Goal: Task Accomplishment & Management: Manage account settings

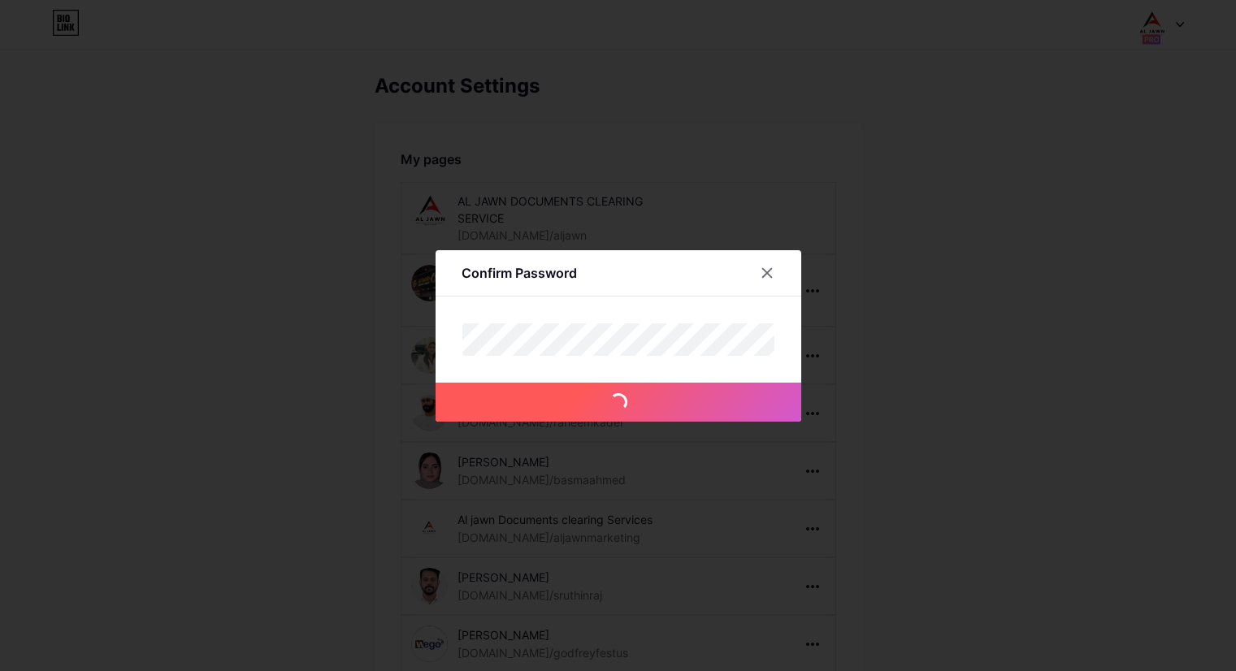
scroll to position [195, 0]
click at [768, 271] on icon at bounding box center [766, 272] width 9 height 9
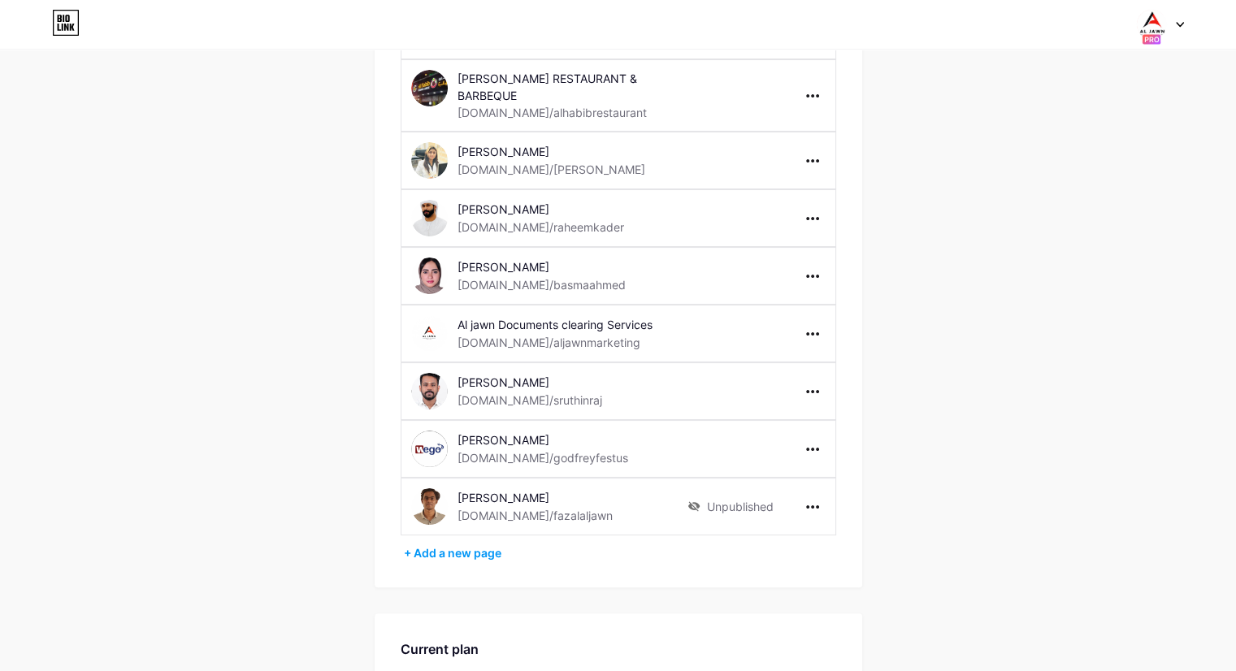
click at [1182, 29] on div at bounding box center [1160, 24] width 47 height 29
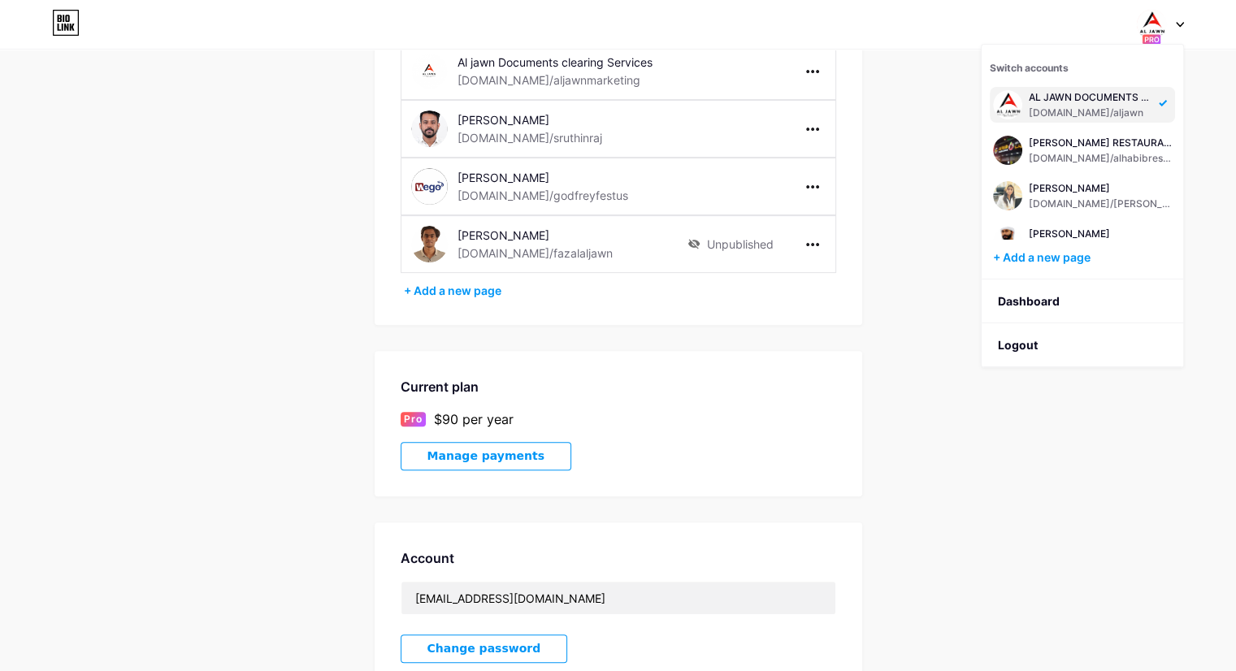
scroll to position [458, 0]
click at [449, 282] on div "+ Add a new page" at bounding box center [620, 290] width 432 height 16
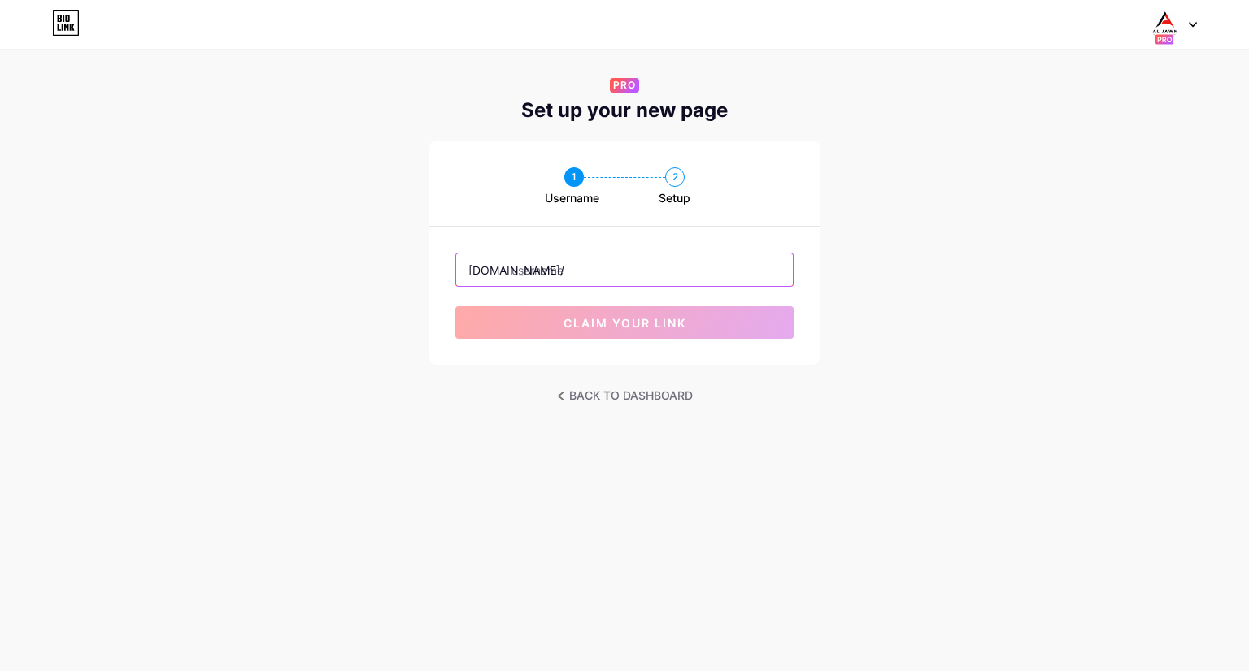
click at [571, 264] on input "text" at bounding box center [624, 270] width 337 height 33
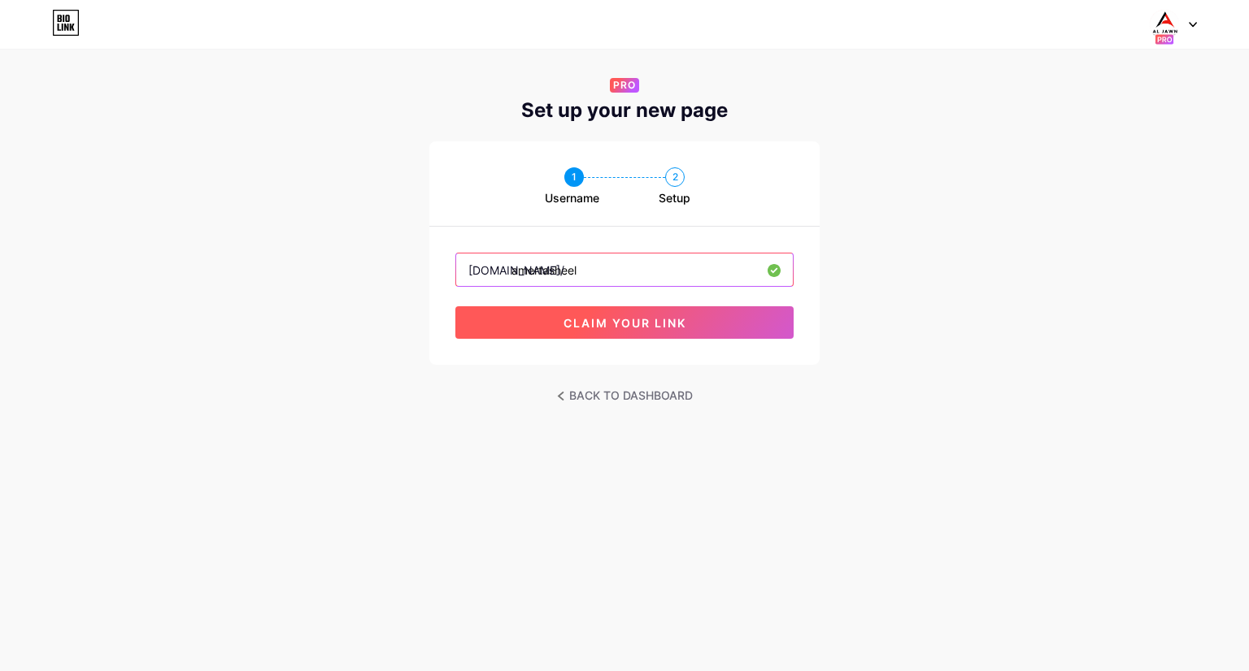
type input "amertasheel"
click at [637, 319] on span "claim your link" at bounding box center [624, 323] width 123 height 14
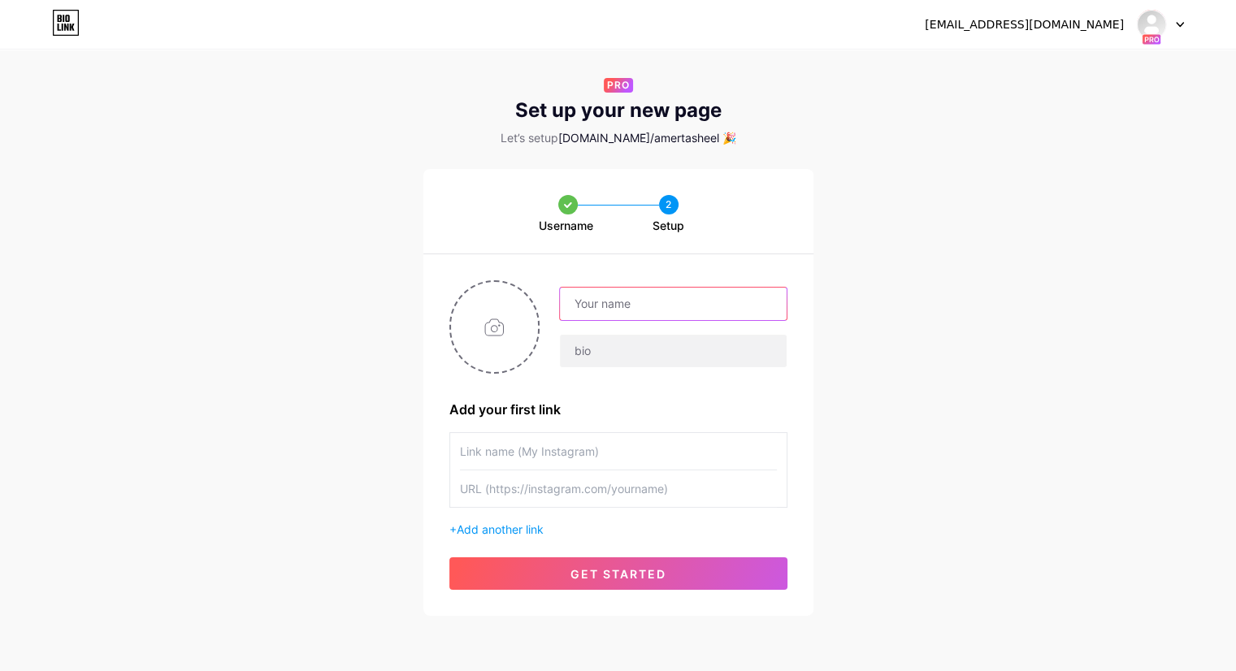
click at [604, 311] on input "text" at bounding box center [673, 304] width 226 height 33
type input "A"
type input "[PERSON_NAME] Documents Clearing Services CO"
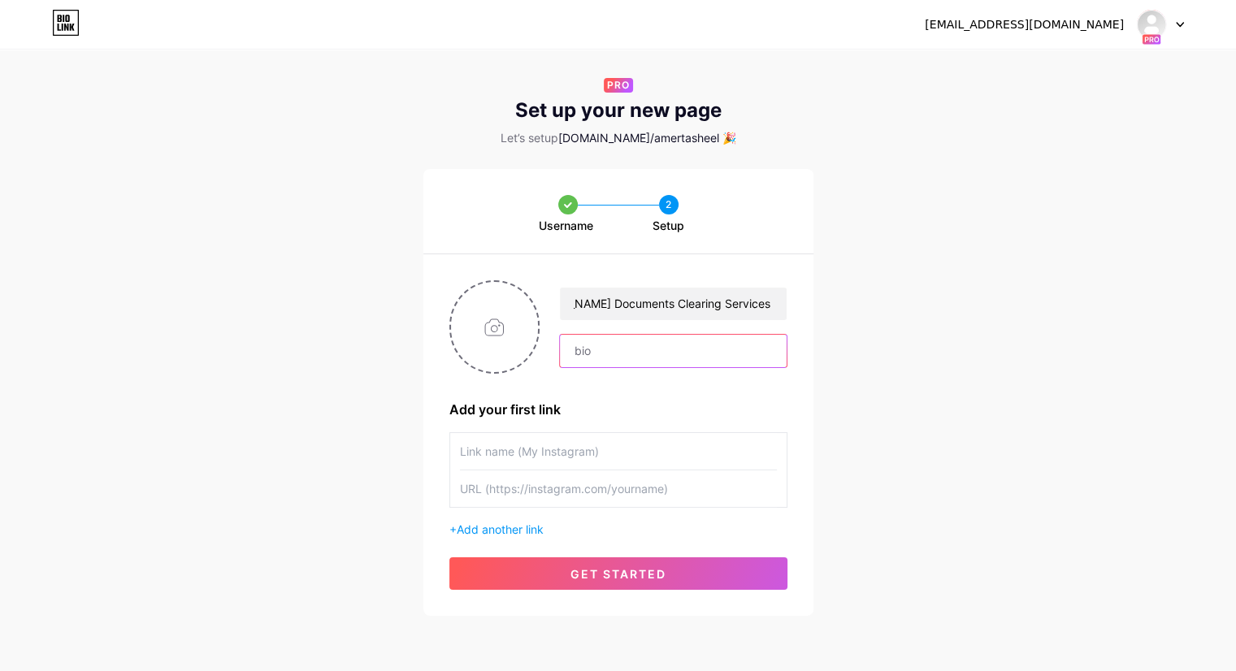
scroll to position [0, 0]
click at [598, 356] on input "text" at bounding box center [673, 351] width 226 height 33
click at [562, 458] on input "text" at bounding box center [618, 451] width 317 height 37
click at [518, 324] on input "file" at bounding box center [495, 327] width 88 height 90
click at [506, 311] on input "file" at bounding box center [495, 327] width 88 height 90
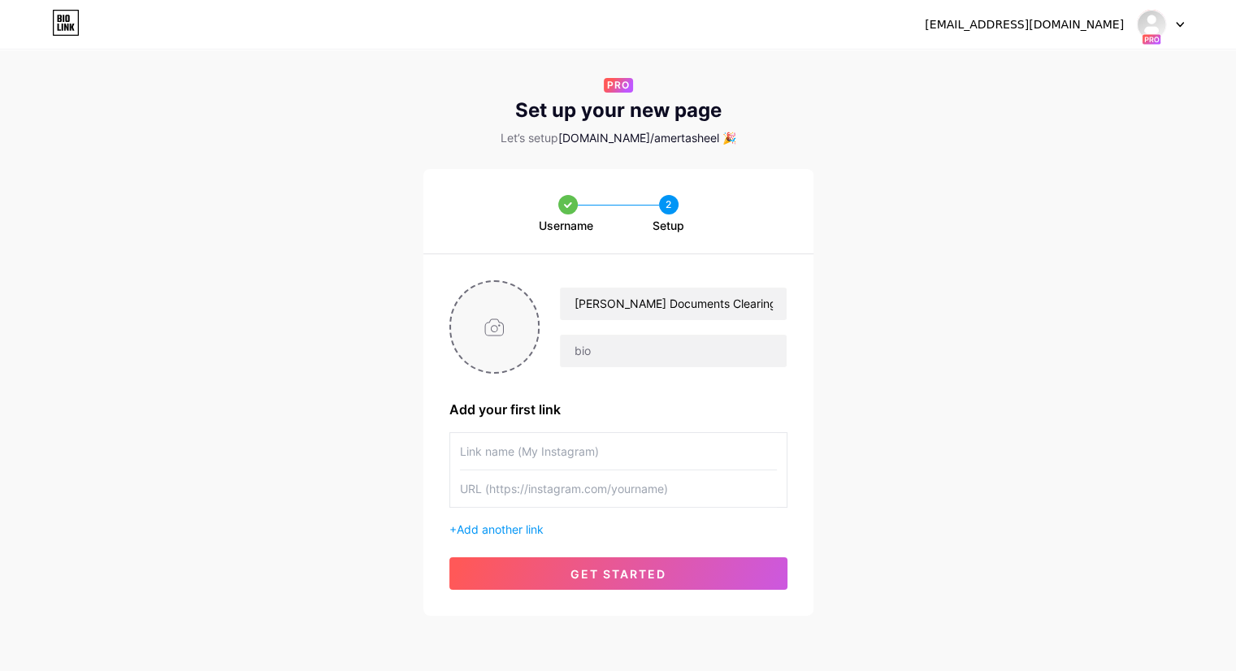
type input "C:\fakepath\amer tasheel logo (1).png"
click at [532, 443] on input "text" at bounding box center [618, 451] width 317 height 37
type input "Instagram"
click at [518, 488] on input "text" at bounding box center [618, 489] width 317 height 37
click at [523, 476] on input "text" at bounding box center [618, 489] width 317 height 37
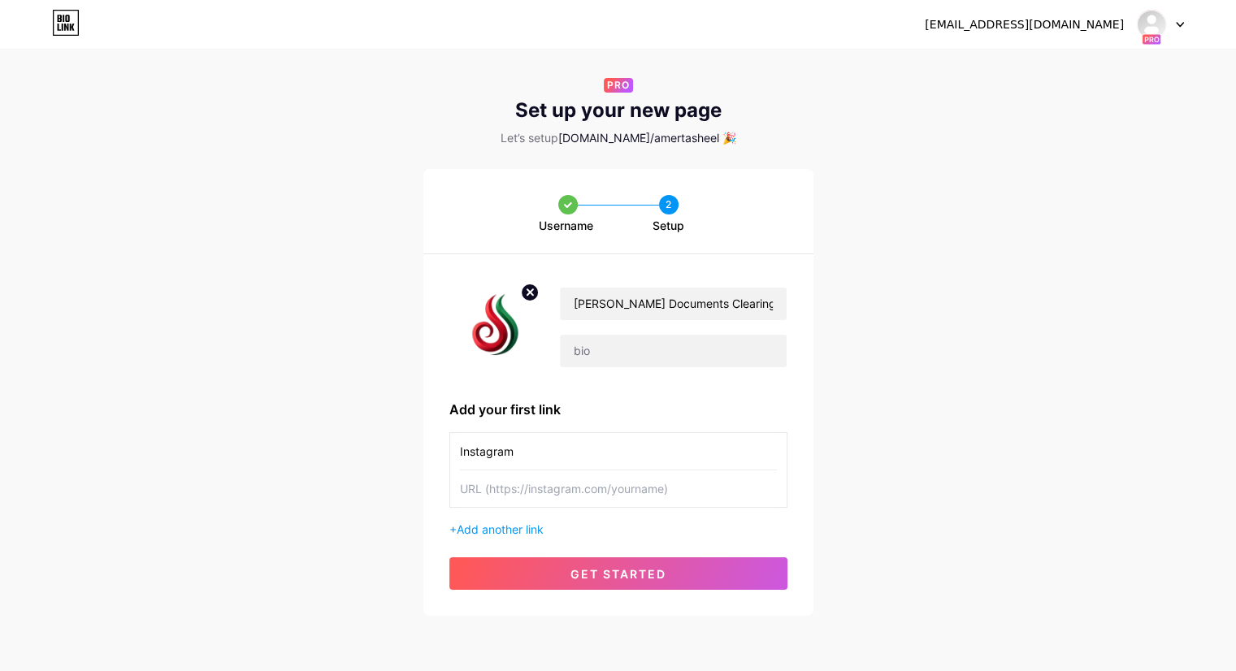
paste input "[URL][DOMAIN_NAME]"
type input "[URL][DOMAIN_NAME]"
click at [528, 528] on span "Add another link" at bounding box center [500, 530] width 87 height 14
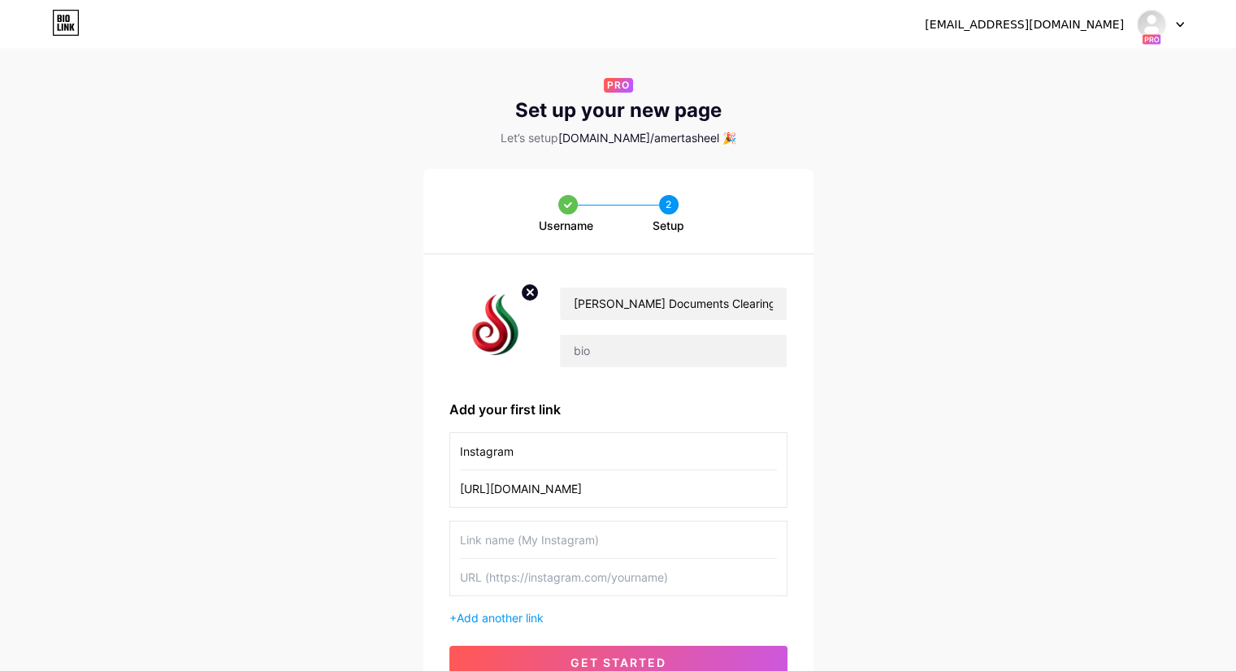
click at [535, 545] on input "text" at bounding box center [618, 540] width 317 height 37
click at [607, 450] on input "Instagram" at bounding box center [618, 451] width 317 height 37
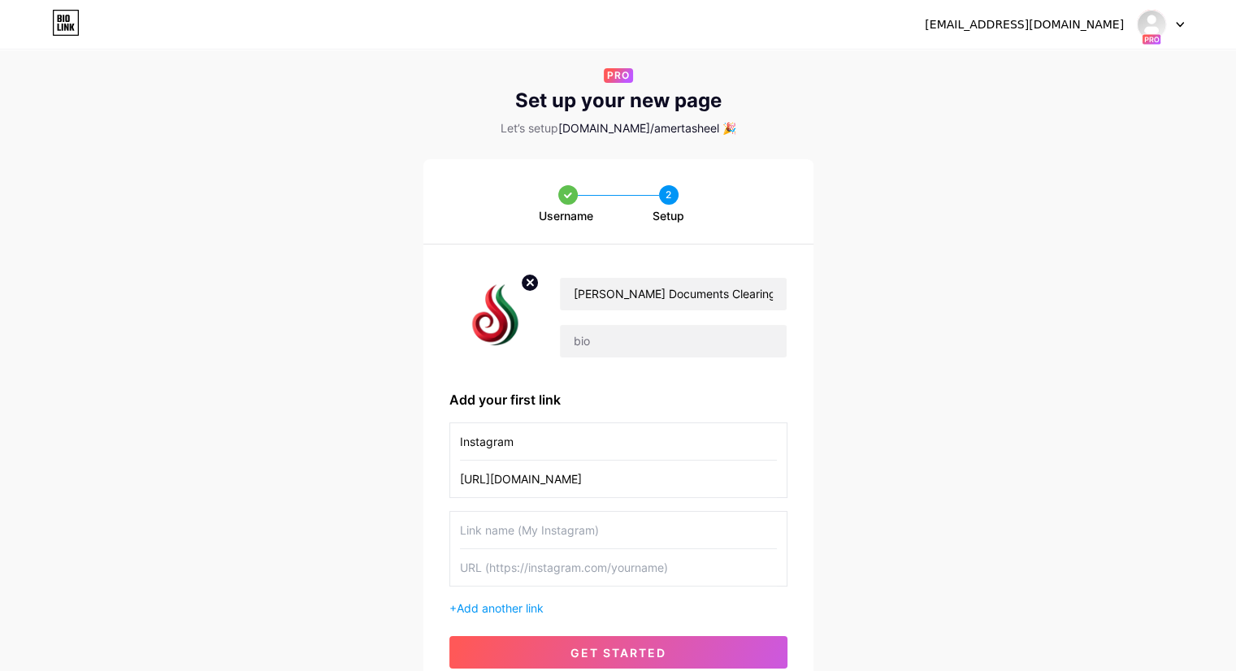
scroll to position [98, 0]
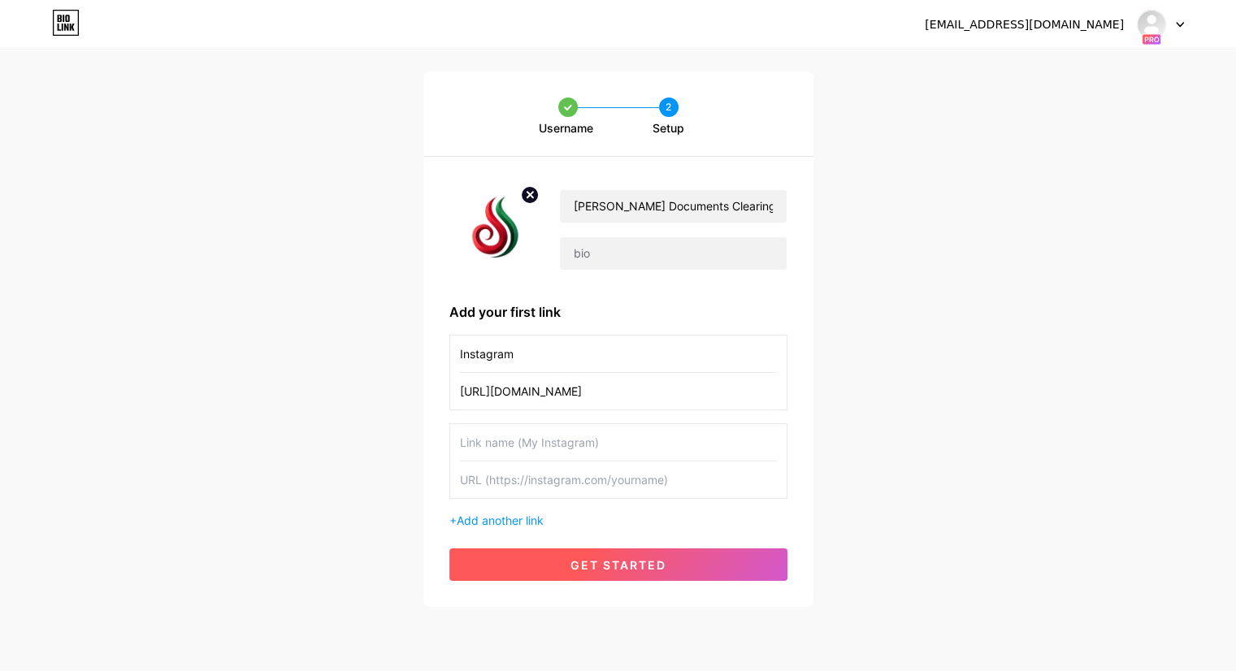
click at [598, 558] on span "get started" at bounding box center [619, 565] width 96 height 14
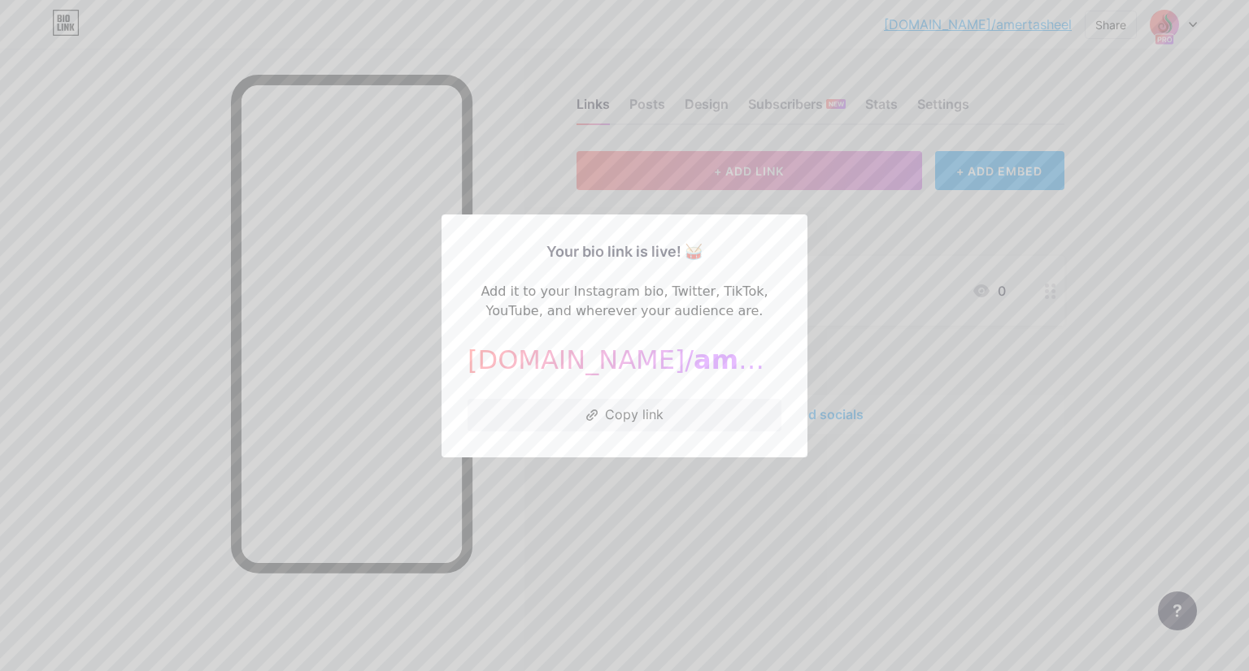
click at [593, 479] on div at bounding box center [624, 335] width 1249 height 671
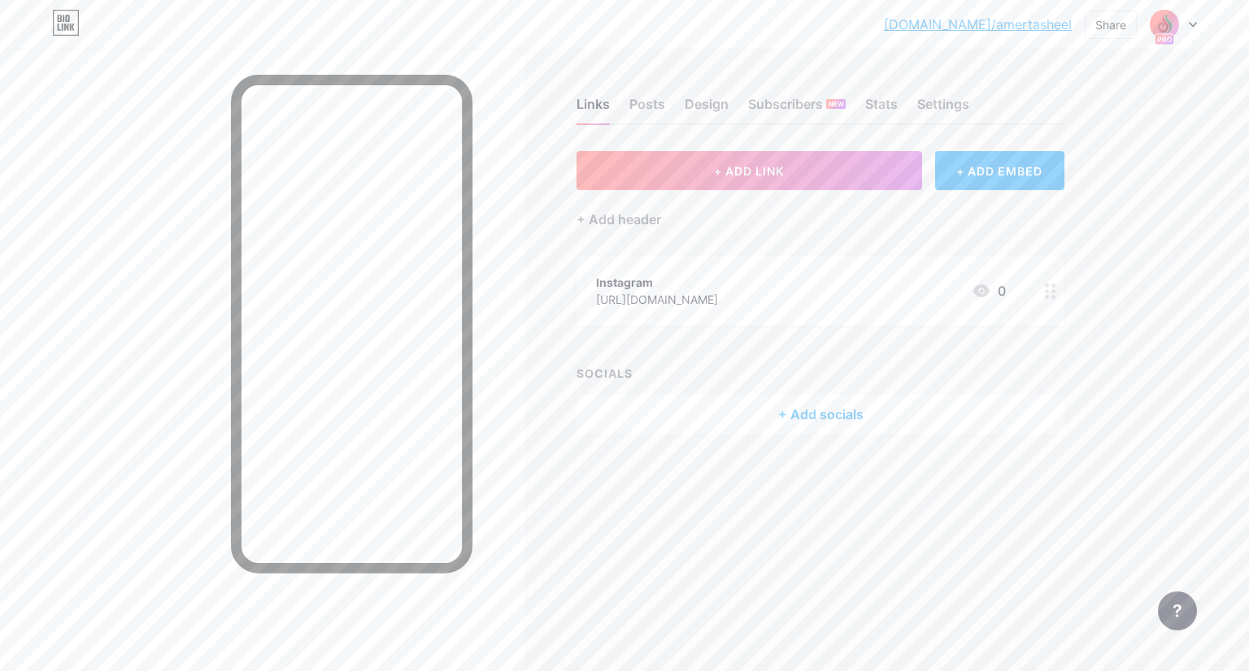
click at [813, 416] on div "+ Add socials" at bounding box center [820, 414] width 488 height 39
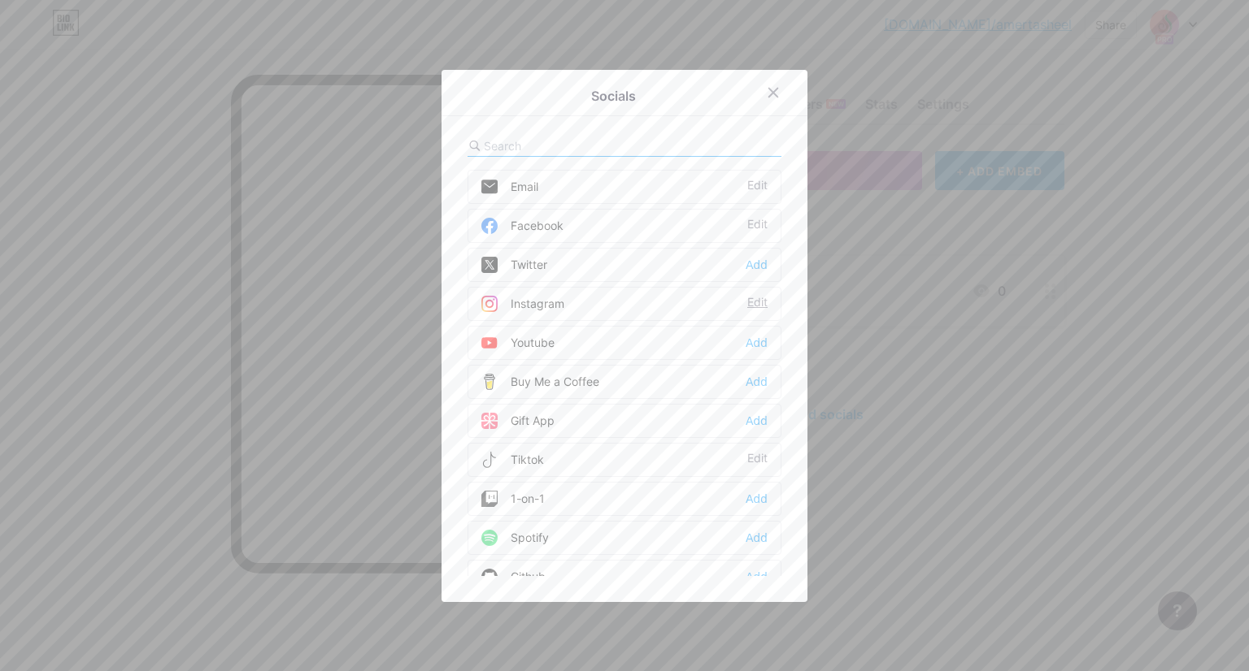
click at [753, 297] on div "Edit" at bounding box center [757, 304] width 20 height 16
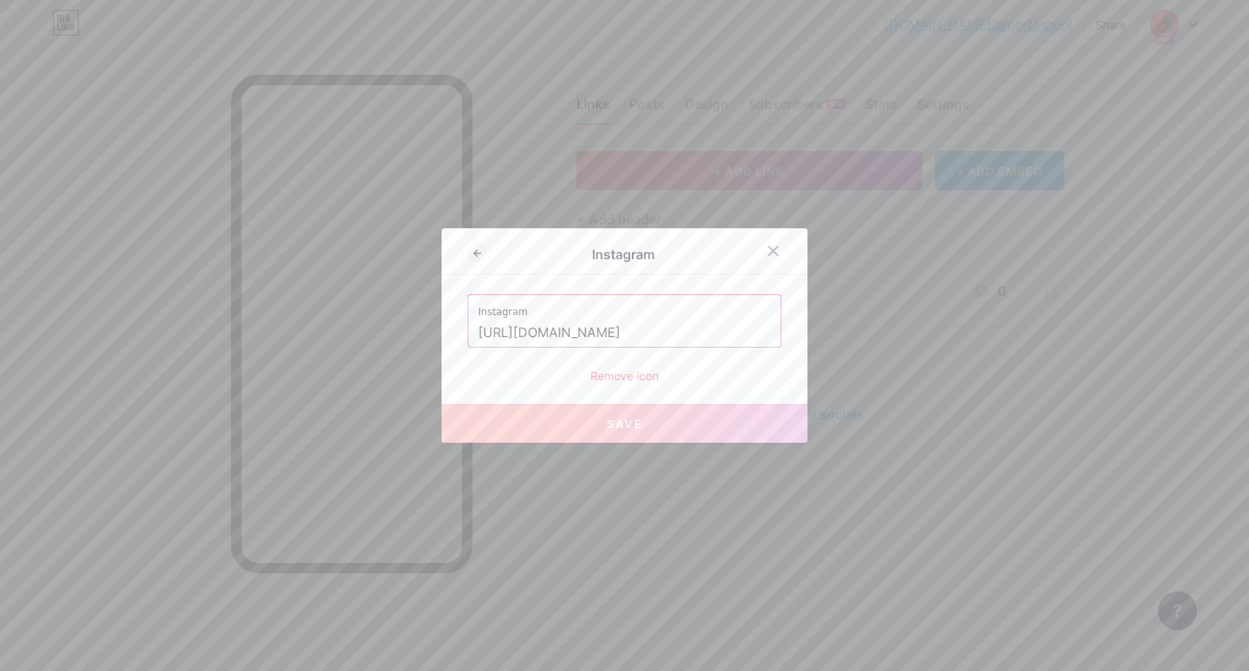
click at [621, 432] on button "Save" at bounding box center [624, 423] width 366 height 39
click at [769, 250] on icon at bounding box center [773, 251] width 9 height 9
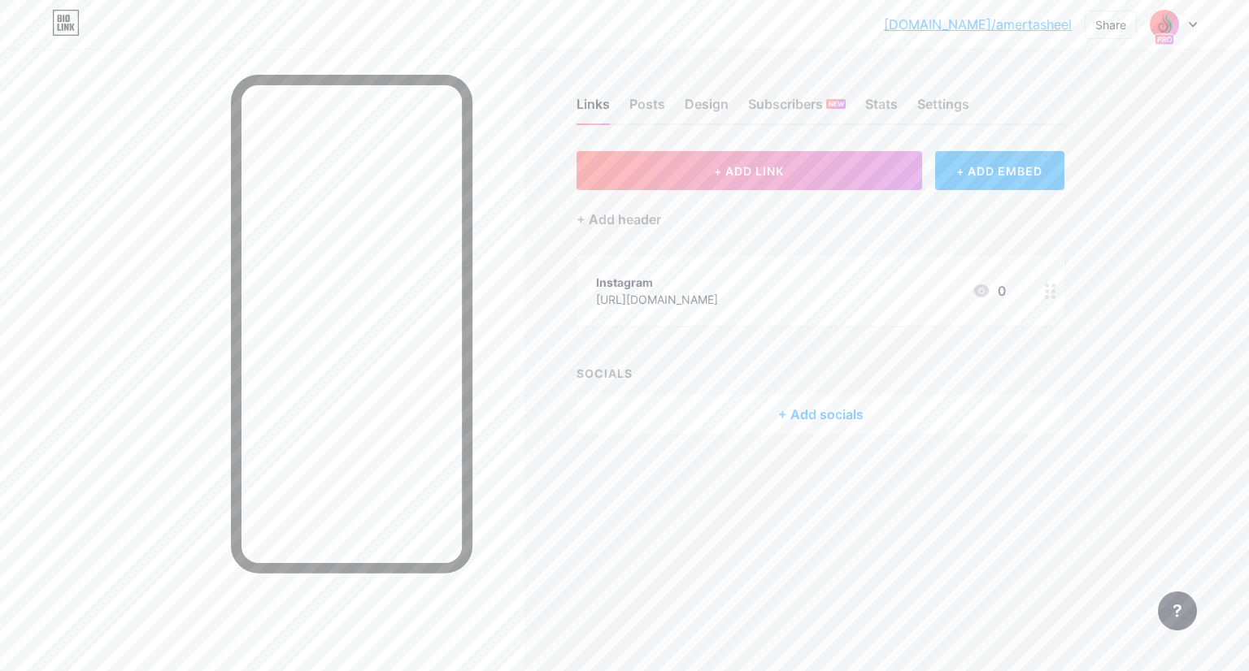
click at [828, 414] on div "+ Add socials" at bounding box center [820, 414] width 488 height 39
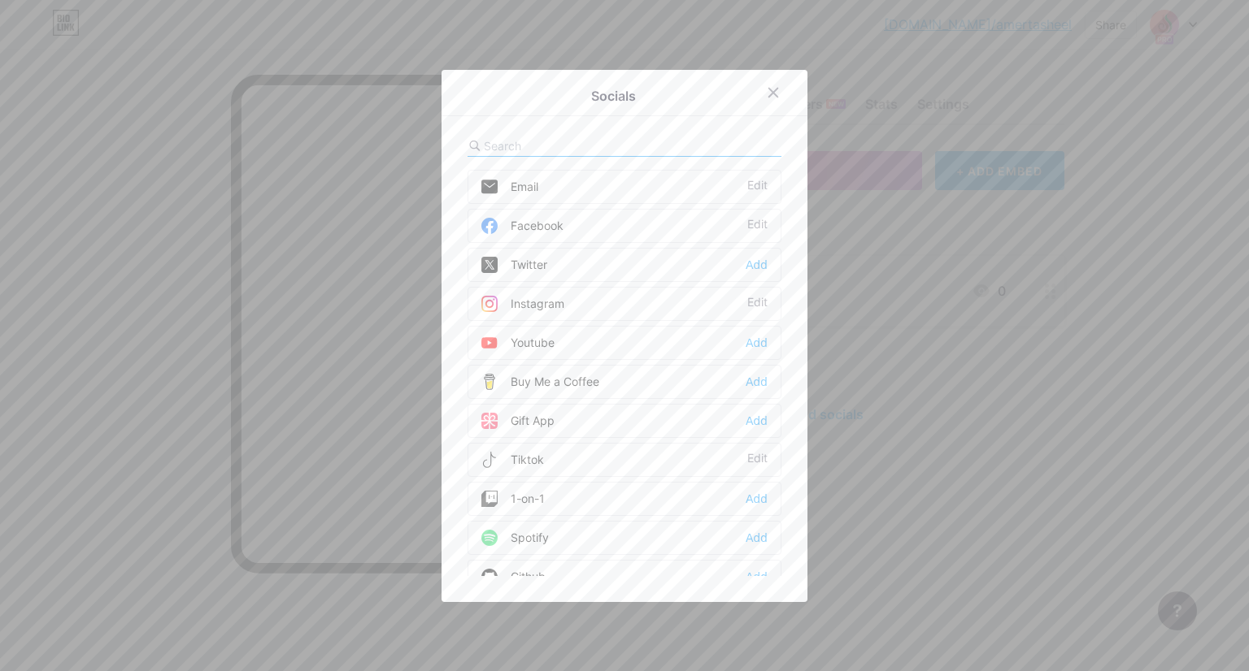
click at [785, 272] on div "Socials Email Edit Facebook Edit Twitter Add Instagram Edit Youtube Add Buy Me …" at bounding box center [624, 336] width 366 height 532
click at [749, 454] on div "Edit" at bounding box center [757, 460] width 20 height 16
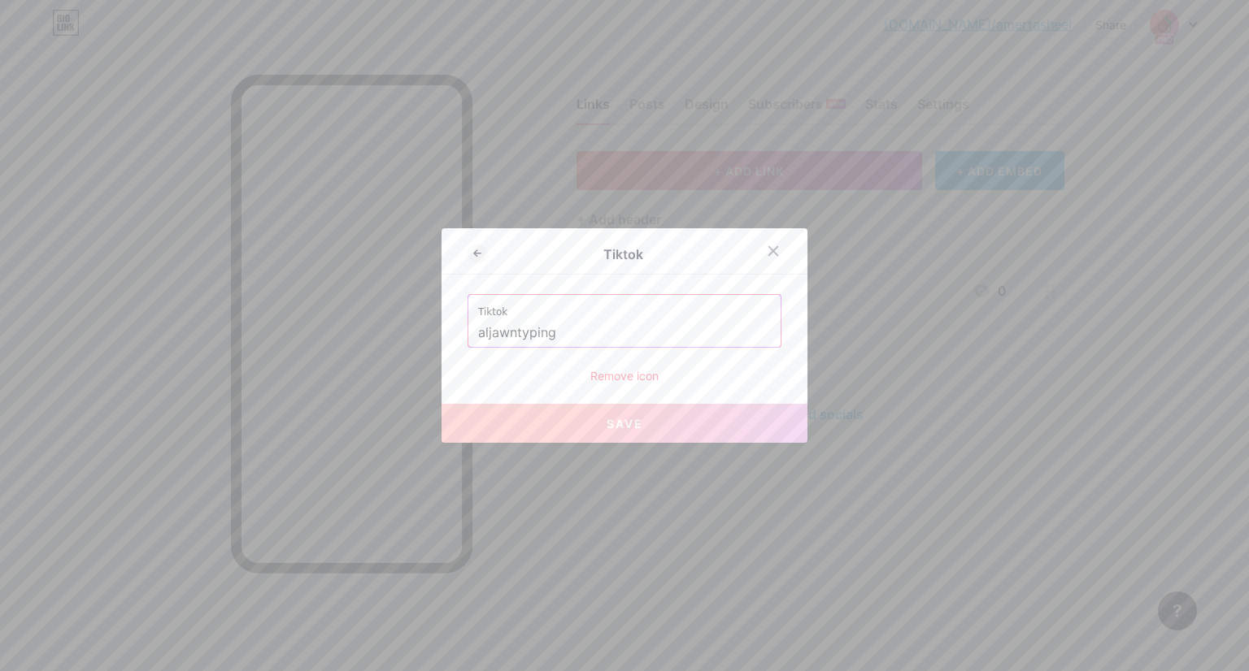
drag, startPoint x: 579, startPoint y: 339, endPoint x: 429, endPoint y: 341, distance: 149.6
click at [429, 341] on div "Tiktok Tiktok aljawntyping Remove icon Save" at bounding box center [624, 335] width 1249 height 671
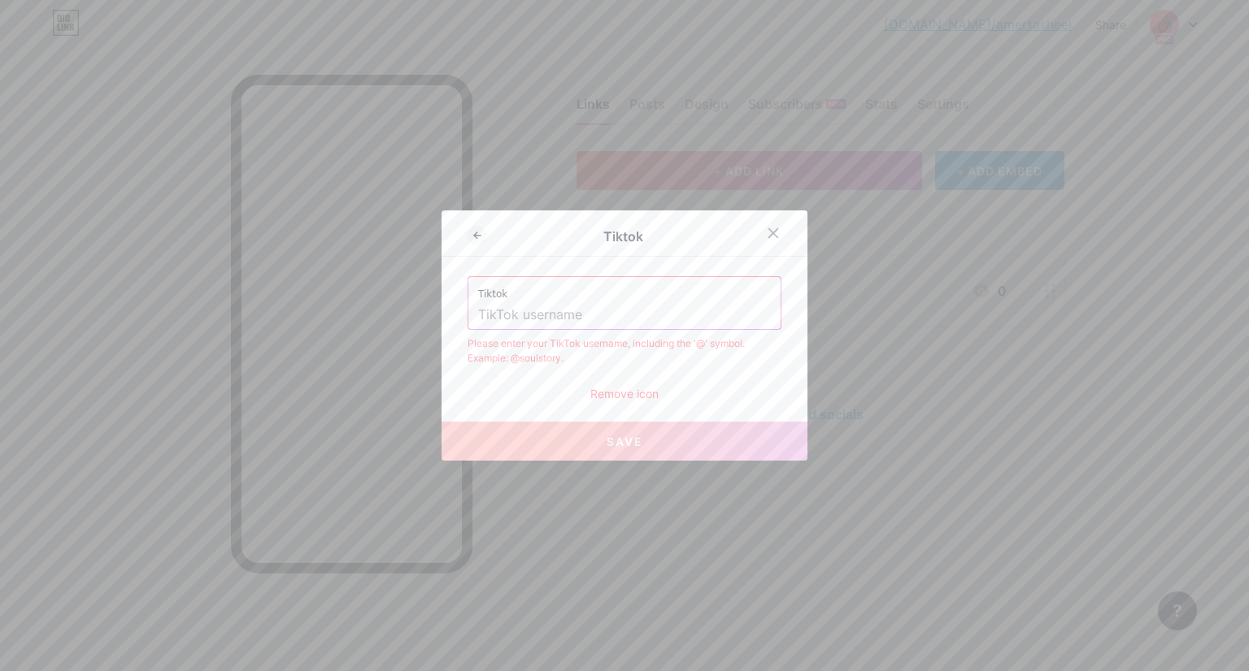
click at [539, 310] on input "text" at bounding box center [624, 316] width 293 height 28
paste input "[URL][DOMAIN_NAME]"
click at [632, 315] on input "[URL][DOMAIN_NAME]" at bounding box center [624, 316] width 293 height 28
click at [662, 367] on div "Tiktok https://www.tiktok.com/amertasheeldxb Please enter your TikTok username,…" at bounding box center [624, 339] width 314 height 126
click at [618, 314] on input "https://www.tiktok.com/amertasheeldxb" at bounding box center [624, 316] width 293 height 28
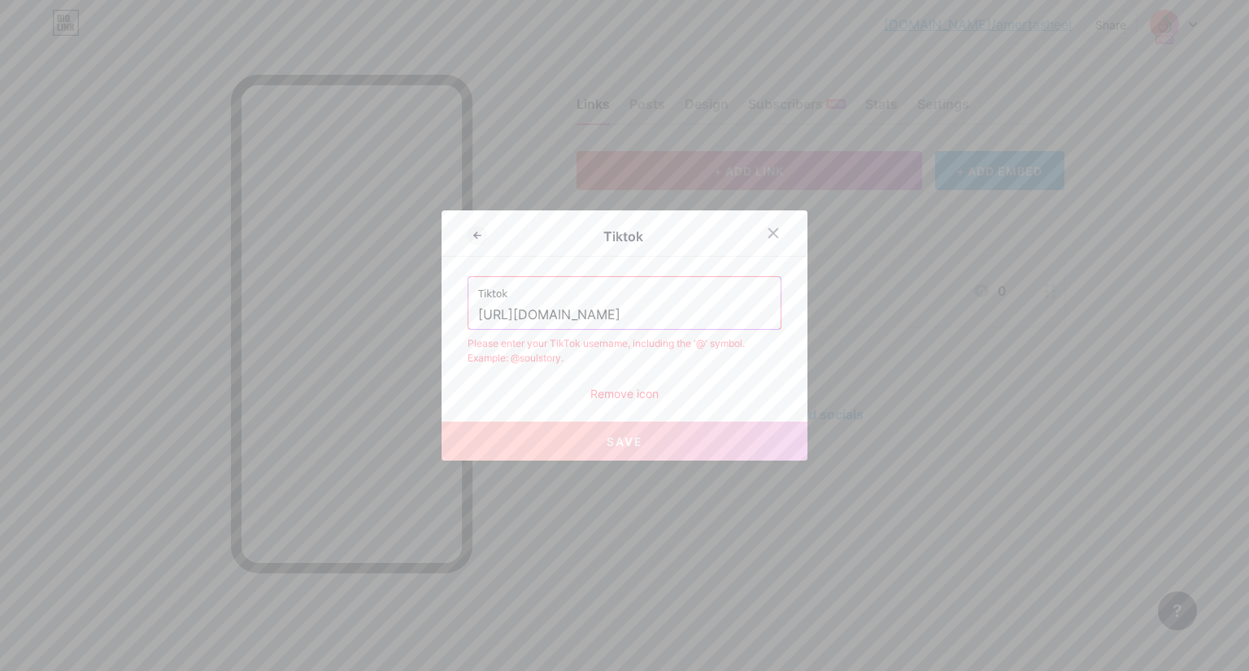
drag, startPoint x: 618, startPoint y: 314, endPoint x: 368, endPoint y: 327, distance: 249.9
click at [368, 327] on div "Tiktok Tiktok https://www.tiktok.com/amertasheeldxb Please enter your TikTok us…" at bounding box center [624, 335] width 1249 height 671
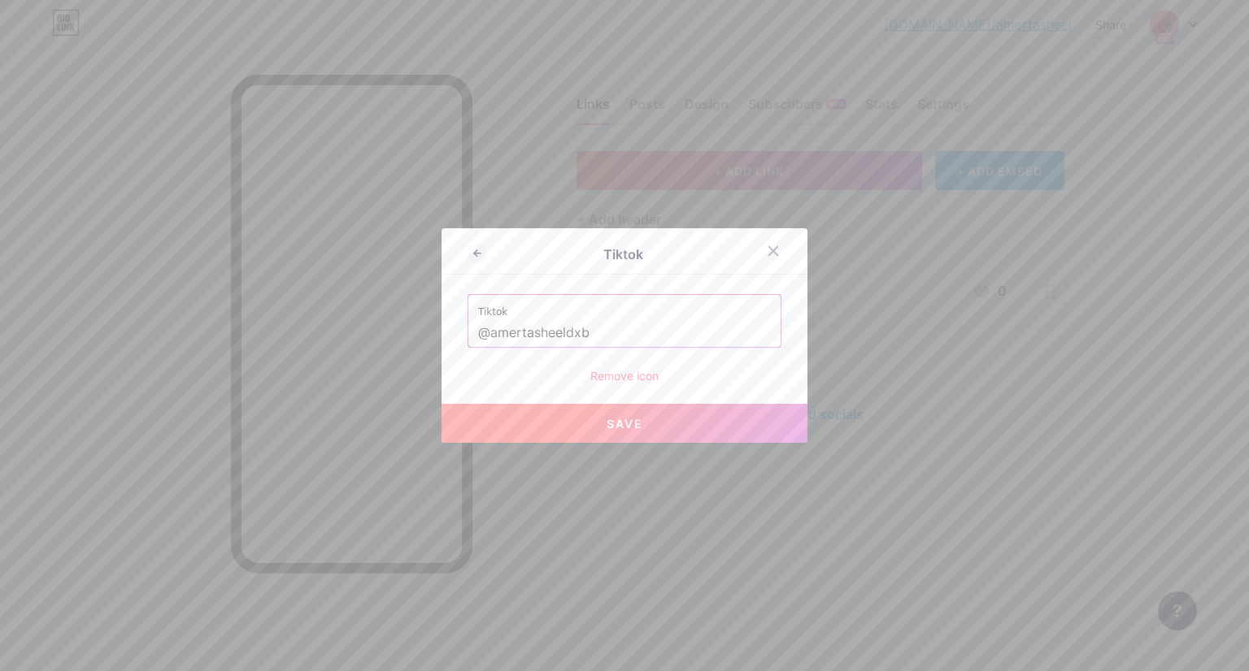
type input "@amertasheeldxb"
click at [606, 418] on span "Save" at bounding box center [624, 424] width 37 height 14
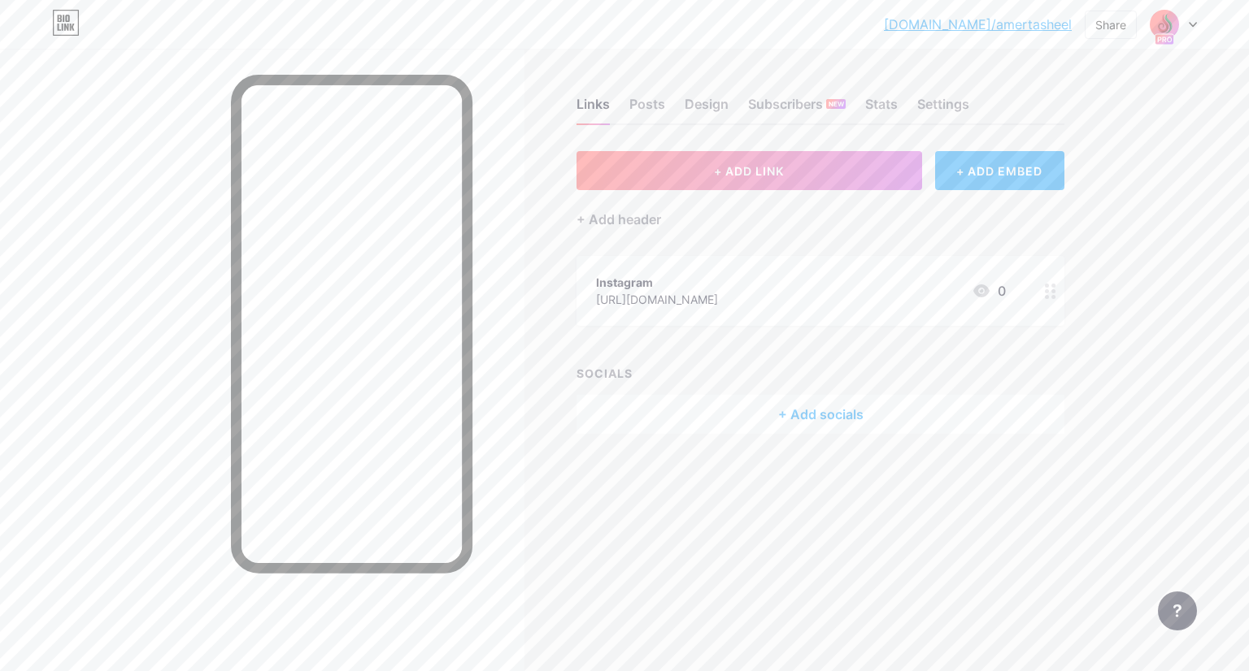
click at [819, 409] on div "+ Add socials" at bounding box center [820, 414] width 488 height 39
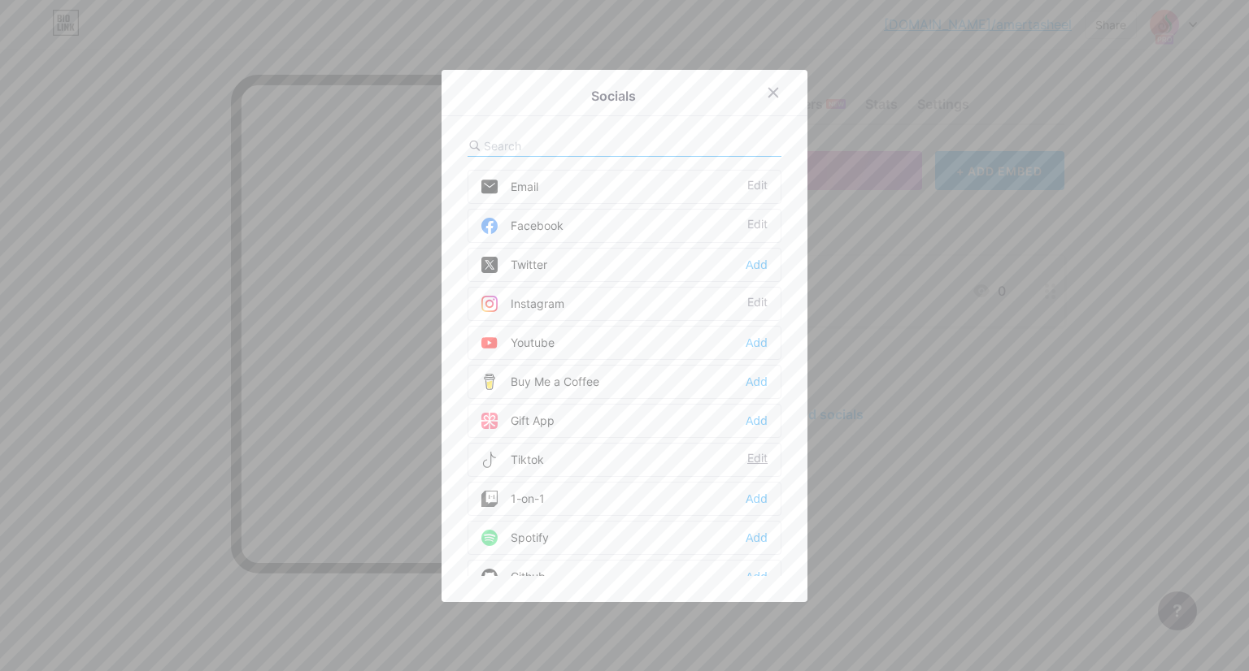
click at [747, 453] on div "Edit" at bounding box center [757, 460] width 20 height 16
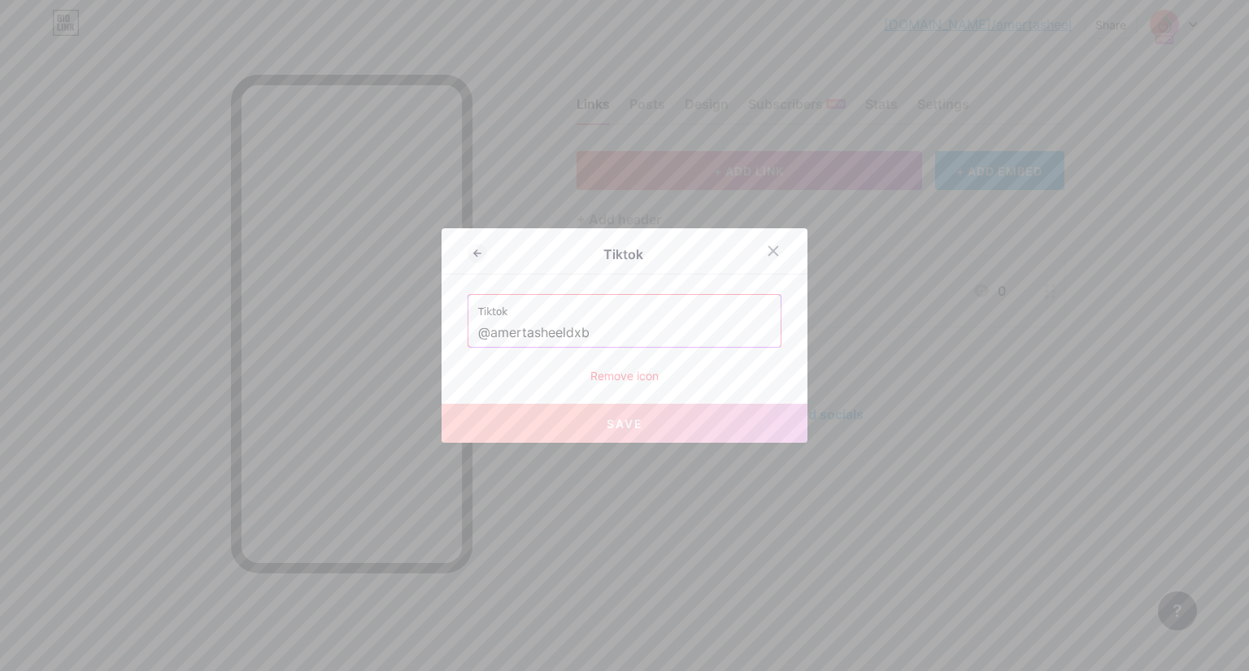
click at [628, 422] on span "Save" at bounding box center [624, 424] width 37 height 14
click at [769, 250] on icon at bounding box center [773, 251] width 9 height 9
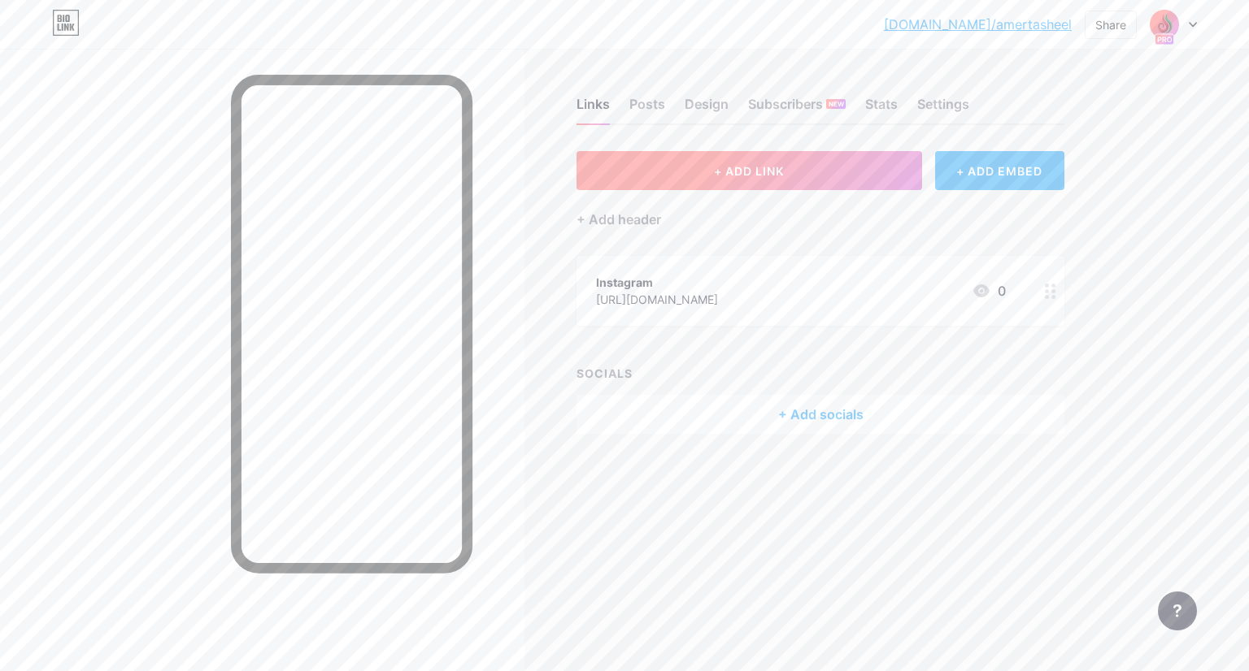
click at [756, 170] on span "+ ADD LINK" at bounding box center [749, 171] width 70 height 14
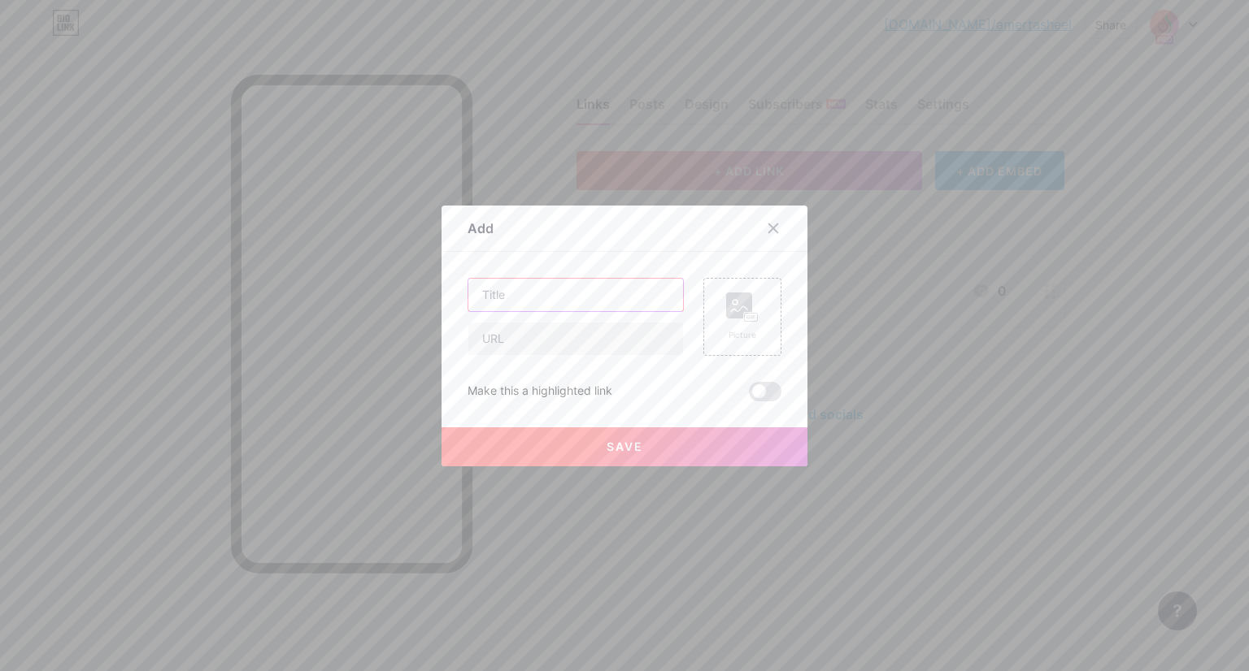
click at [569, 295] on input "text" at bounding box center [575, 295] width 215 height 33
click at [728, 318] on icon at bounding box center [742, 308] width 33 height 30
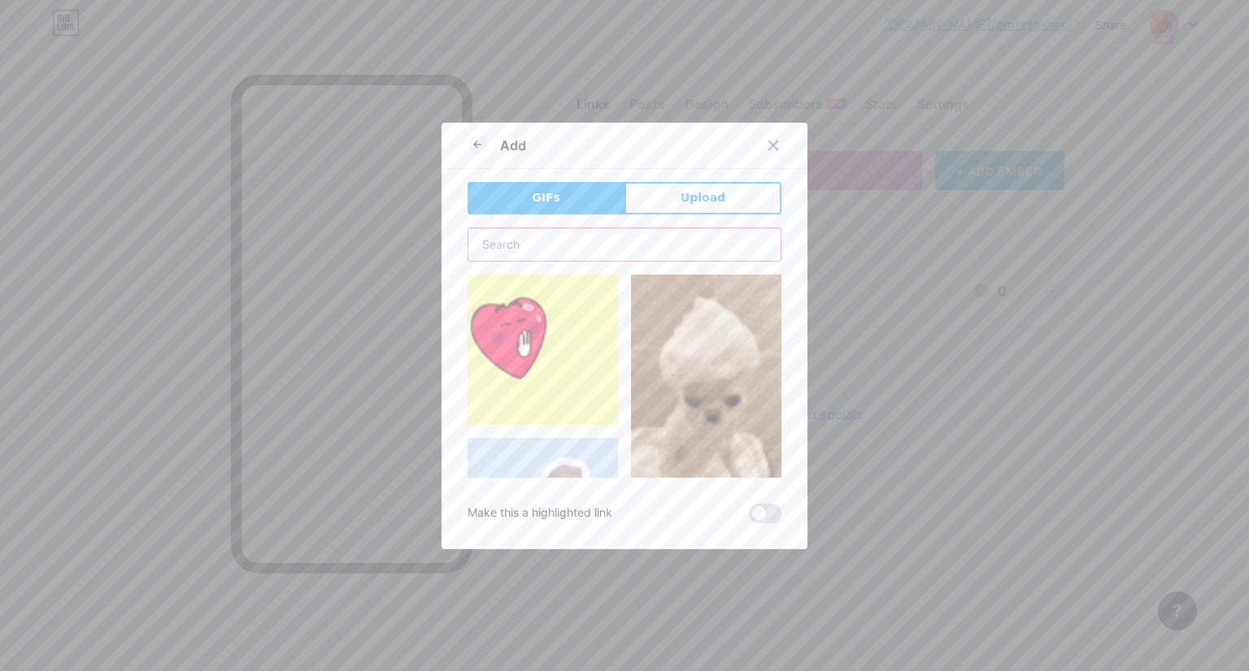
click at [602, 251] on input "text" at bounding box center [624, 244] width 312 height 33
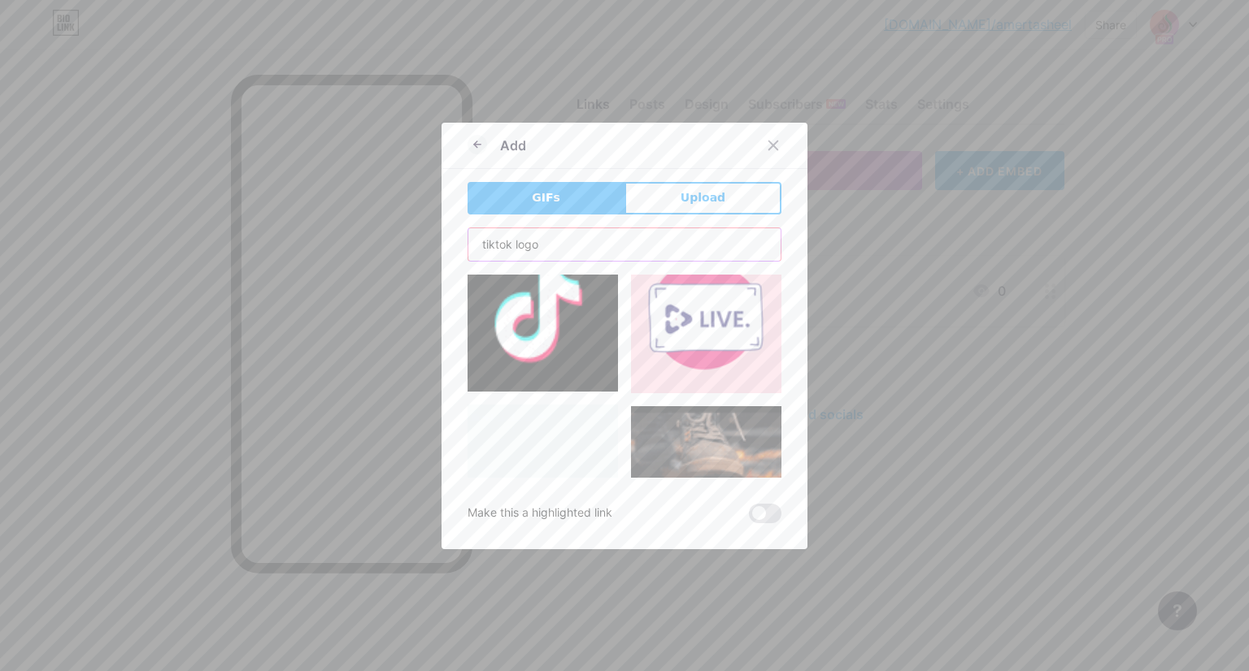
scroll to position [228, 0]
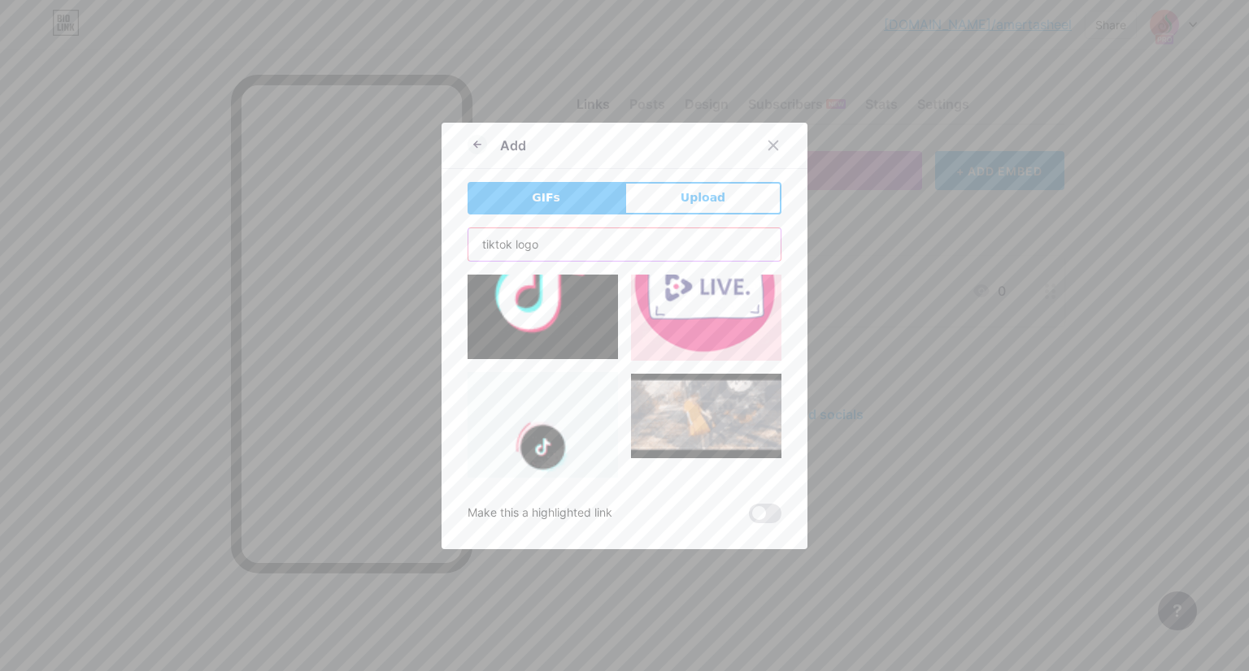
type input "tiktok logo"
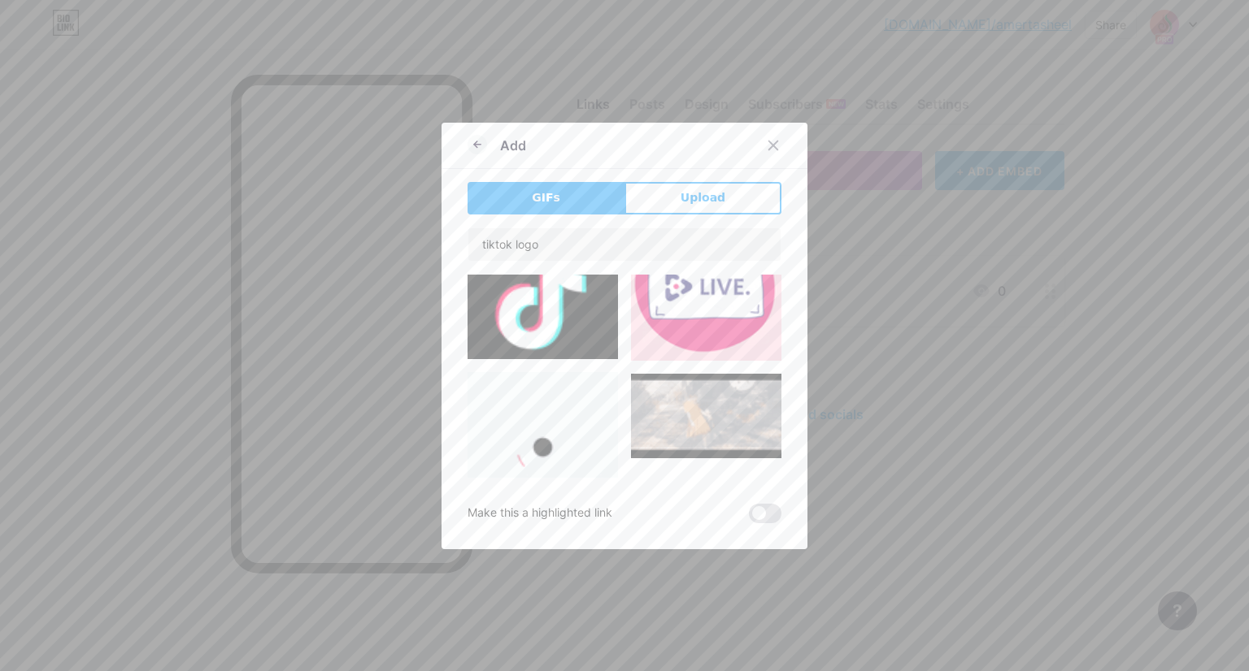
click at [561, 435] on img at bounding box center [542, 447] width 150 height 150
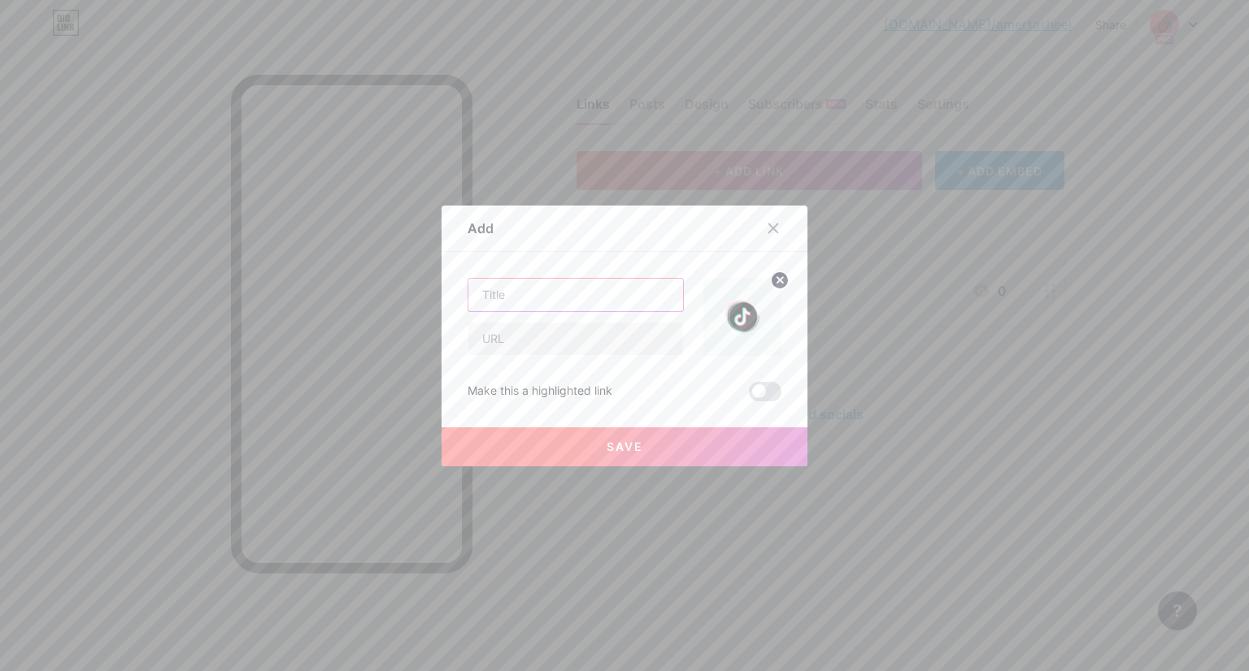
click at [541, 301] on input "text" at bounding box center [575, 295] width 215 height 33
type input "Tiktok"
click at [523, 337] on input "text" at bounding box center [575, 339] width 215 height 33
paste input "[URL][DOMAIN_NAME]"
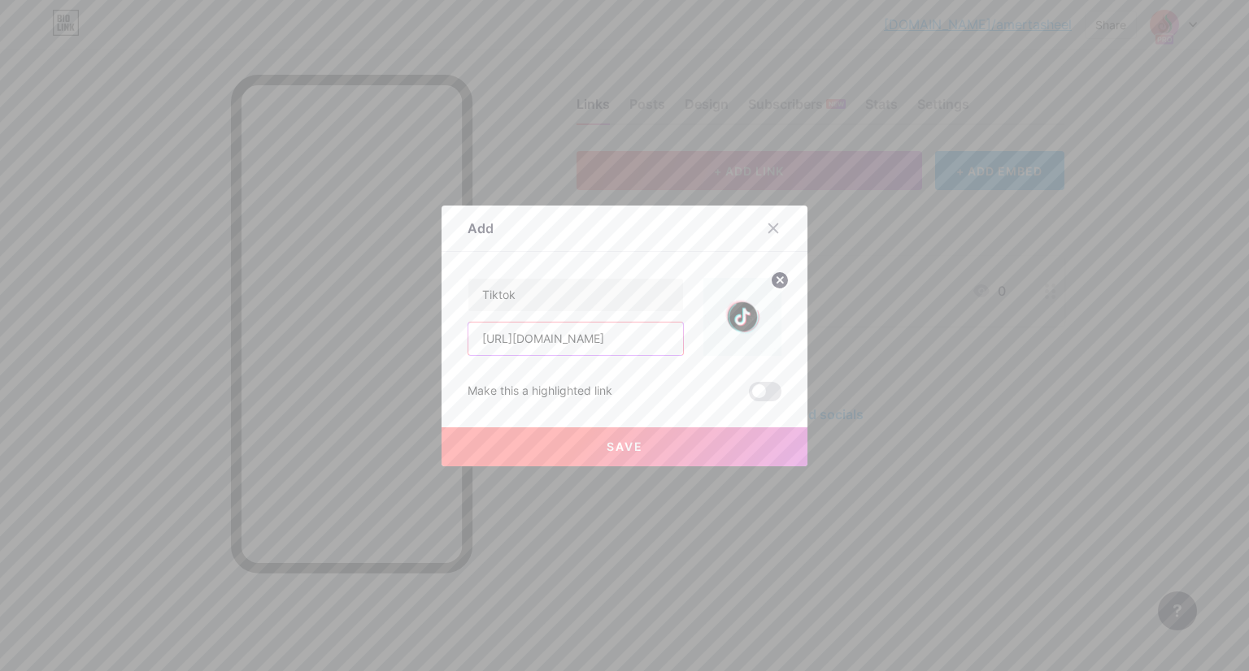
type input "[URL][DOMAIN_NAME]"
click at [619, 448] on span "Save" at bounding box center [624, 447] width 37 height 14
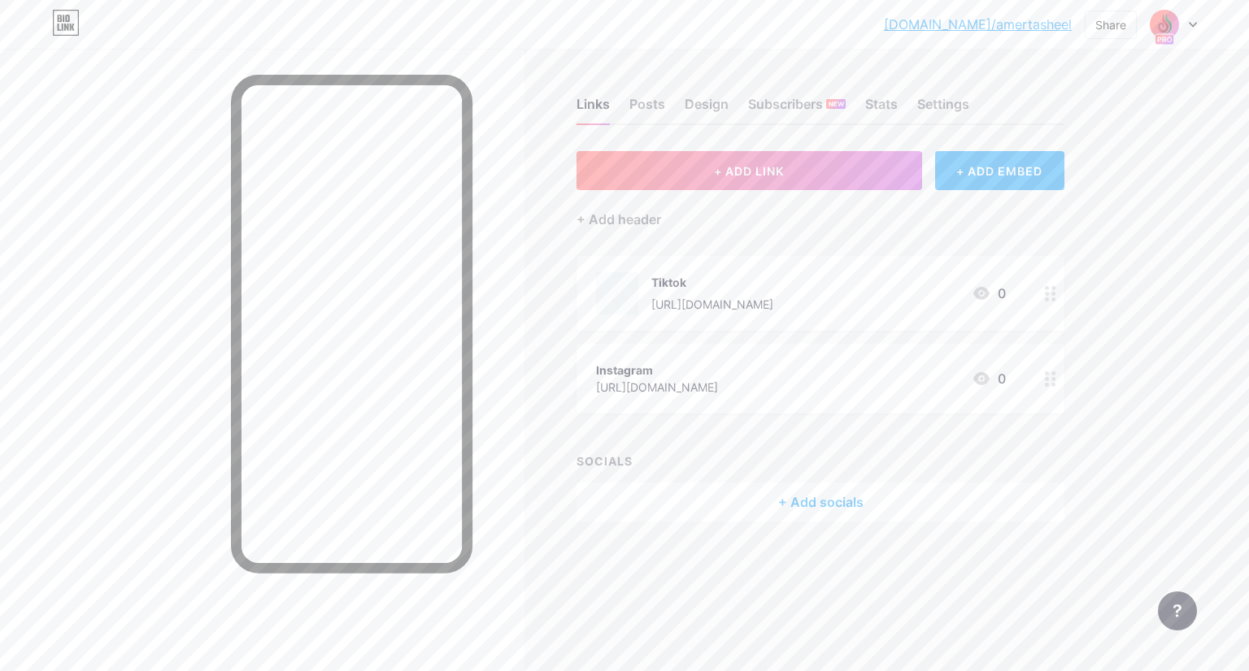
click at [936, 384] on div "Instagram https://www.instagram.com/amertasheeldxb 0" at bounding box center [801, 378] width 410 height 37
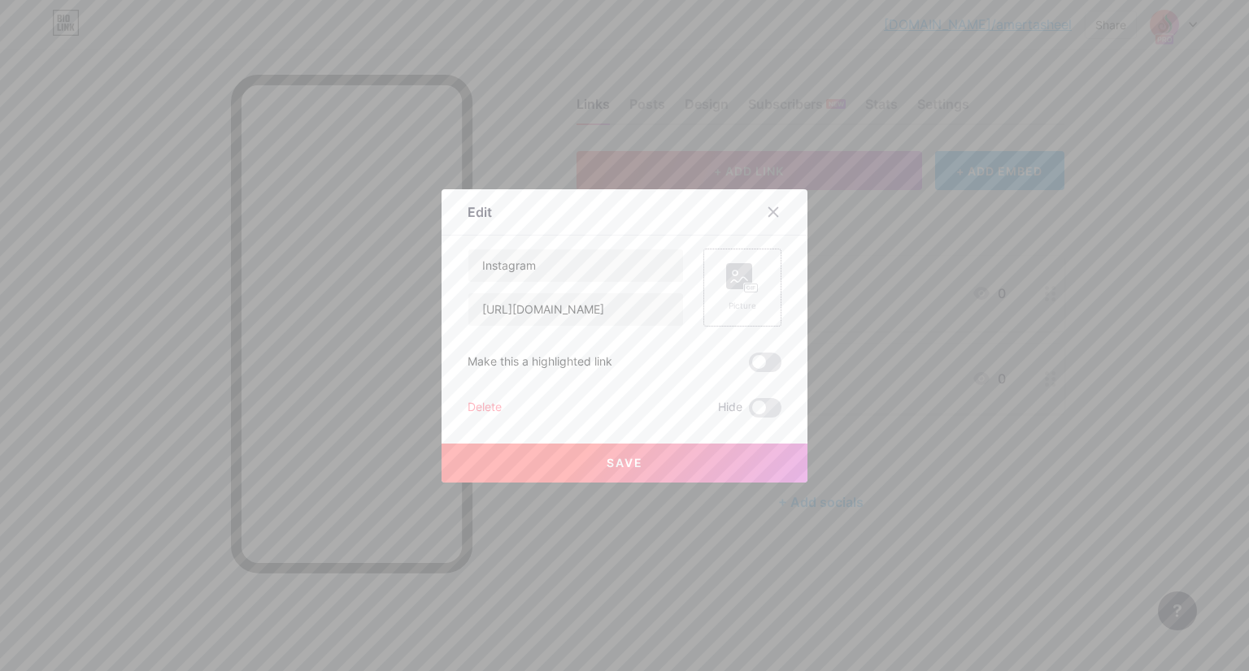
click at [734, 290] on icon at bounding box center [742, 278] width 33 height 30
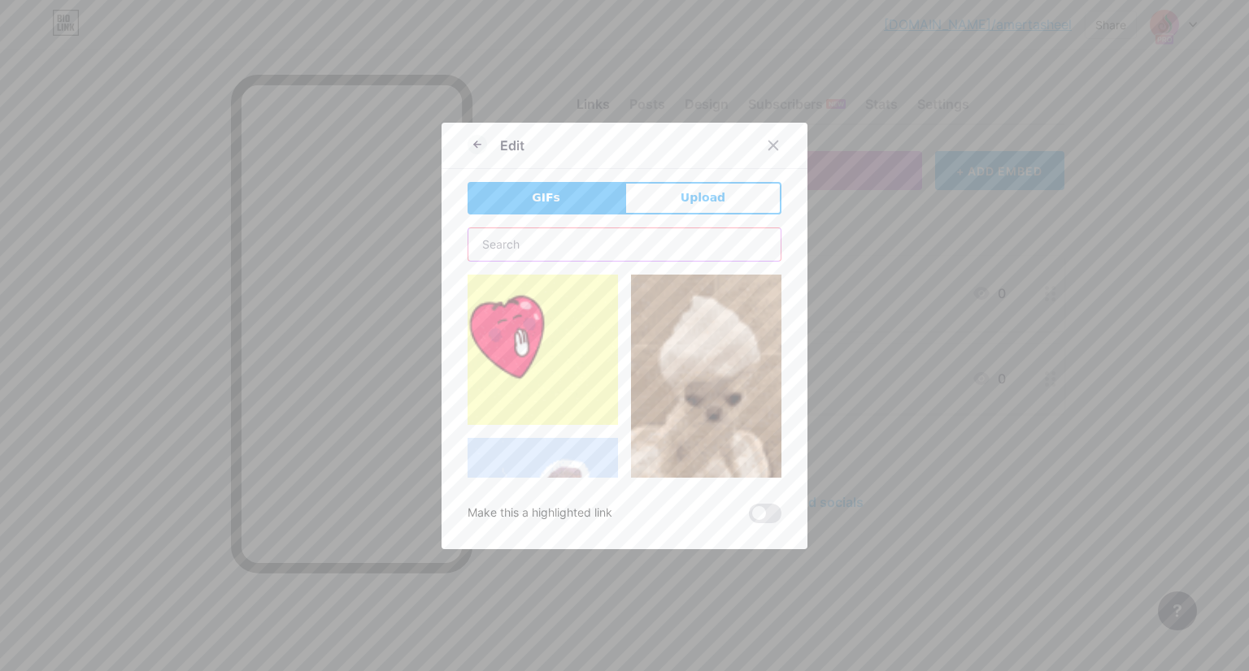
click at [624, 254] on input "text" at bounding box center [624, 244] width 312 height 33
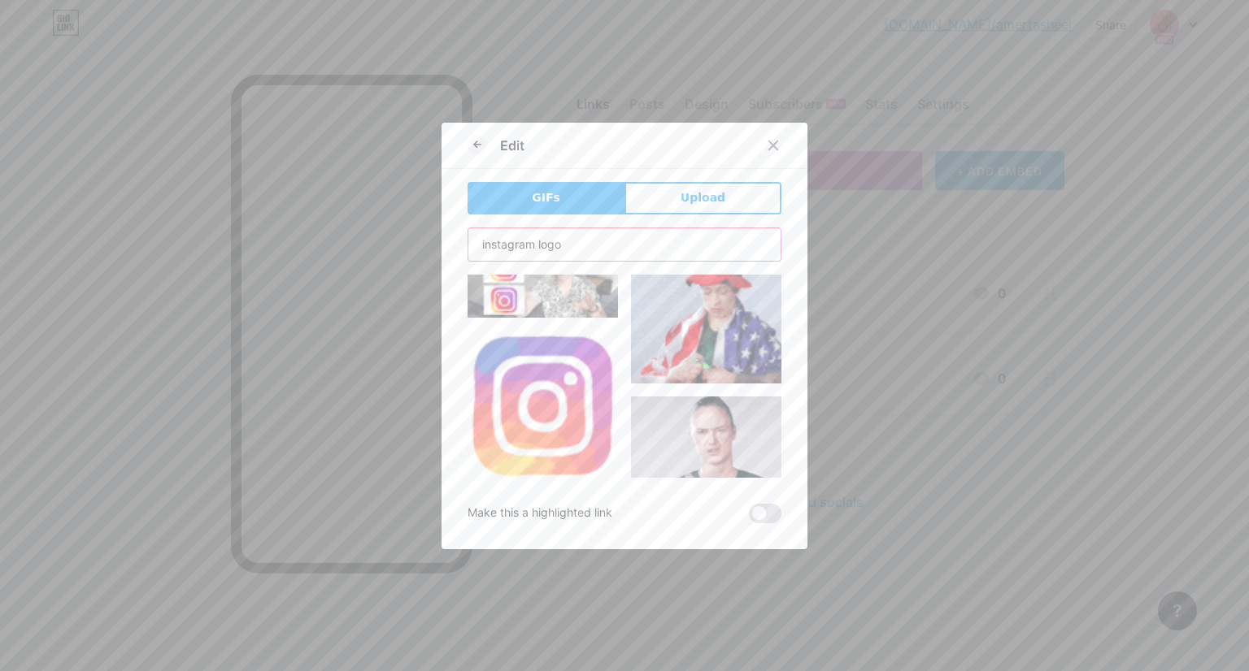
scroll to position [228, 0]
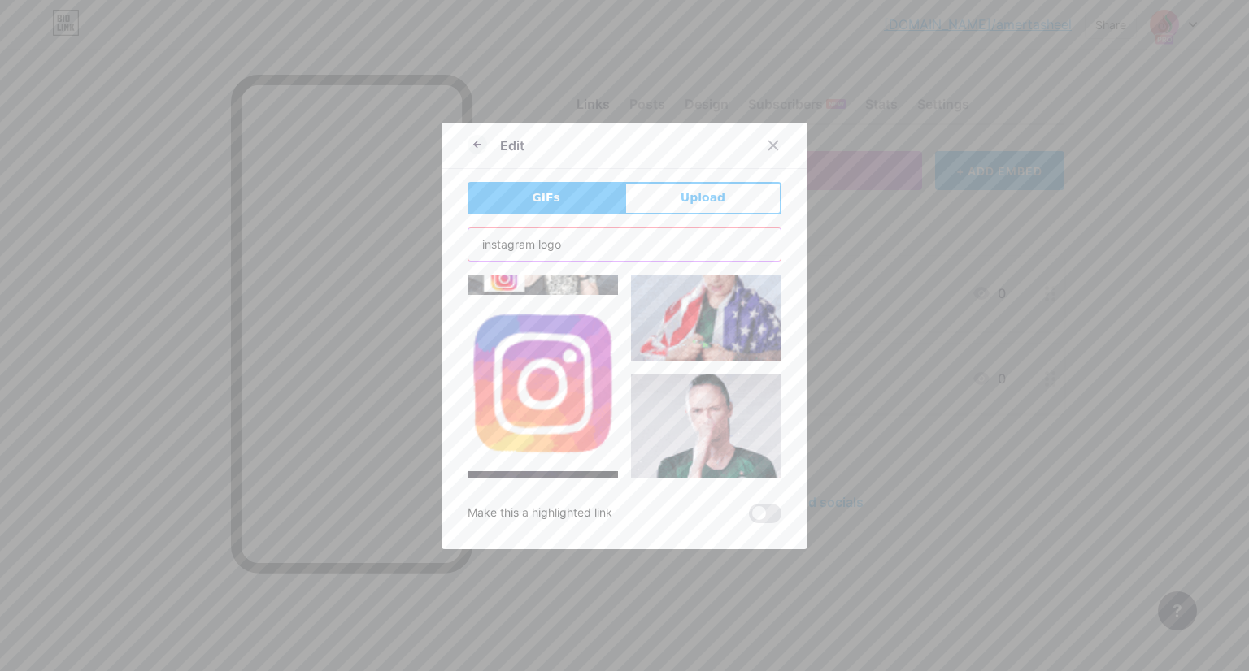
type input "instagram logo"
click at [527, 371] on img at bounding box center [542, 383] width 150 height 150
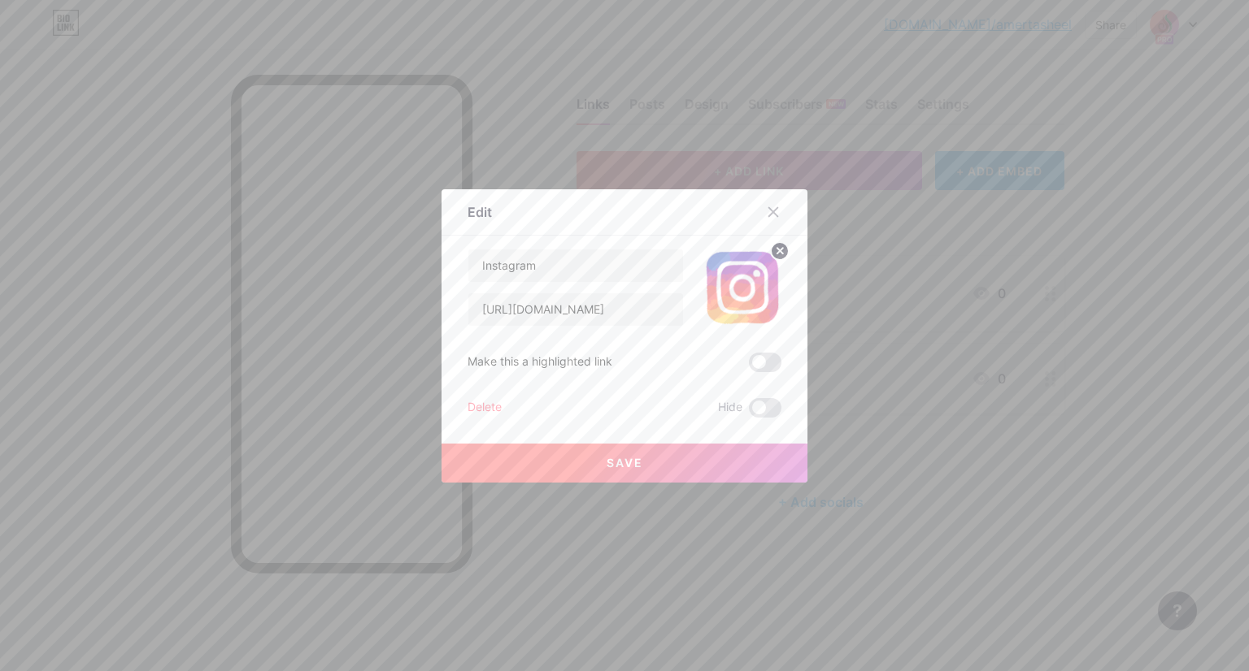
click at [607, 463] on span "Save" at bounding box center [624, 463] width 37 height 14
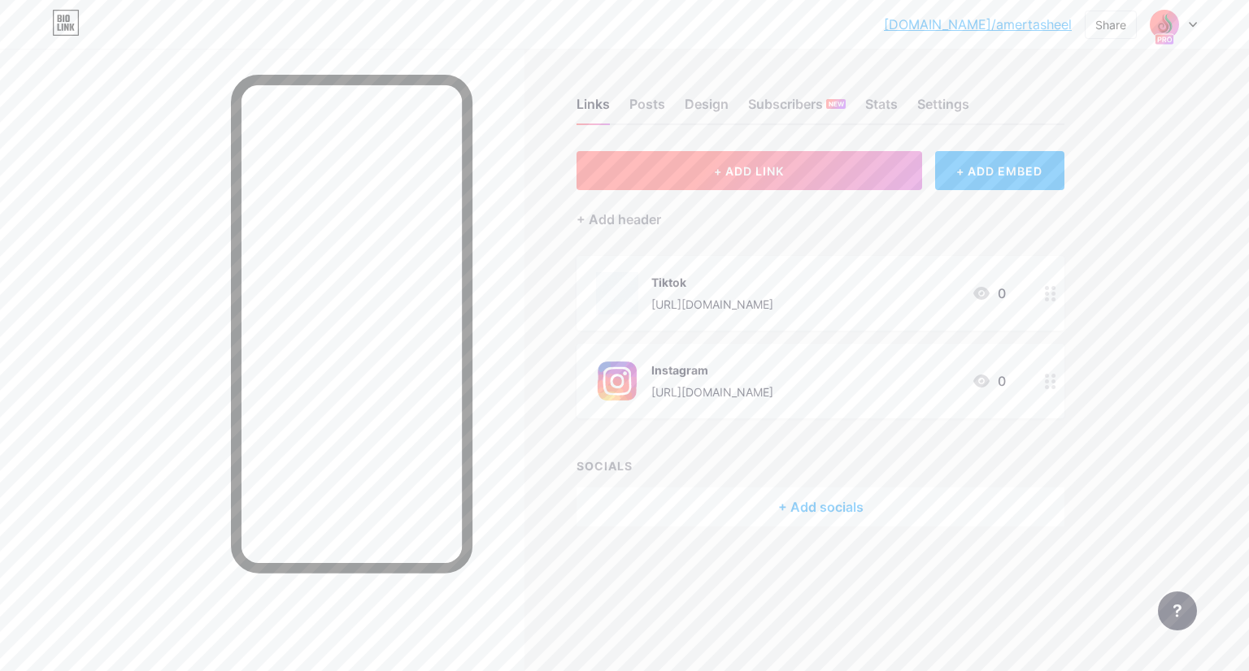
click at [748, 177] on button "+ ADD LINK" at bounding box center [748, 170] width 345 height 39
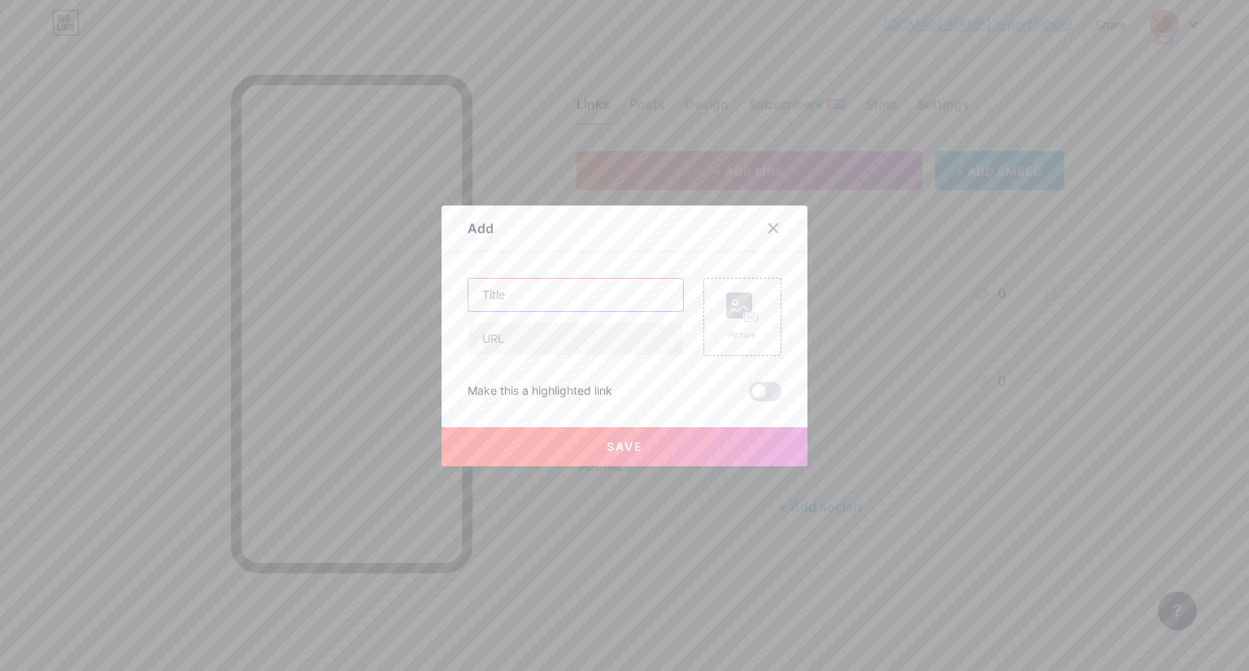
click at [559, 296] on input "text" at bounding box center [575, 295] width 215 height 33
type input "Facebook"
click at [753, 319] on div "Picture" at bounding box center [742, 317] width 78 height 78
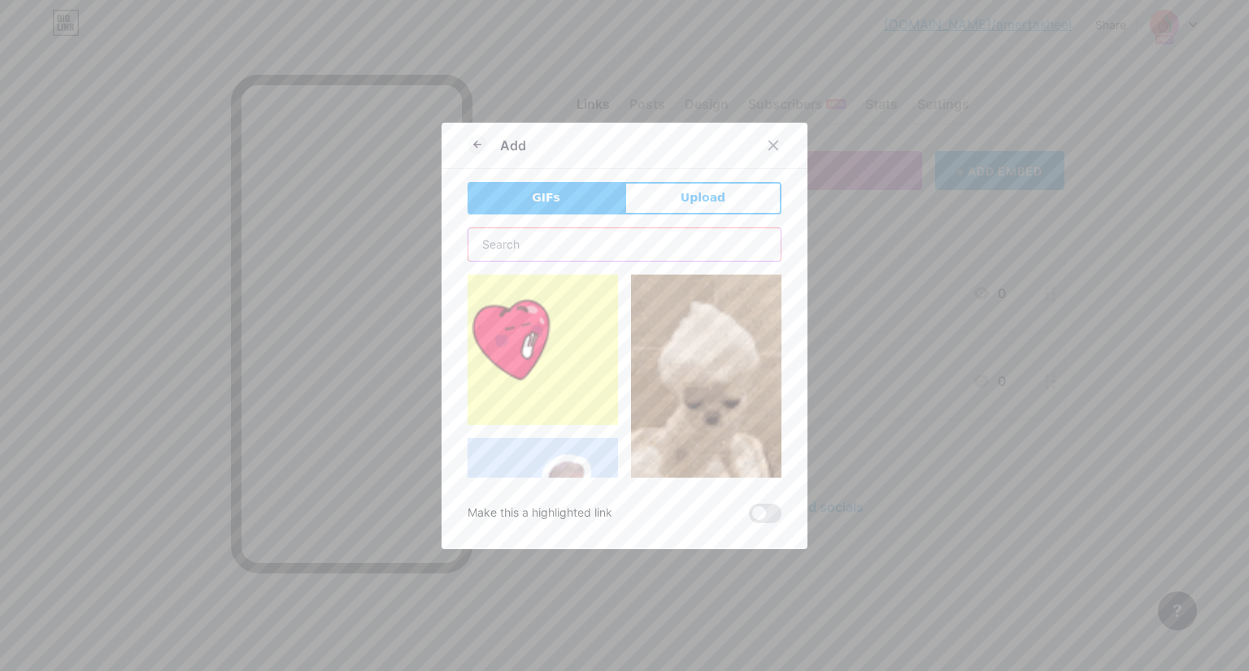
click at [596, 247] on input "text" at bounding box center [624, 244] width 312 height 33
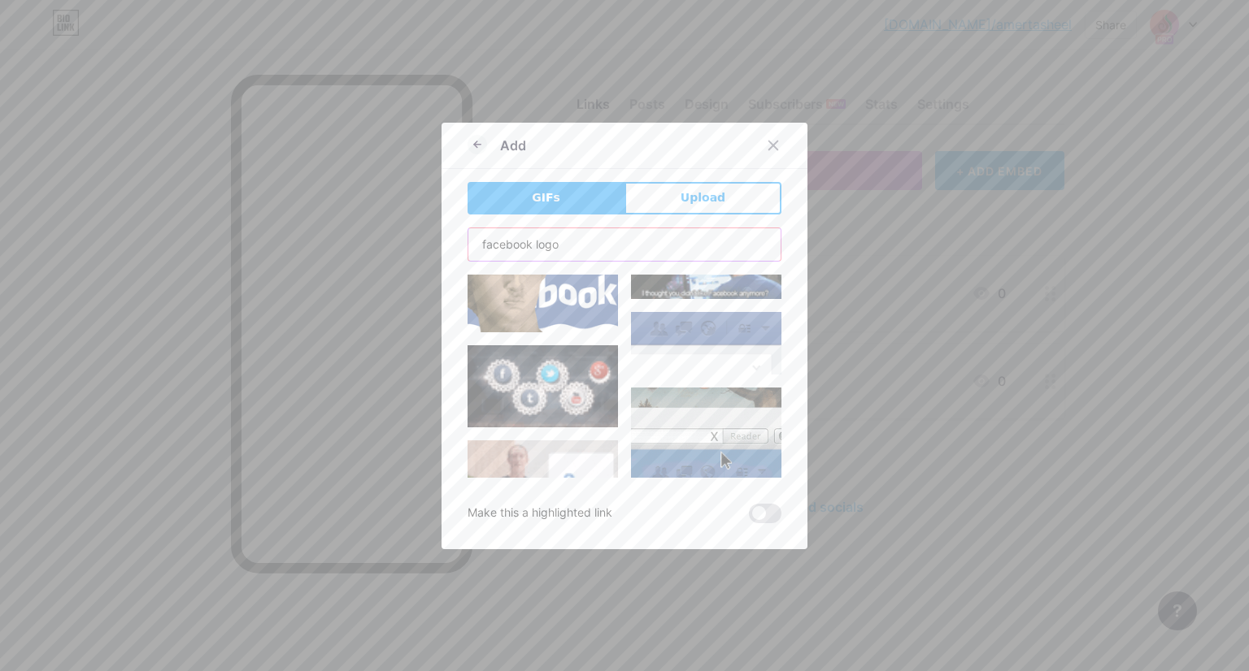
scroll to position [4874, 0]
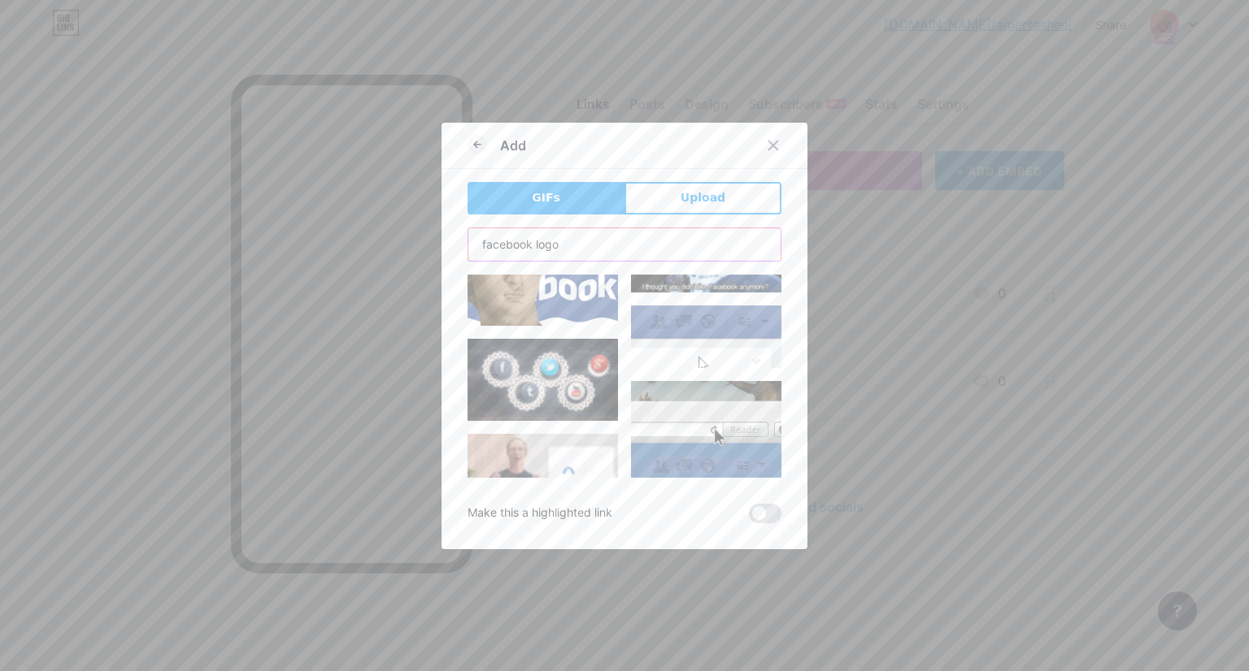
click at [556, 245] on input "facebook logo" at bounding box center [624, 244] width 312 height 33
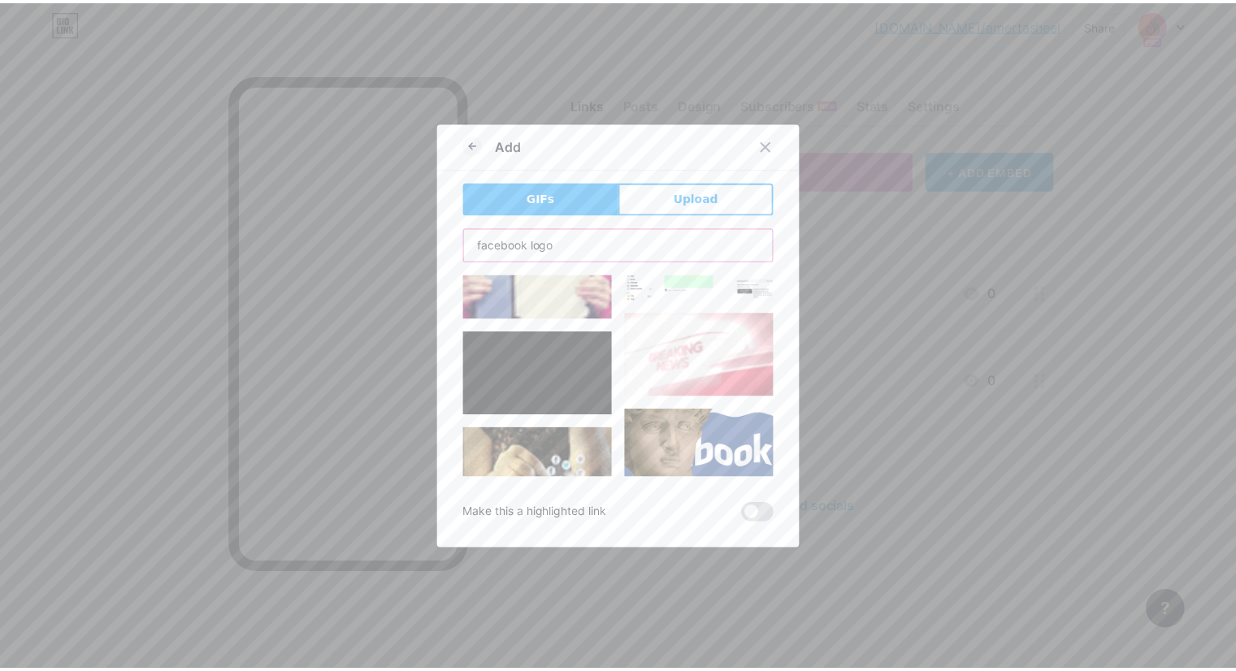
scroll to position [423, 0]
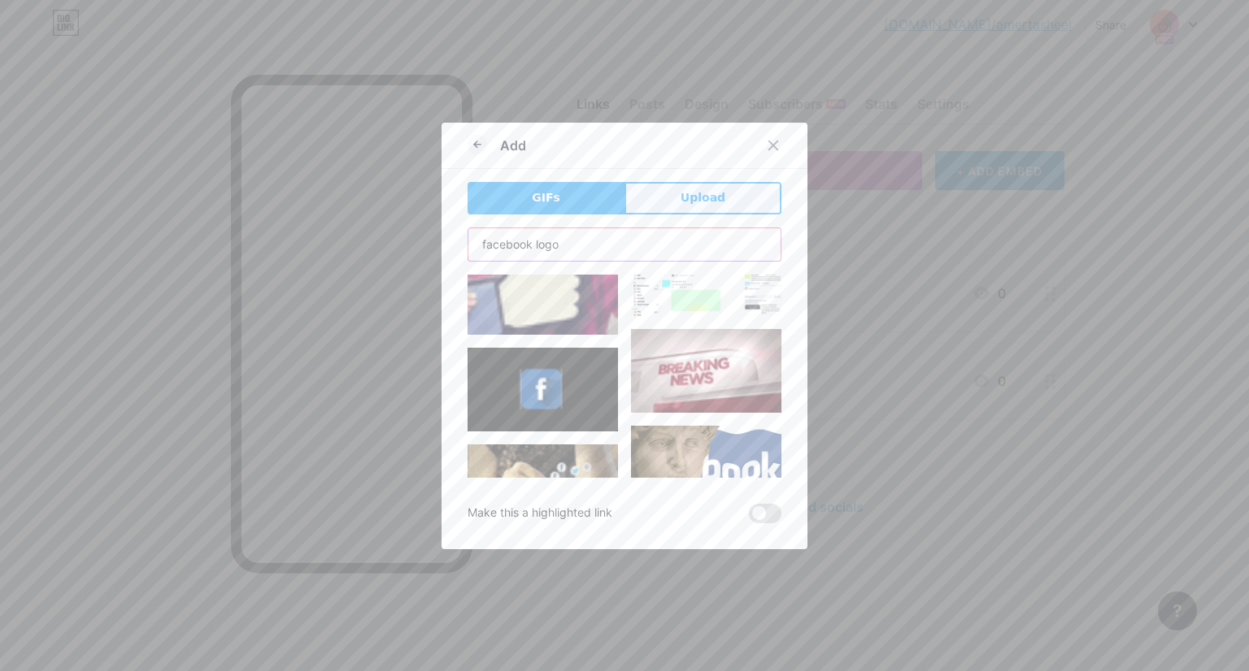
type input "facebook logo"
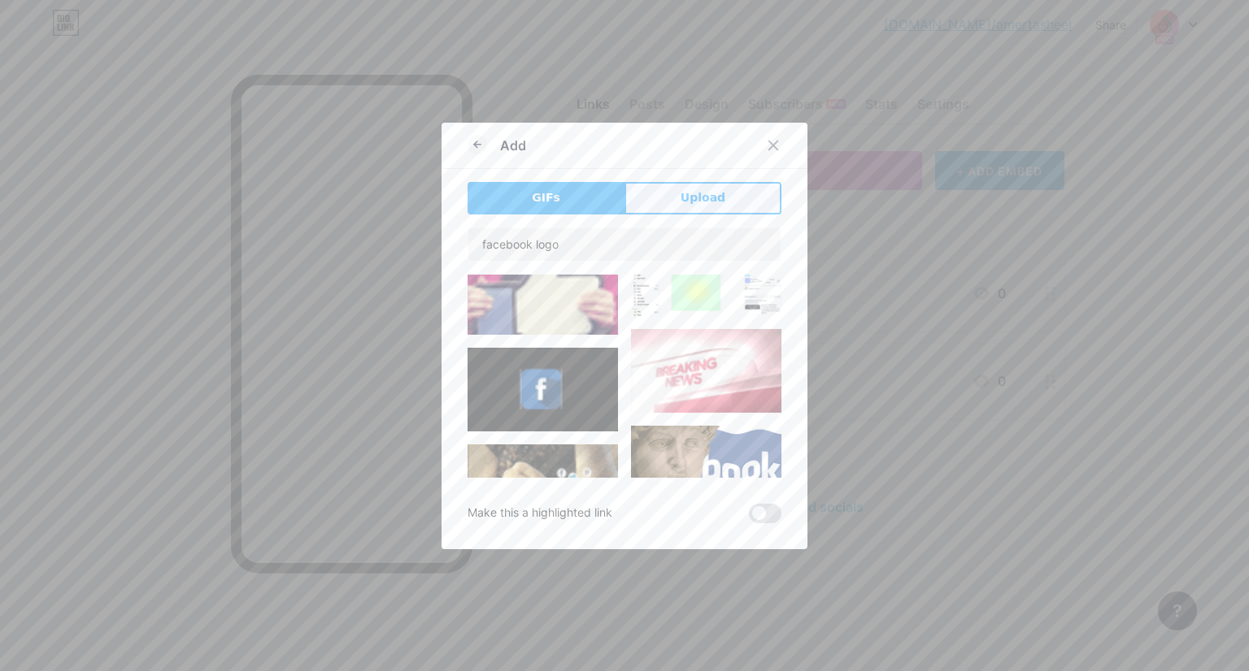
click at [728, 195] on button "Upload" at bounding box center [702, 198] width 157 height 33
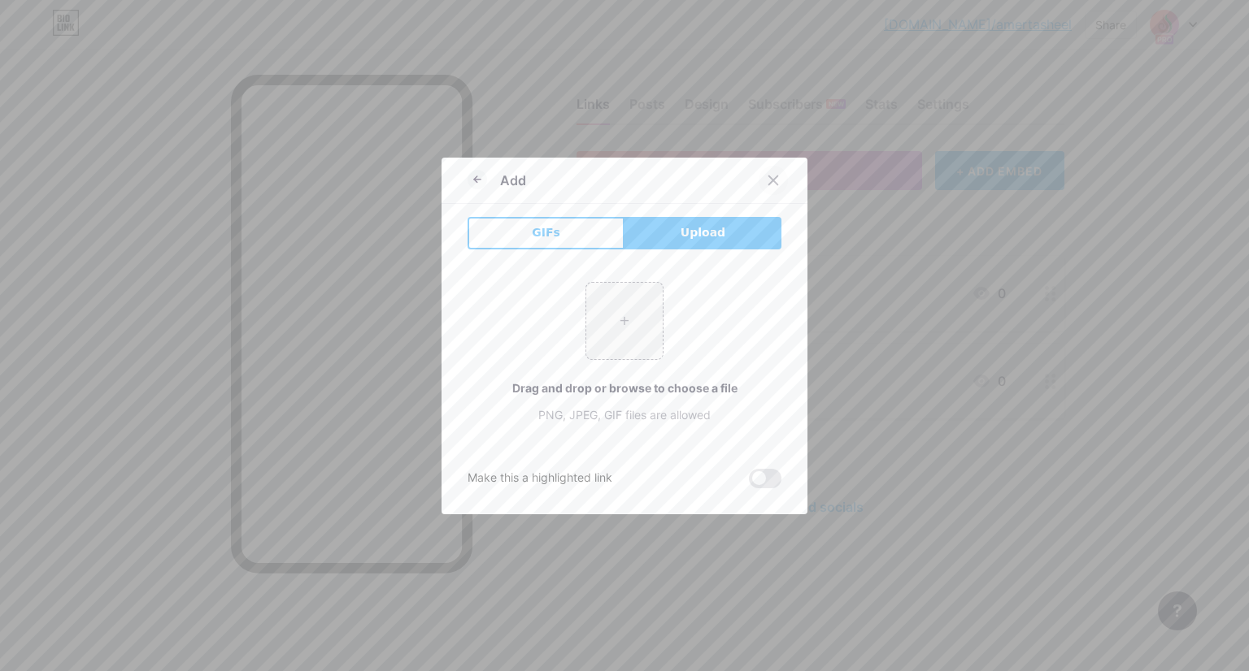
click at [769, 181] on icon at bounding box center [773, 180] width 9 height 9
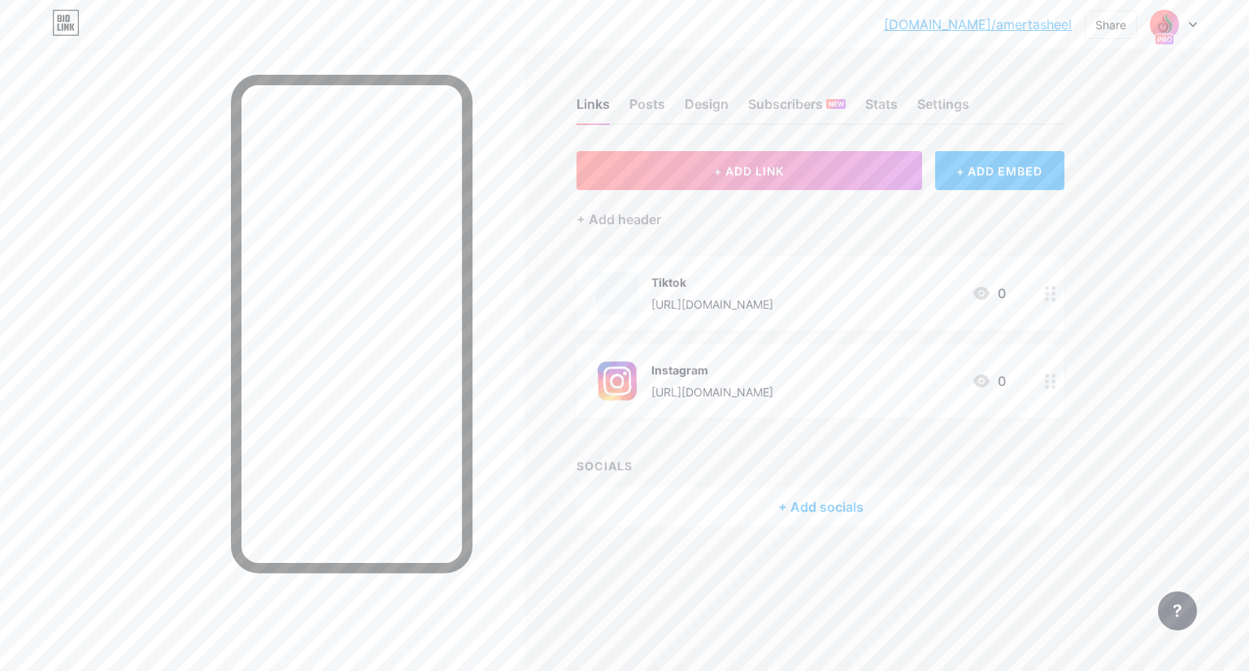
click at [927, 285] on div "Tiktok https://www.tiktok.com/@amertasheeldxb 0" at bounding box center [801, 293] width 410 height 42
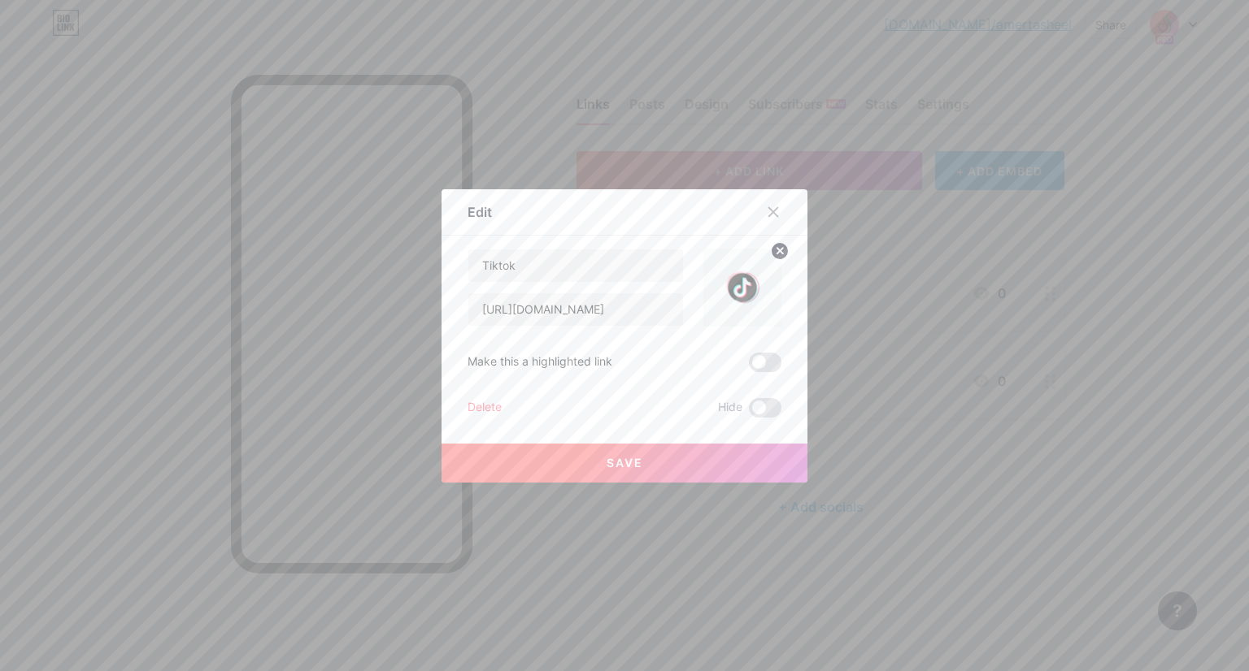
click at [776, 250] on circle at bounding box center [780, 251] width 18 height 18
click at [745, 284] on rect at bounding box center [751, 288] width 13 height 8
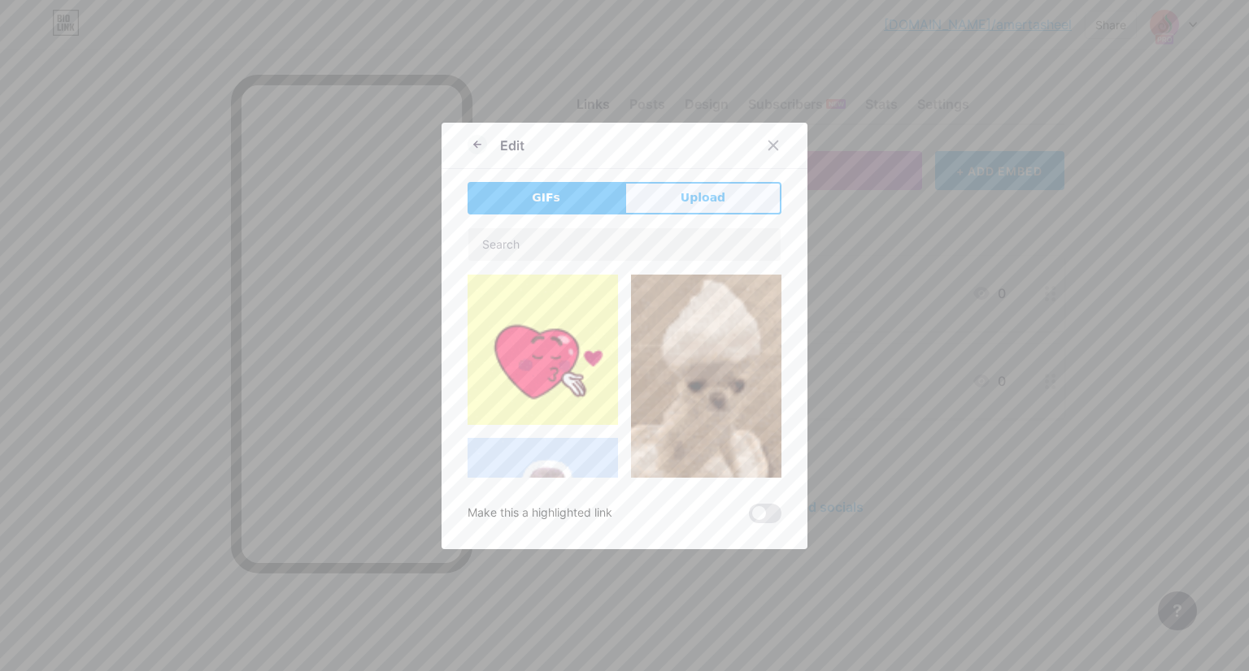
click at [680, 200] on span "Upload" at bounding box center [702, 197] width 45 height 17
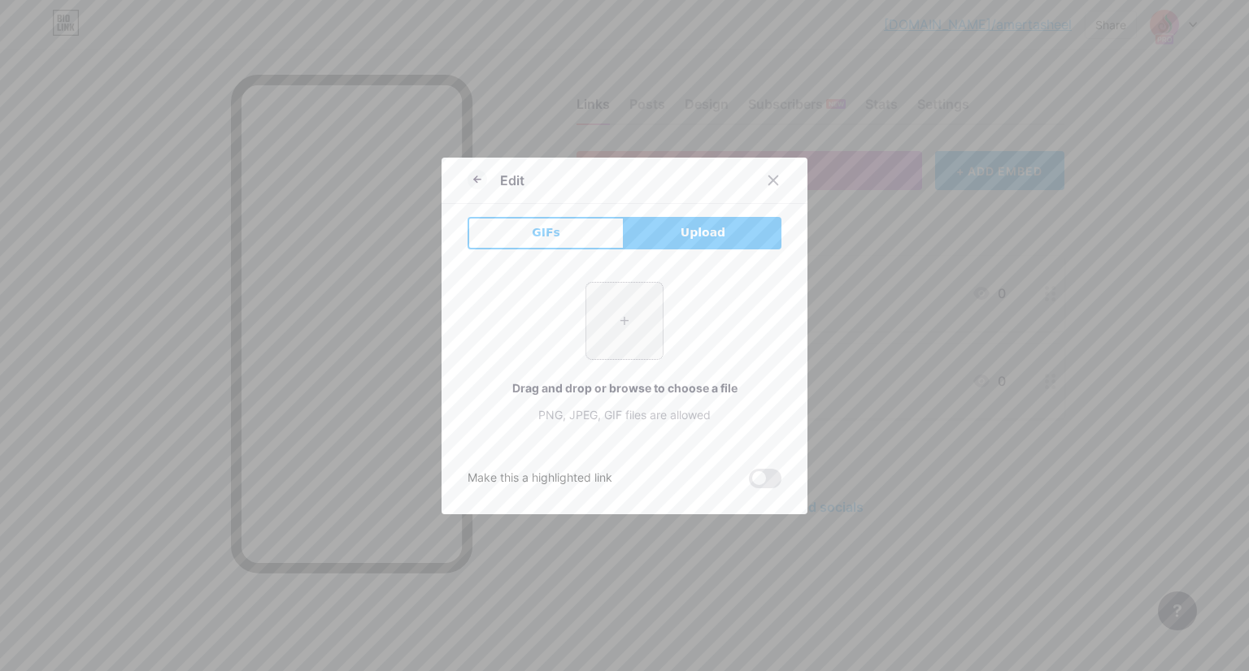
click at [628, 300] on input "file" at bounding box center [624, 321] width 76 height 76
type input "C:\fakepath\150898223_10464230.png"
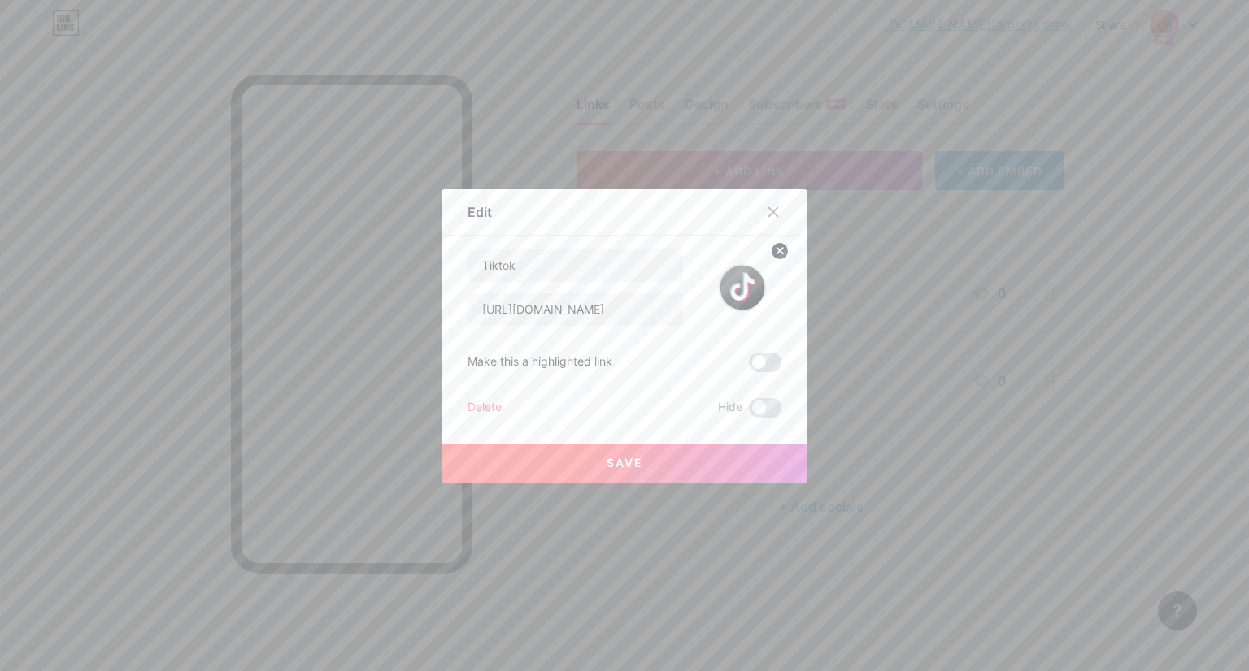
click at [641, 463] on button "Save" at bounding box center [624, 463] width 366 height 39
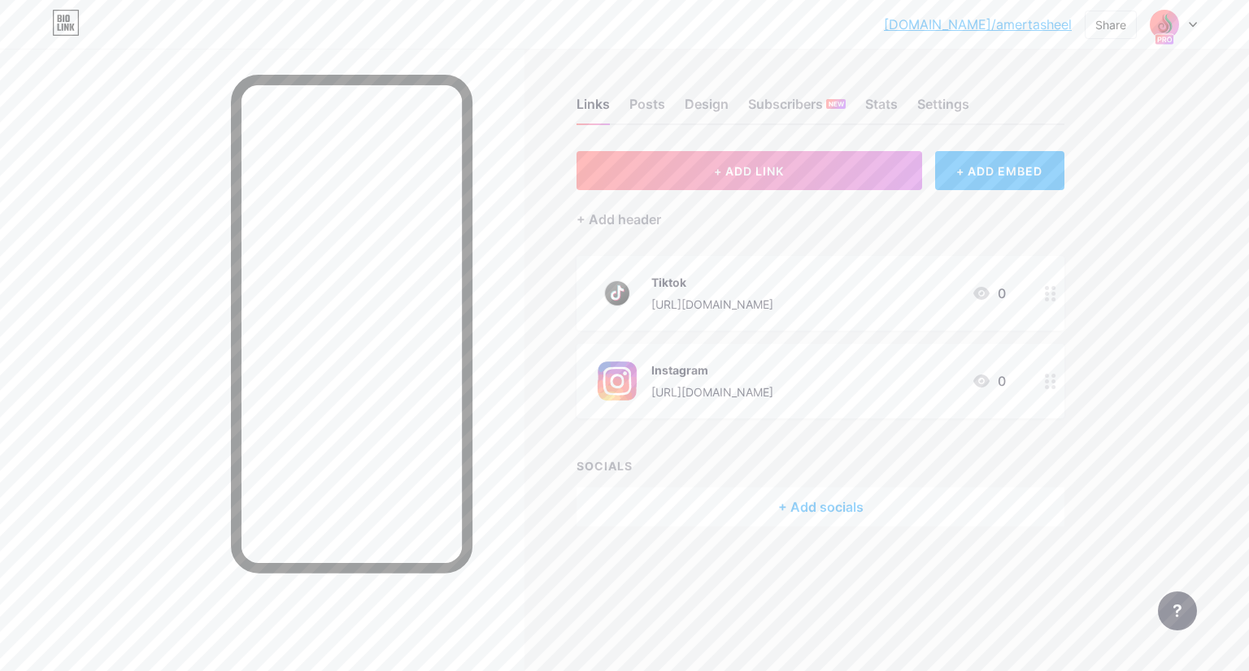
click at [1050, 387] on icon at bounding box center [1050, 381] width 11 height 15
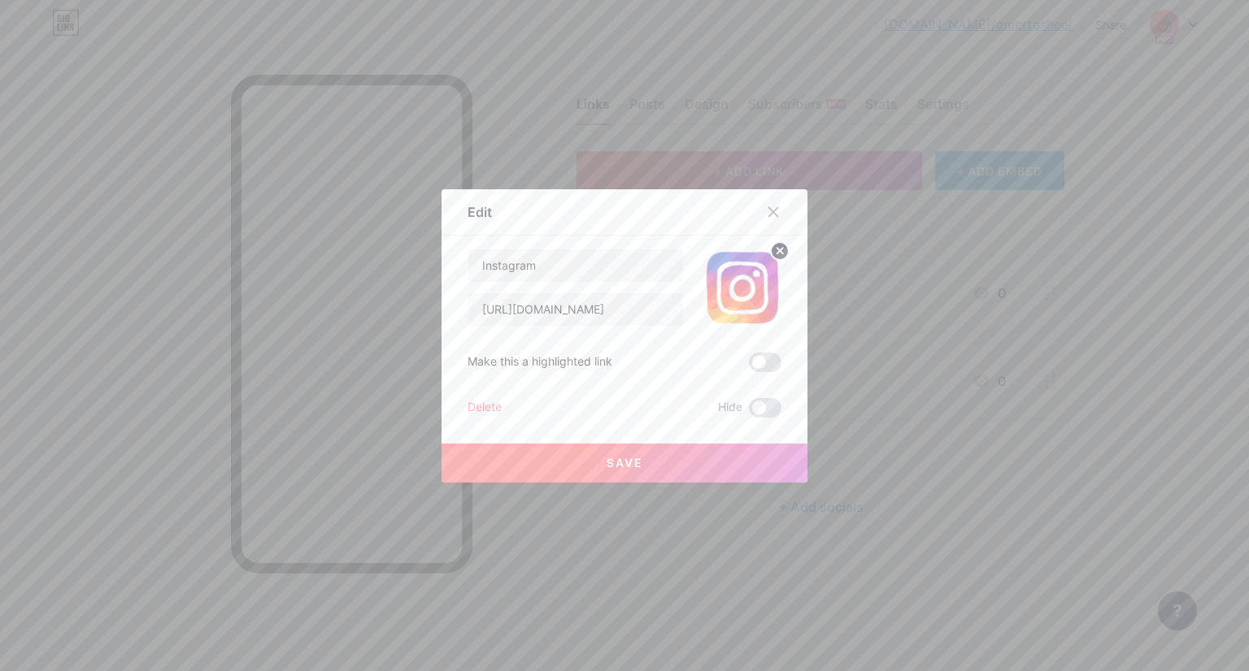
click at [777, 250] on circle at bounding box center [780, 251] width 18 height 18
click at [743, 278] on rect at bounding box center [739, 276] width 26 height 26
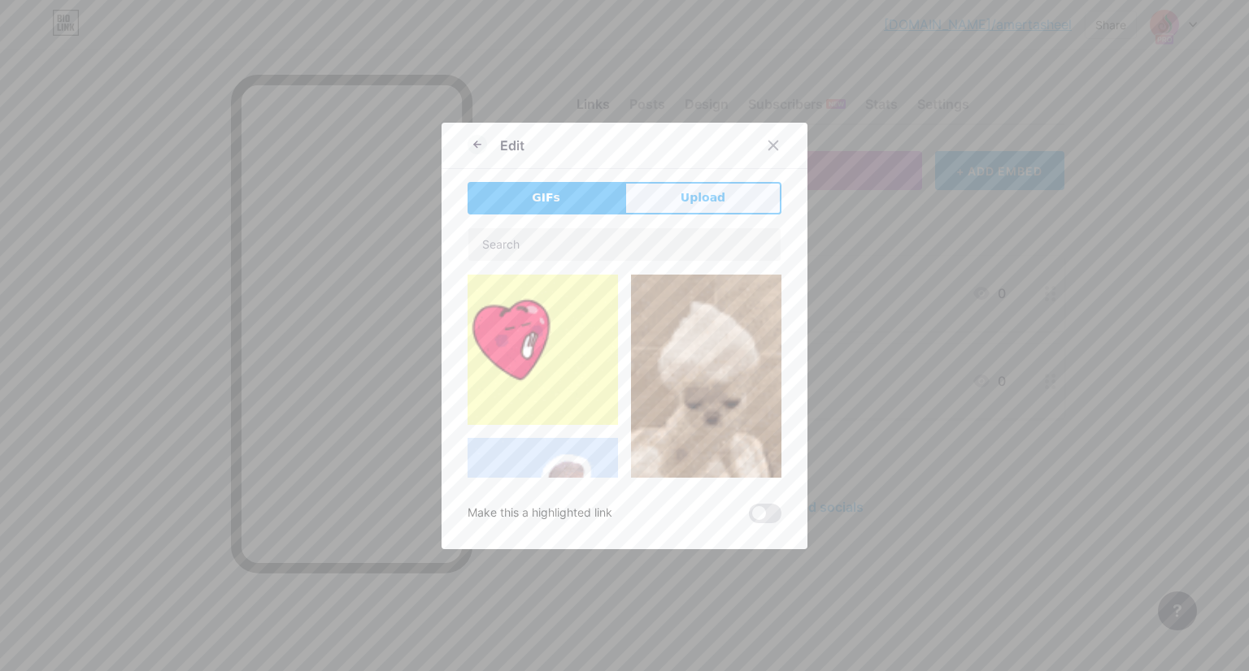
click at [670, 198] on button "Upload" at bounding box center [702, 198] width 157 height 33
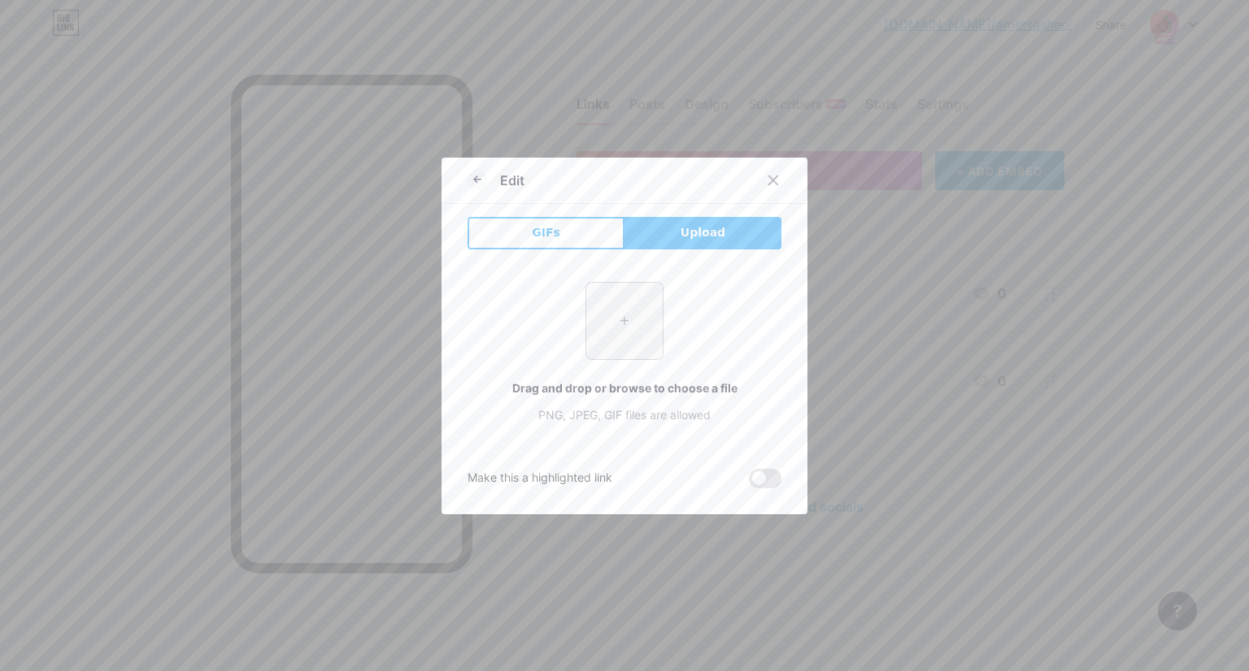
click at [615, 319] on input "file" at bounding box center [624, 321] width 76 height 76
type input "C:\fakepath\954290_2227.jpg"
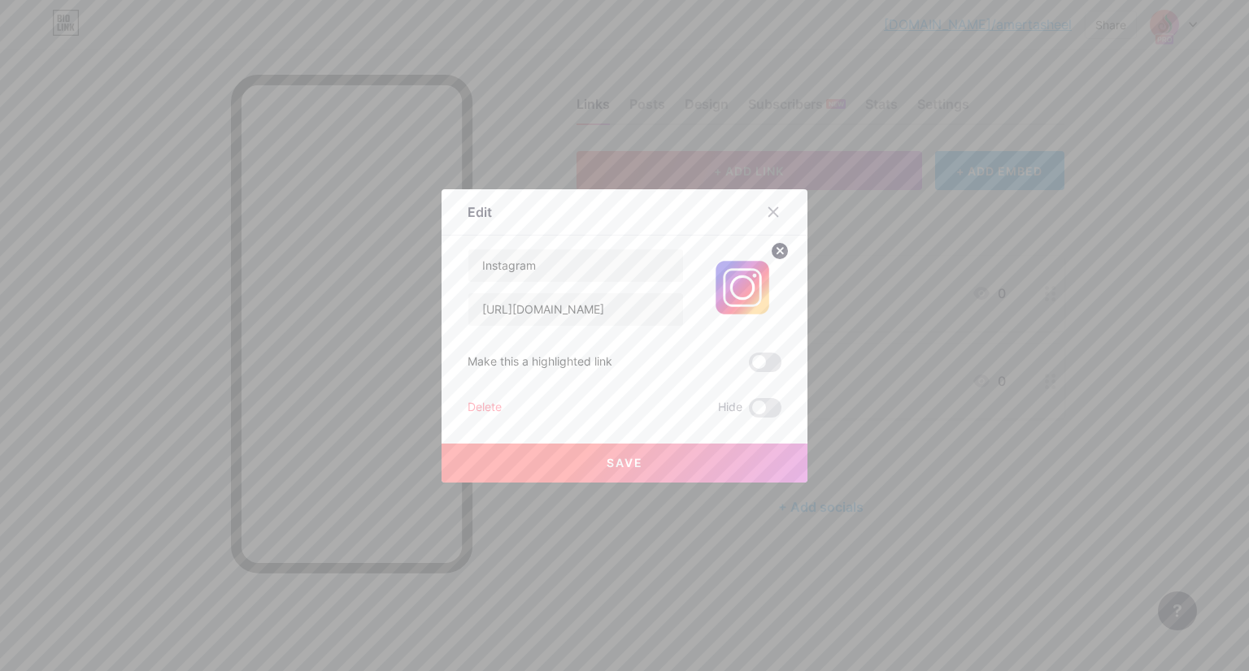
click at [645, 459] on button "Save" at bounding box center [624, 463] width 366 height 39
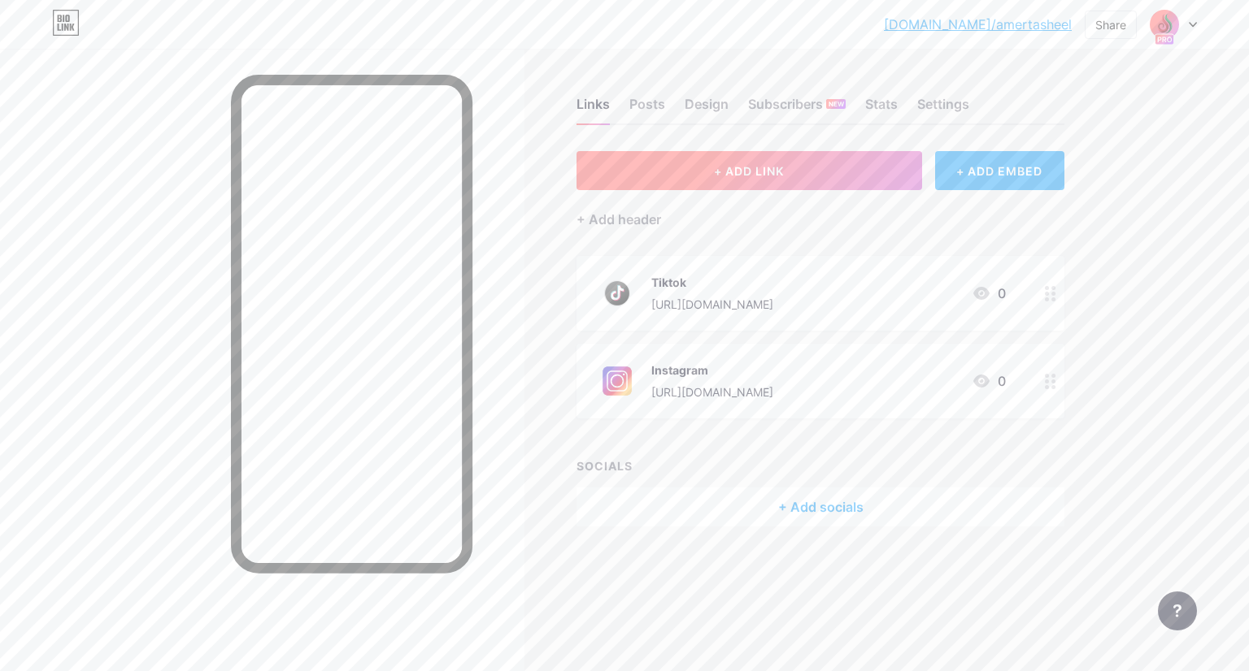
click at [749, 180] on button "+ ADD LINK" at bounding box center [748, 170] width 345 height 39
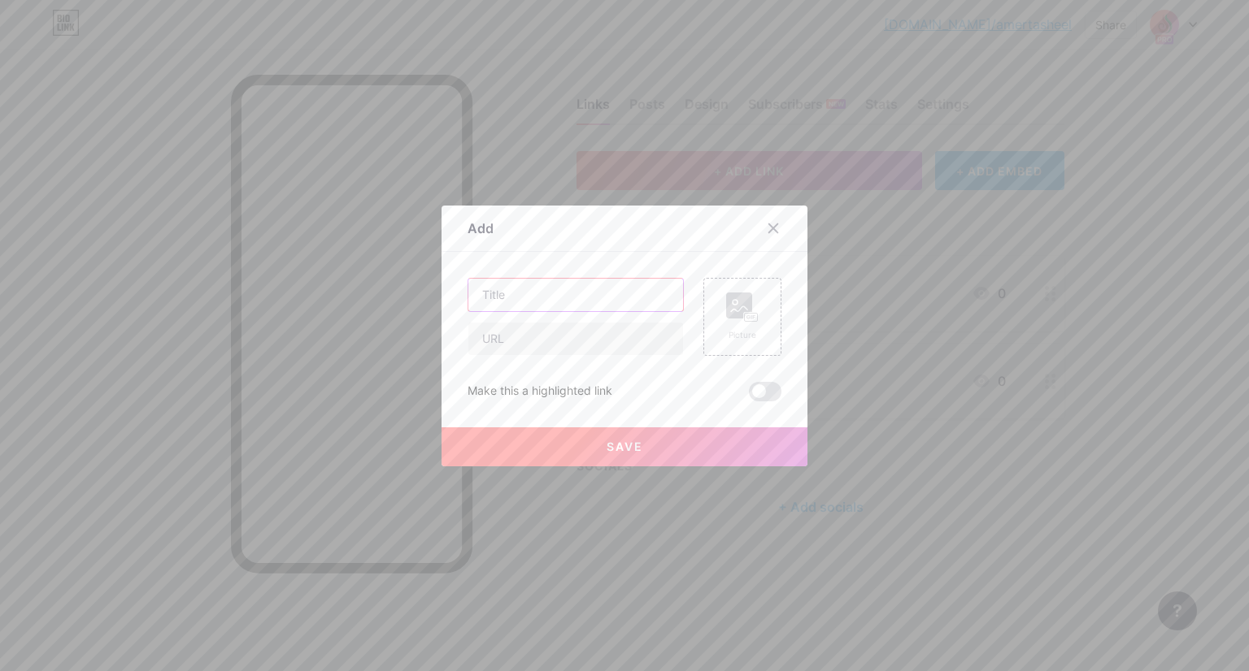
click at [531, 306] on input "text" at bounding box center [575, 295] width 215 height 33
type input "WhatsApp"
click at [556, 335] on input "text" at bounding box center [575, 339] width 215 height 33
click at [744, 314] on rect at bounding box center [751, 317] width 15 height 10
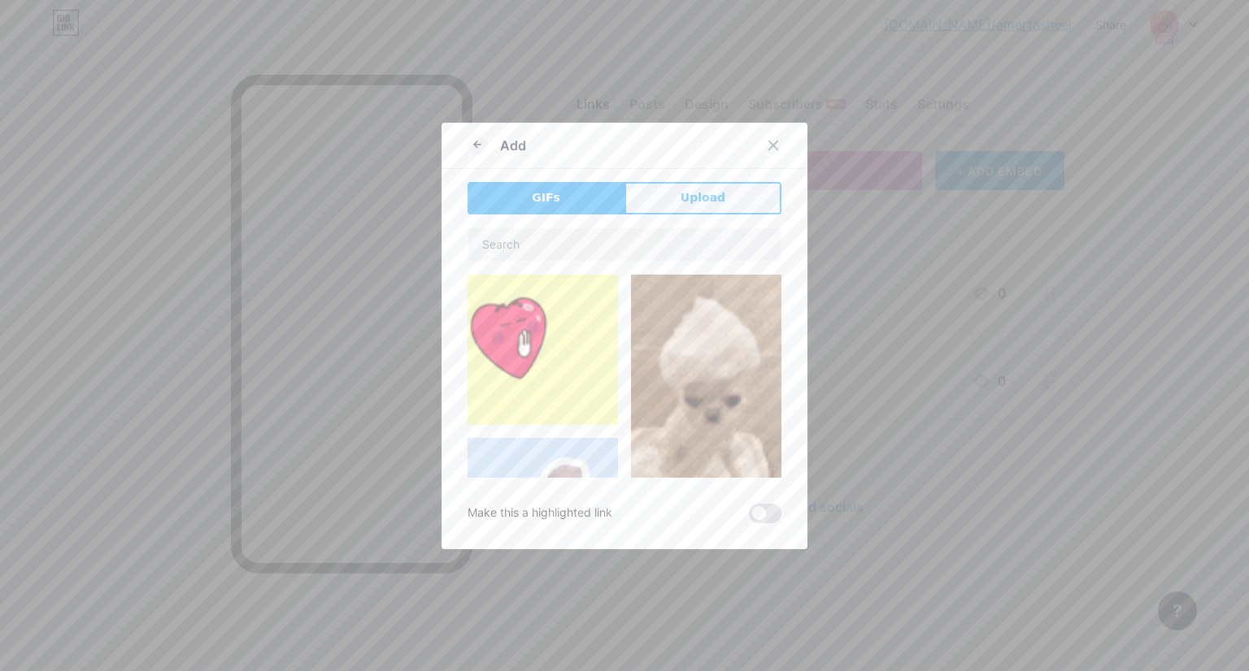
click at [686, 199] on span "Upload" at bounding box center [702, 197] width 45 height 17
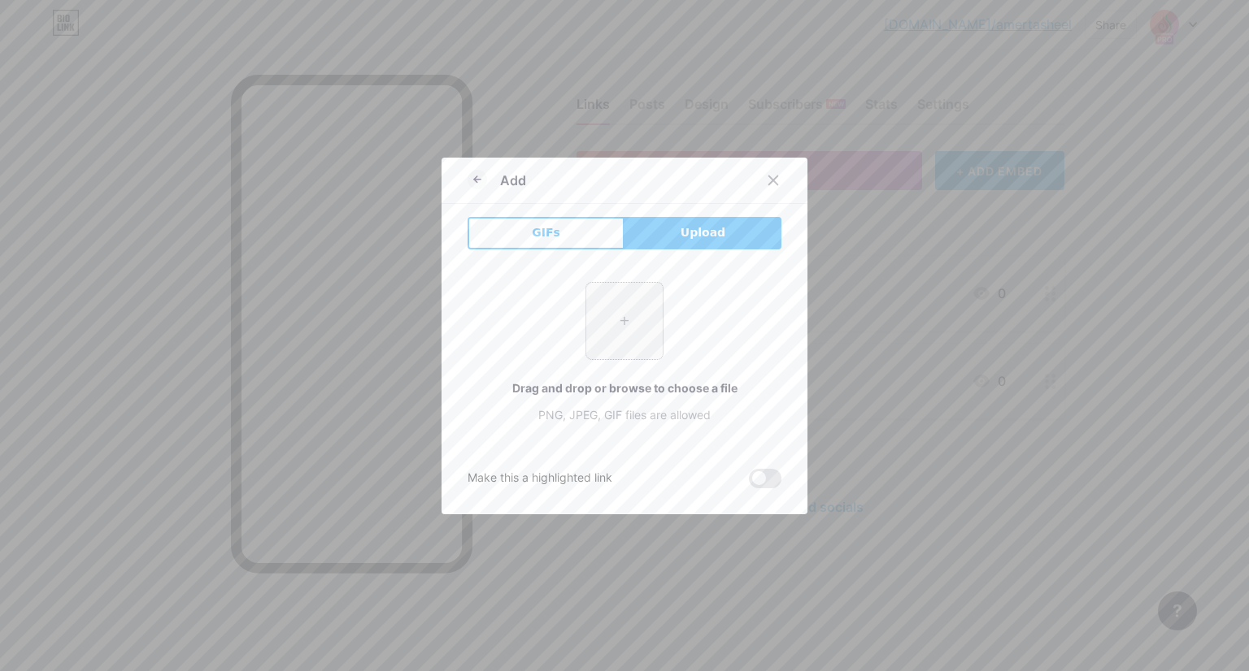
click at [613, 325] on input "file" at bounding box center [624, 321] width 76 height 76
click at [767, 185] on icon at bounding box center [773, 180] width 13 height 13
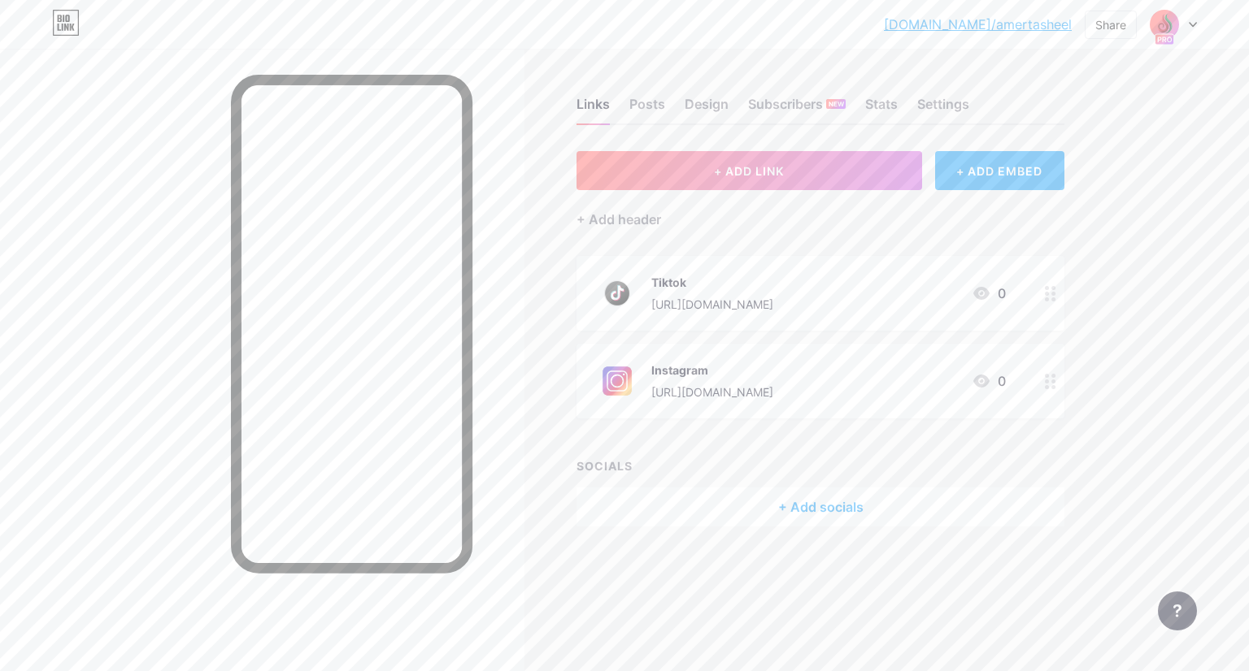
click at [1055, 28] on link "[DOMAIN_NAME]/amertasheel" at bounding box center [978, 25] width 188 height 20
click at [950, 102] on div "Settings" at bounding box center [943, 108] width 52 height 29
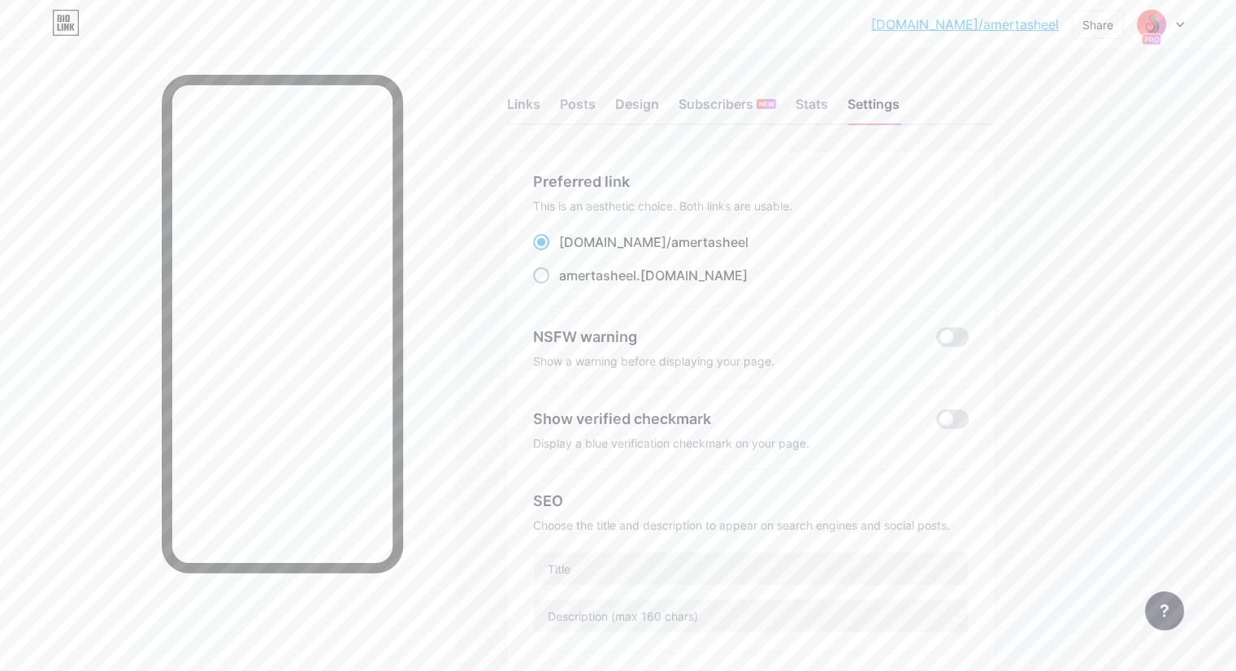
click at [550, 278] on span at bounding box center [541, 275] width 16 height 16
click at [570, 285] on input "amertasheel .bio.link" at bounding box center [564, 290] width 11 height 11
radio input "true"
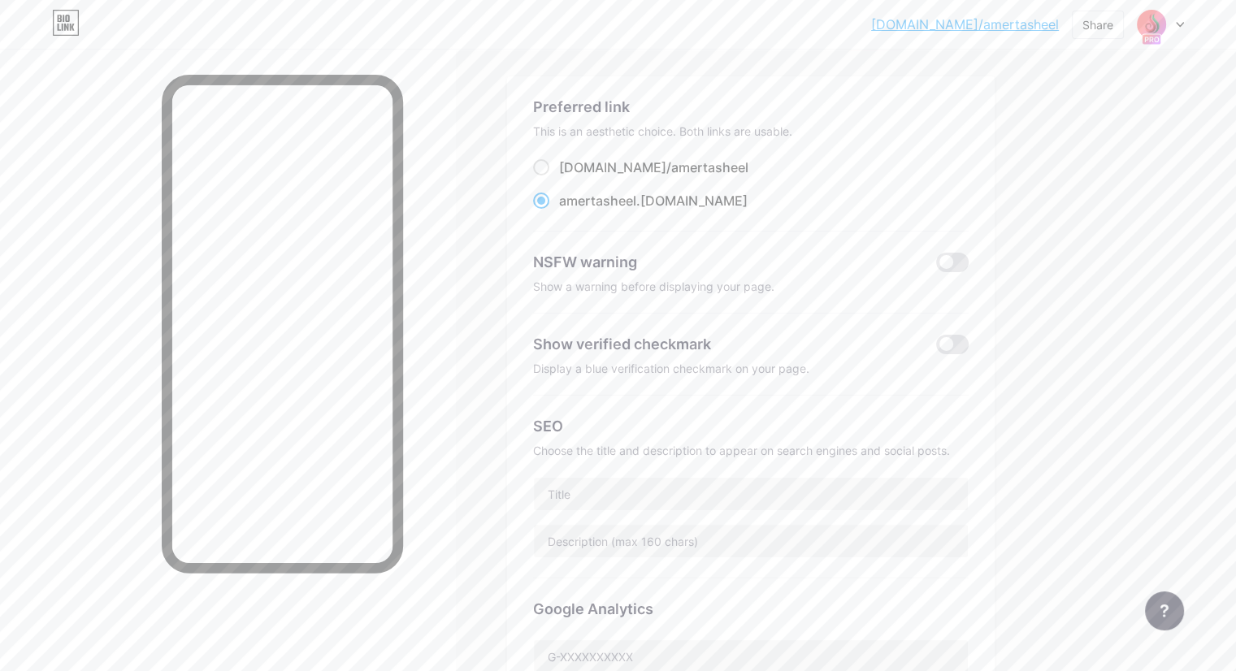
scroll to position [72, 0]
click at [969, 339] on span at bounding box center [952, 347] width 33 height 20
click at [936, 351] on input "checkbox" at bounding box center [936, 351] width 0 height 0
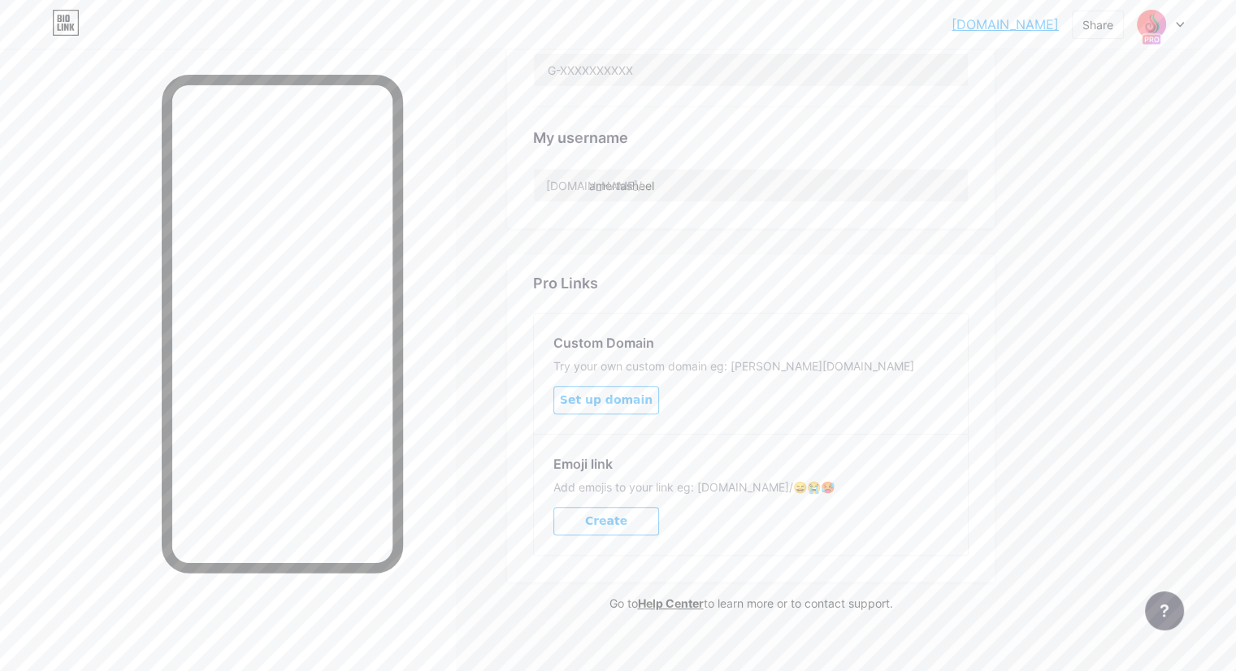
scroll to position [680, 0]
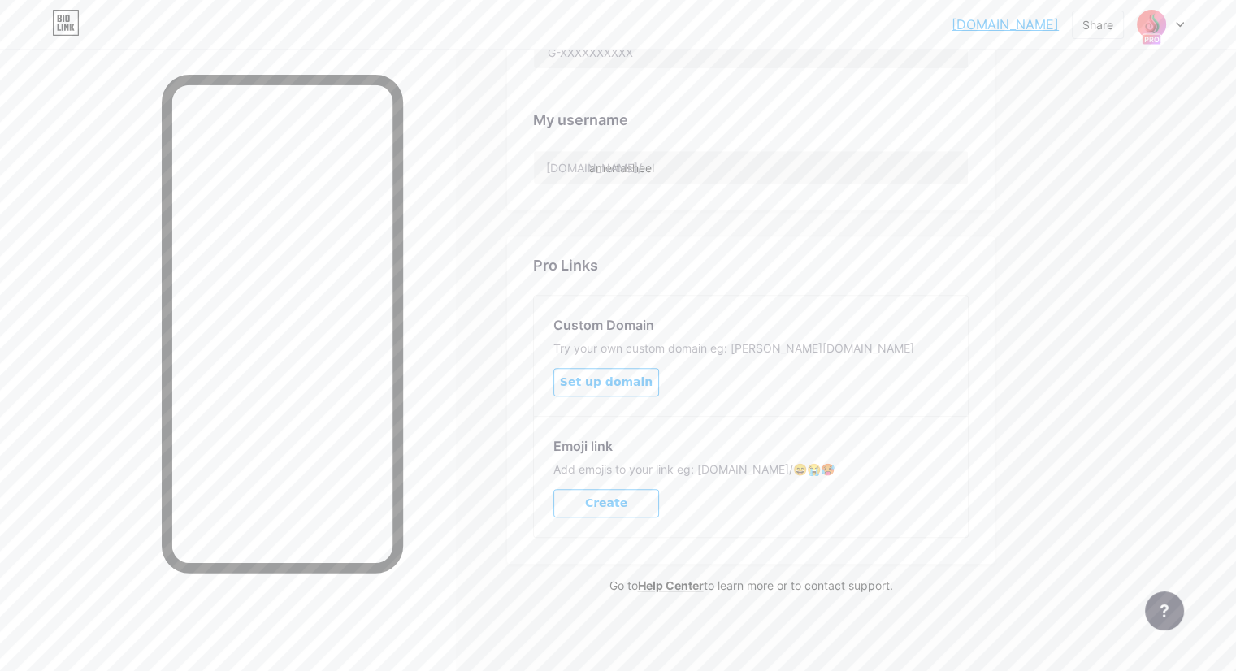
click at [653, 380] on span "Set up domain" at bounding box center [606, 383] width 93 height 14
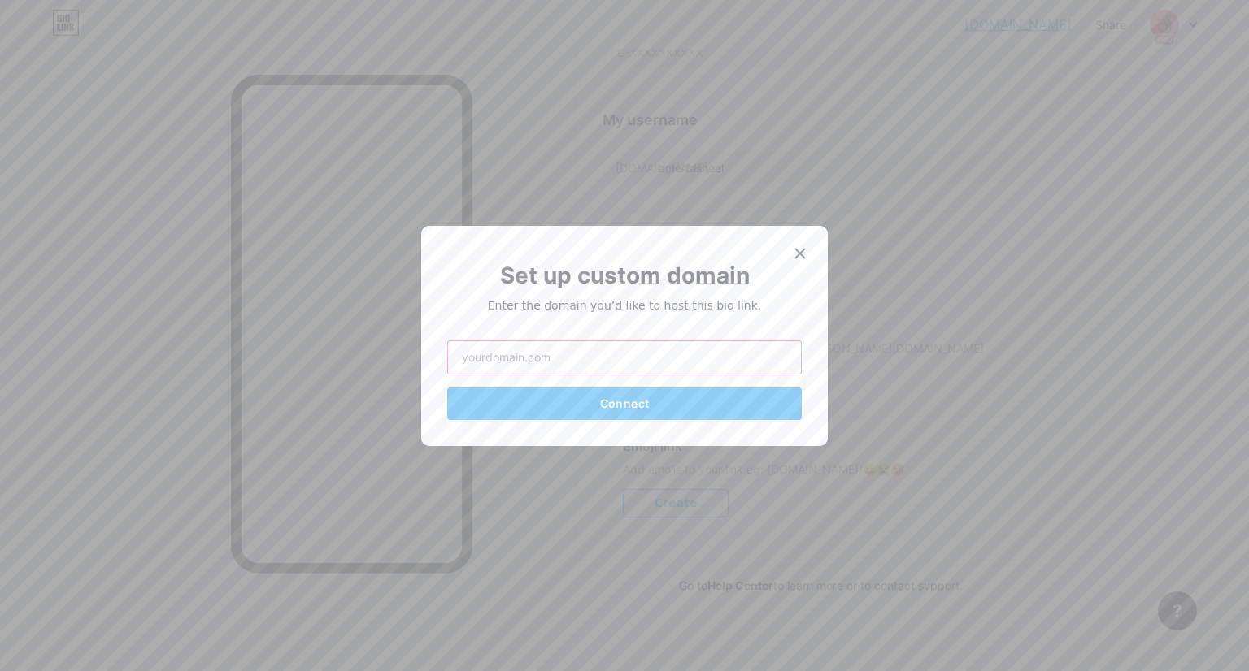
click at [554, 352] on input "text" at bounding box center [624, 357] width 353 height 33
type input "amertasheel.com"
click at [600, 400] on span "Connect" at bounding box center [624, 404] width 49 height 14
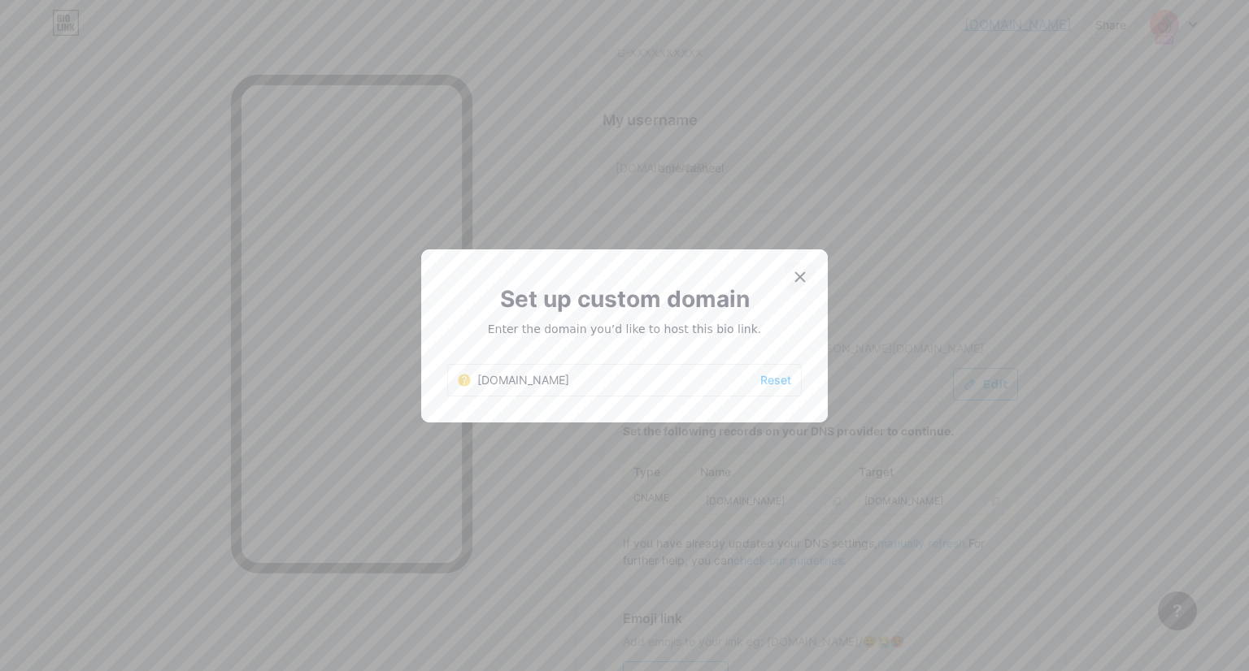
click at [793, 276] on icon at bounding box center [799, 277] width 13 height 13
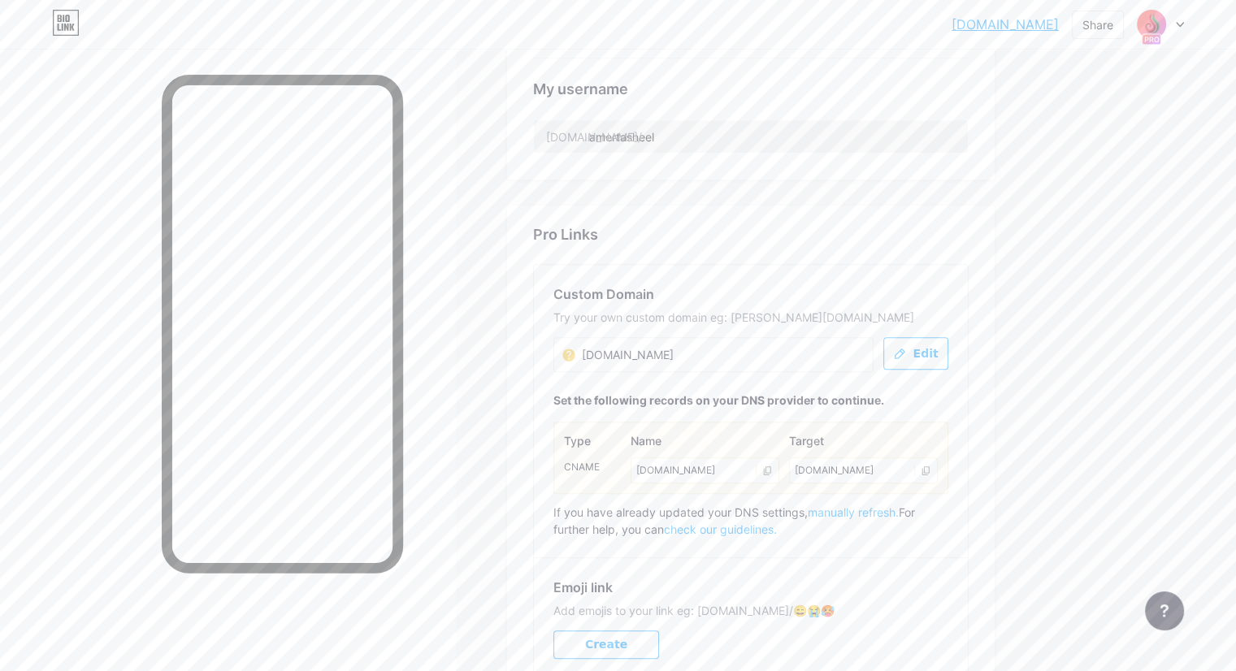
scroll to position [715, 0]
click at [777, 518] on link "check our guidelines." at bounding box center [720, 525] width 113 height 14
click at [932, 461] on icon at bounding box center [926, 466] width 11 height 11
click at [637, 347] on input "amertasheel.com" at bounding box center [644, 351] width 163 height 20
click at [654, 345] on input "amertasheel.com" at bounding box center [644, 351] width 163 height 20
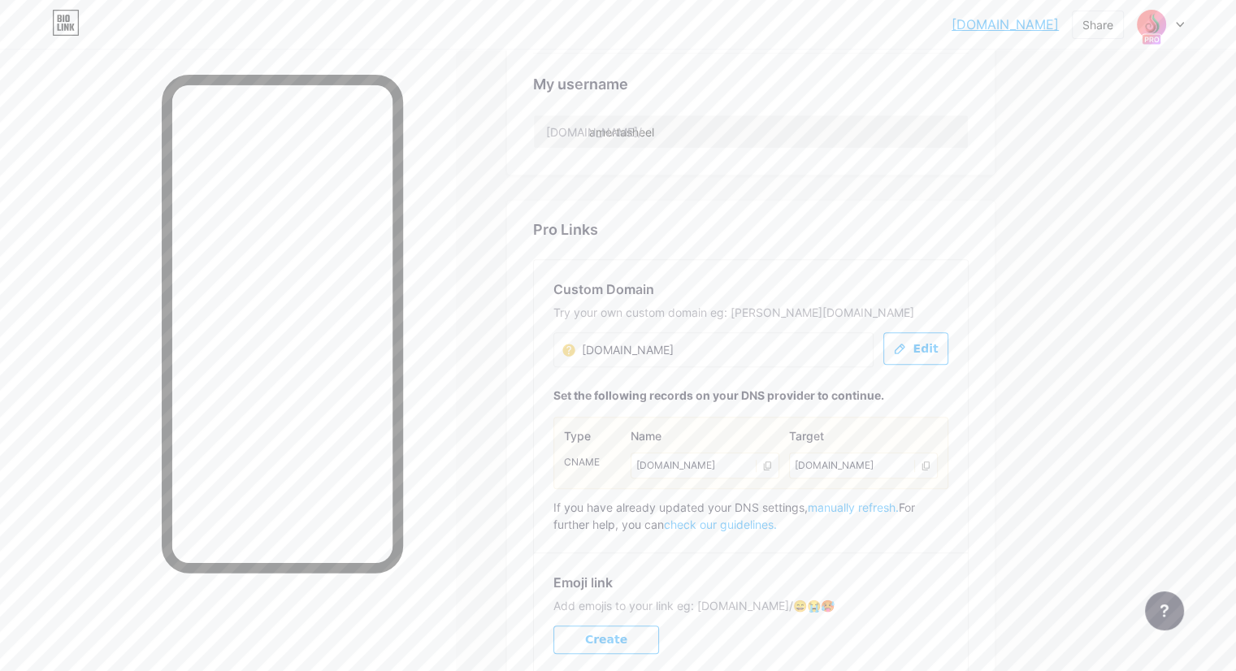
click at [654, 345] on input "amertasheel.com" at bounding box center [644, 351] width 163 height 20
click at [725, 343] on input "amertasheel.com" at bounding box center [644, 351] width 163 height 20
click at [899, 505] on span "manually refresh." at bounding box center [853, 508] width 91 height 14
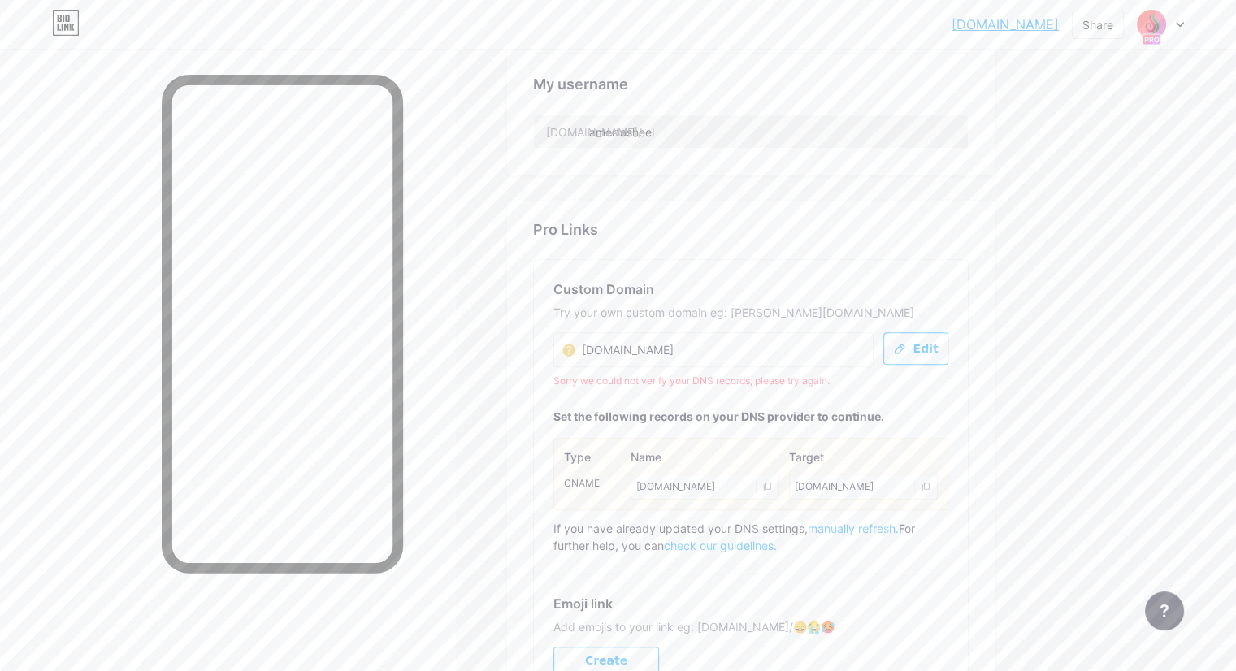
click at [899, 522] on span "manually refresh." at bounding box center [853, 529] width 91 height 14
click at [725, 354] on input "amertasheel.com" at bounding box center [644, 351] width 163 height 20
click at [938, 348] on span "Edit" at bounding box center [925, 349] width 25 height 14
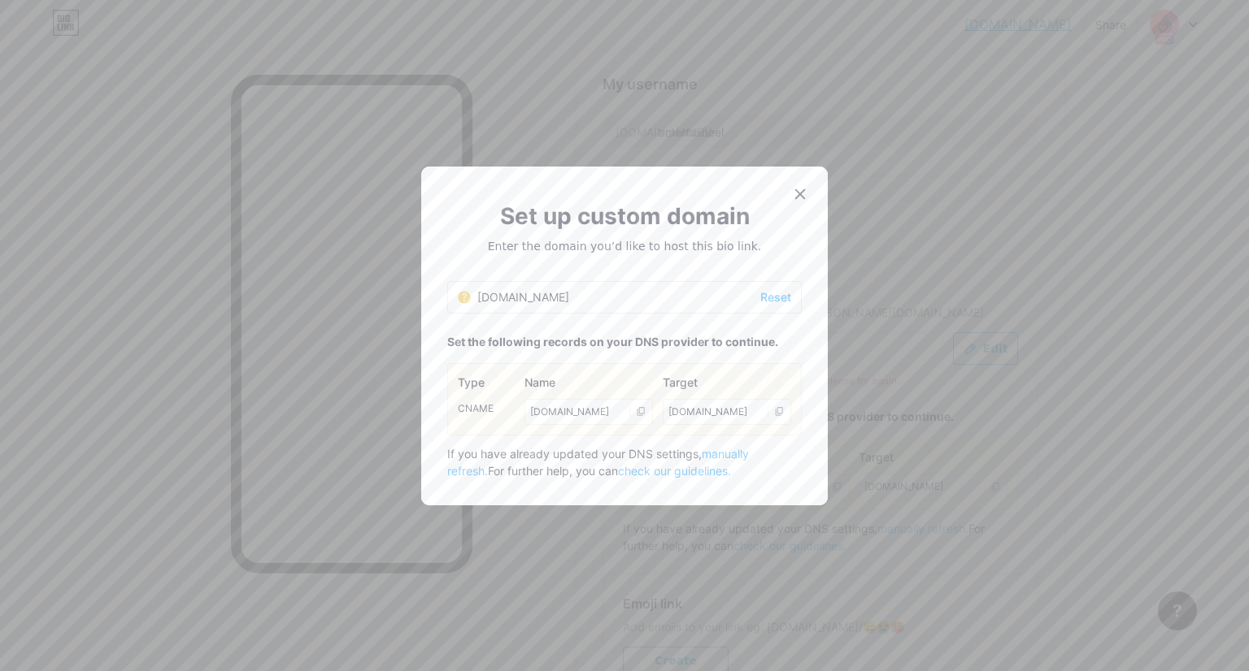
click at [472, 297] on div "amertasheel.com" at bounding box center [513, 297] width 111 height 17
click at [615, 302] on div "amertasheel.com Reset" at bounding box center [624, 297] width 354 height 33
click at [761, 293] on span "Reset" at bounding box center [775, 297] width 31 height 17
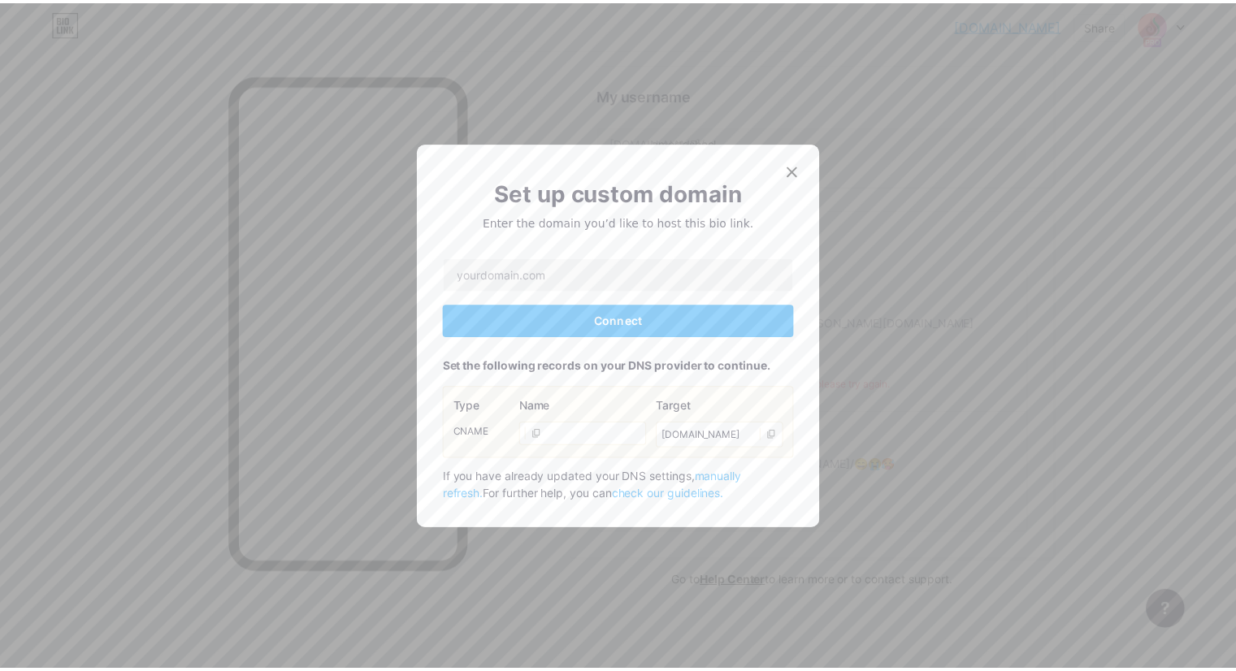
scroll to position [701, 0]
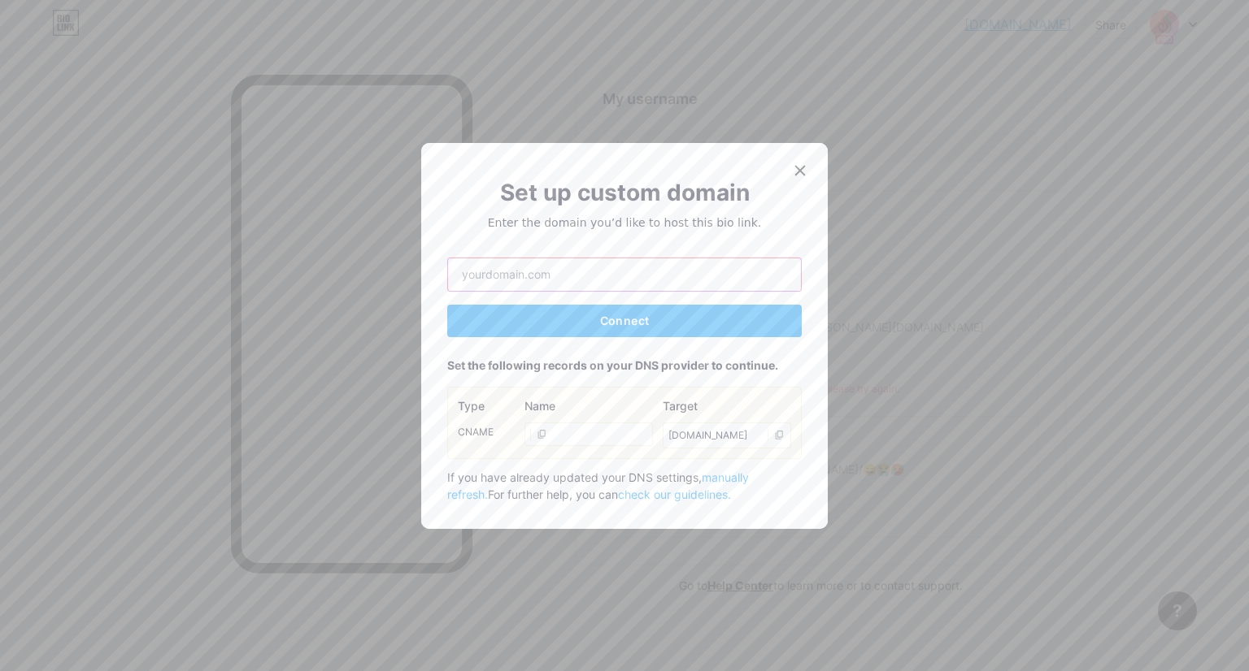
click at [507, 269] on input "text" at bounding box center [624, 274] width 353 height 33
click at [558, 278] on input "contact.amertashee.com" at bounding box center [624, 274] width 353 height 33
type input "[DOMAIN_NAME]"
click at [573, 315] on button "Connect" at bounding box center [624, 321] width 354 height 33
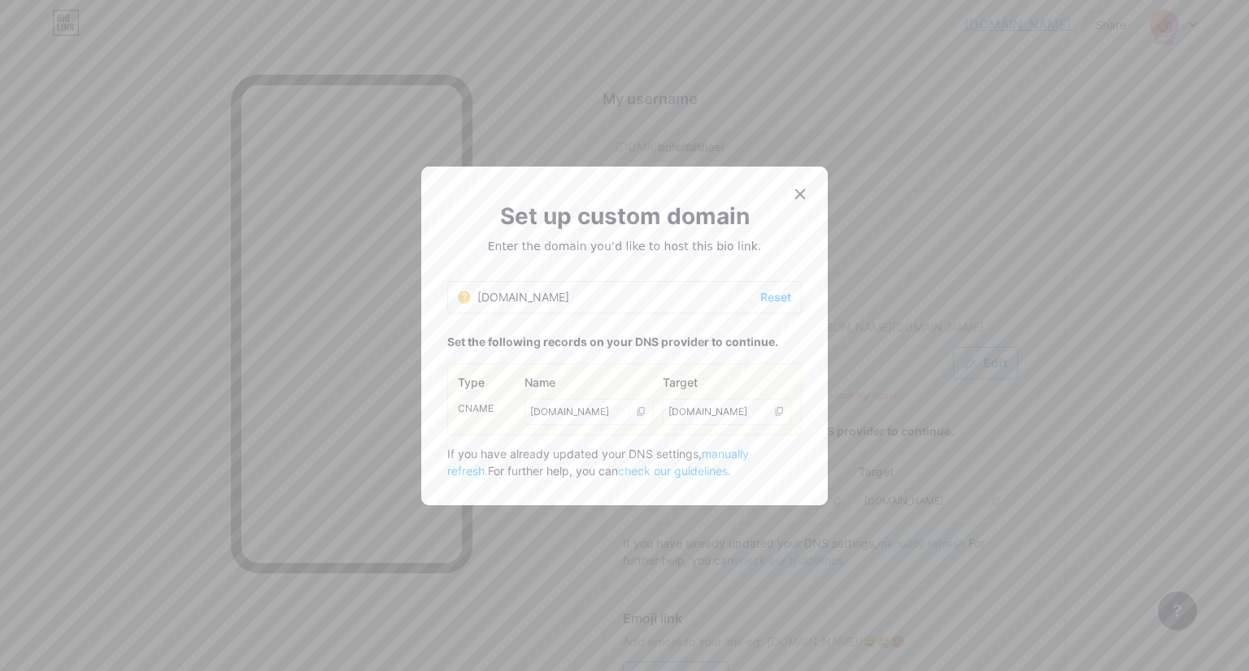
click at [719, 456] on span "manually refresh." at bounding box center [598, 462] width 302 height 31
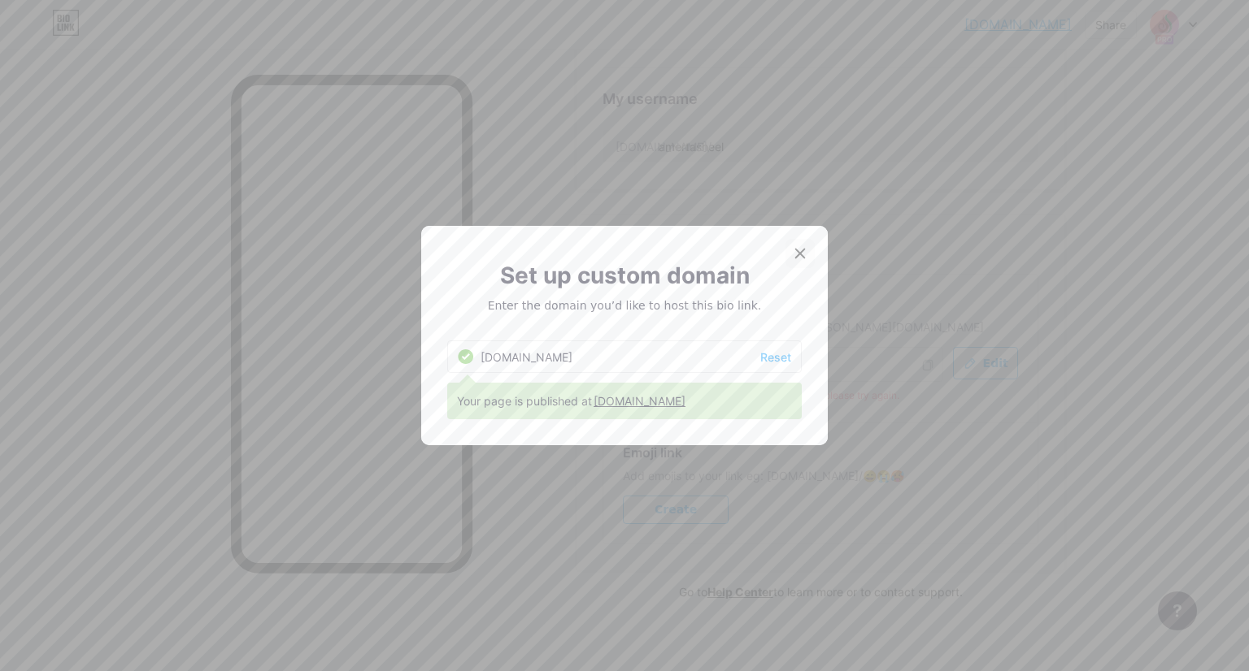
click at [793, 256] on icon at bounding box center [799, 253] width 13 height 13
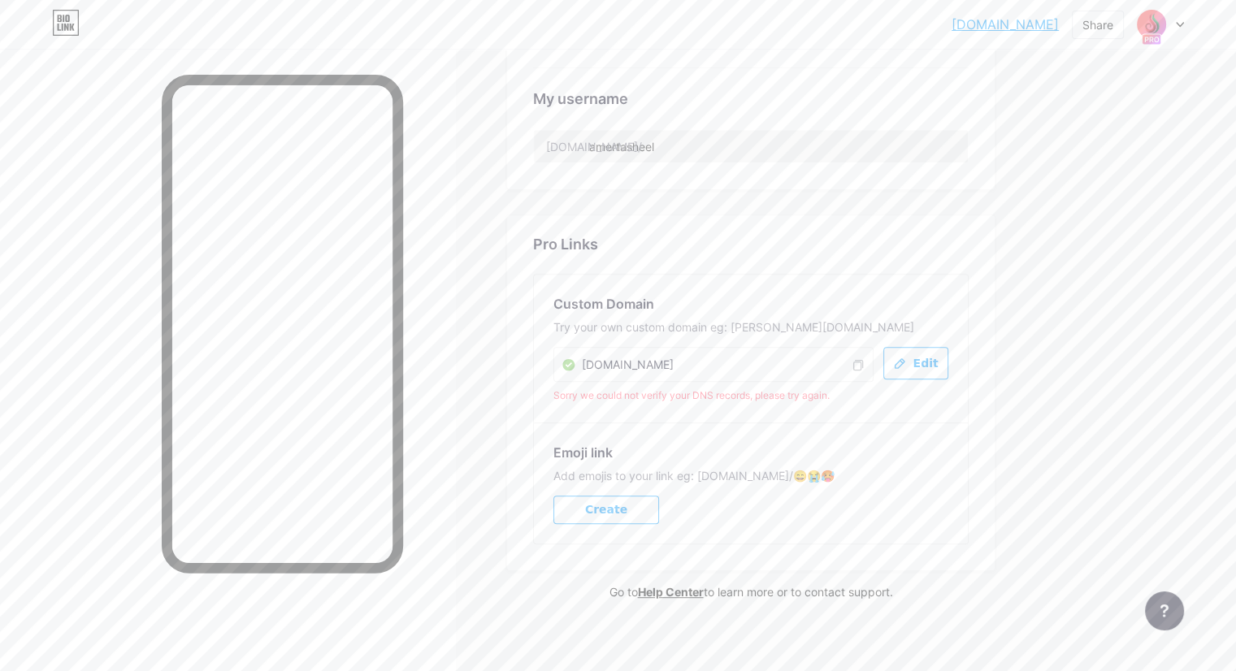
click at [834, 423] on div "Emoji link Add emojis to your link eg: bio.link/😄😭🥵 Create" at bounding box center [751, 483] width 434 height 121
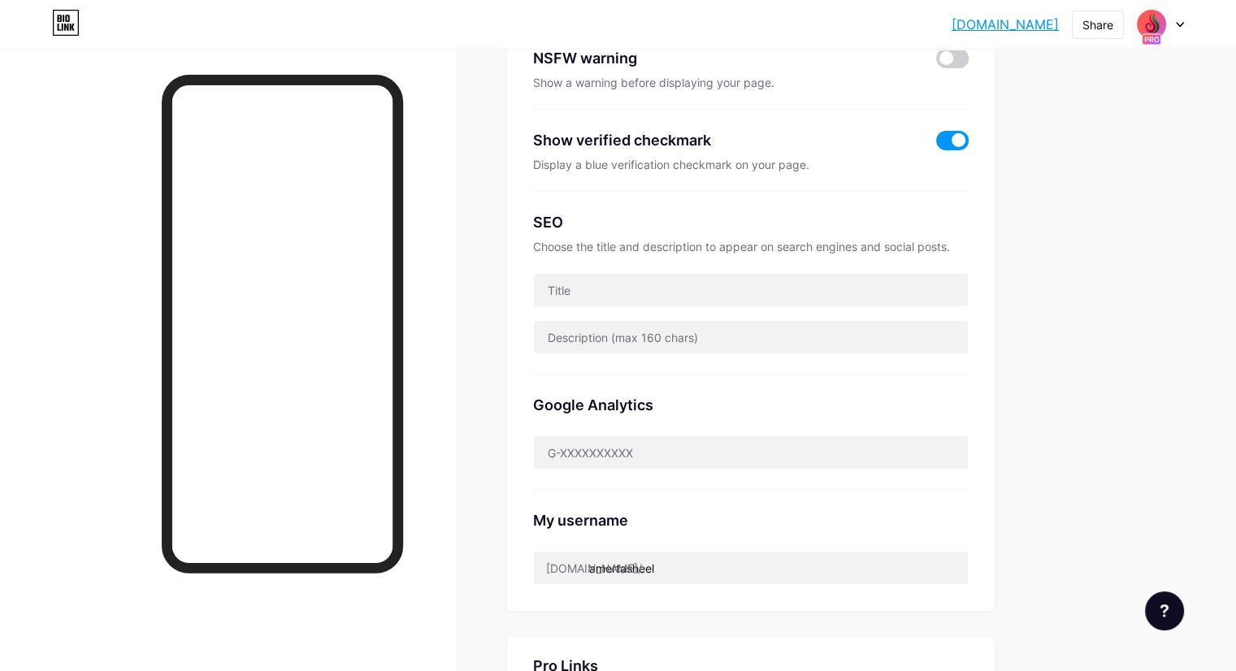
scroll to position [277, 0]
click at [738, 287] on input "text" at bounding box center [751, 292] width 434 height 33
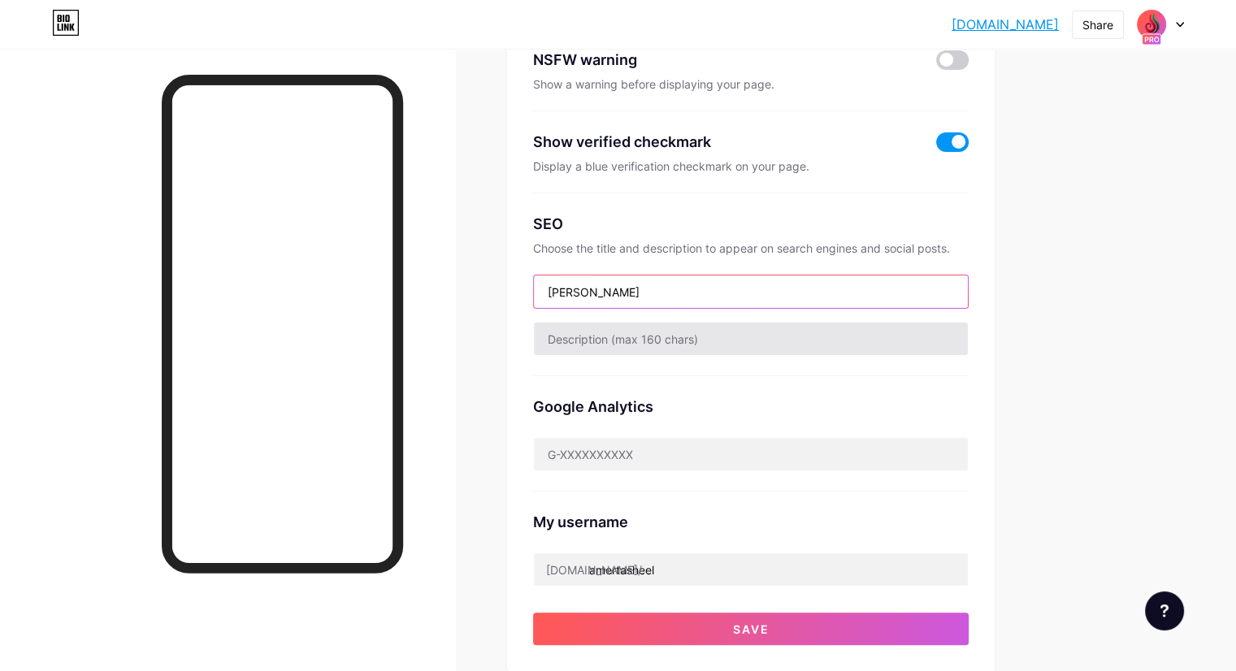
type input "[PERSON_NAME]"
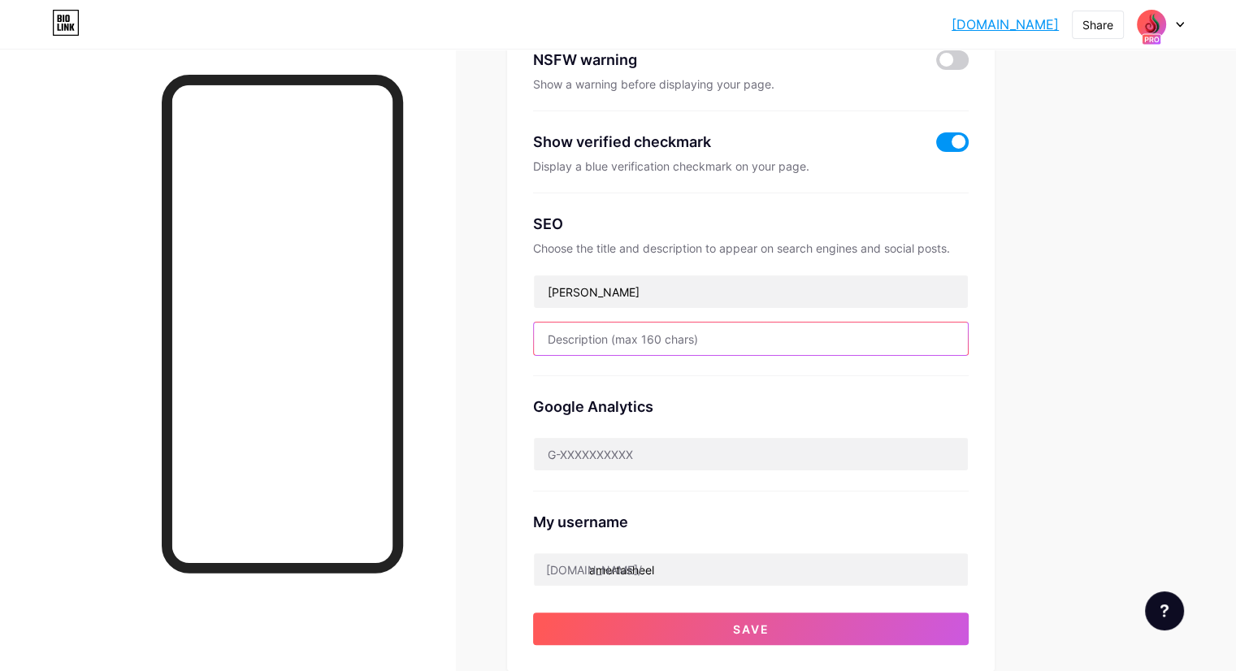
click at [712, 334] on input "text" at bounding box center [751, 339] width 434 height 33
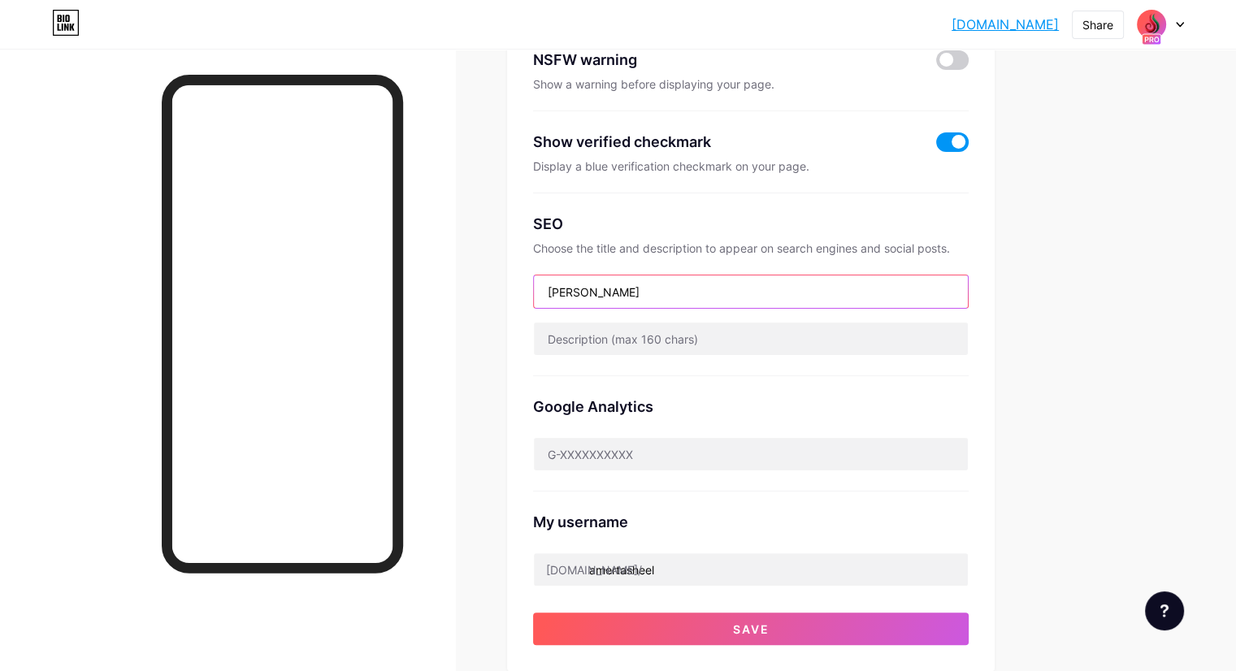
click at [709, 293] on input "[PERSON_NAME]" at bounding box center [751, 292] width 434 height 33
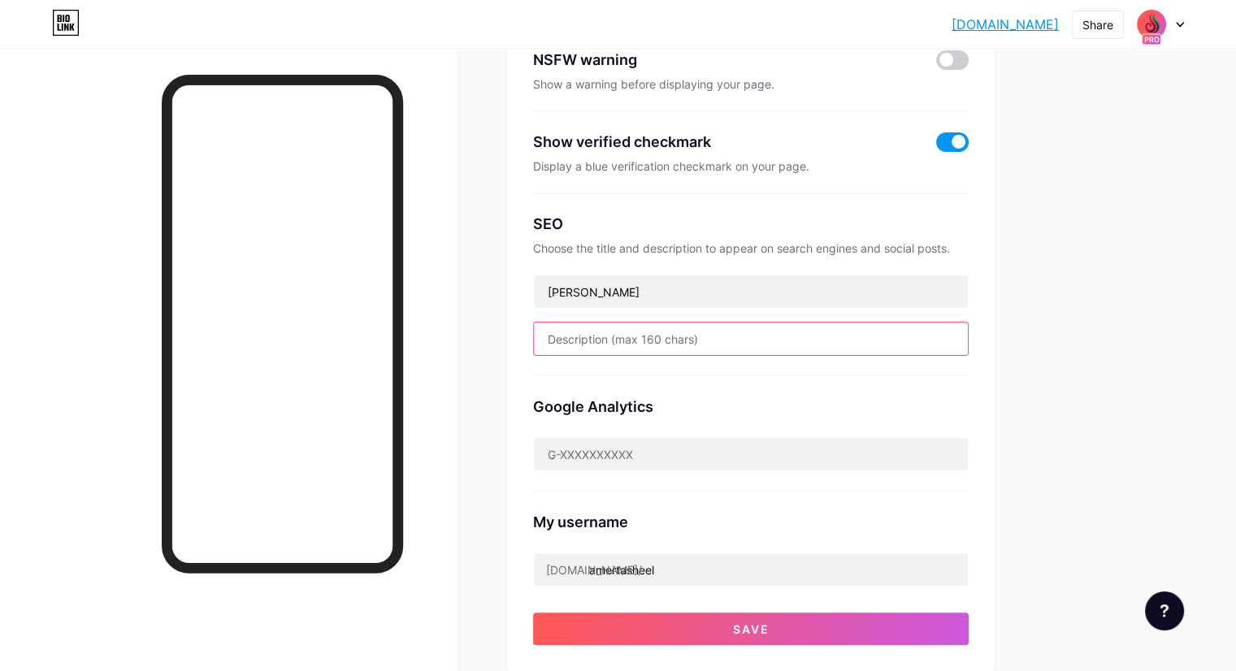
click at [682, 336] on input "text" at bounding box center [751, 339] width 434 height 33
type input "Amer"
drag, startPoint x: 673, startPoint y: 339, endPoint x: 592, endPoint y: 335, distance: 81.4
click at [592, 335] on div "Preferred link This is an aesthetic choice. Both links are usable. [DOMAIN_NAME…" at bounding box center [751, 272] width 488 height 797
paste input "Amertasheel offers fast, reliable documents clearing in [GEOGRAPHIC_DATA]—busin…"
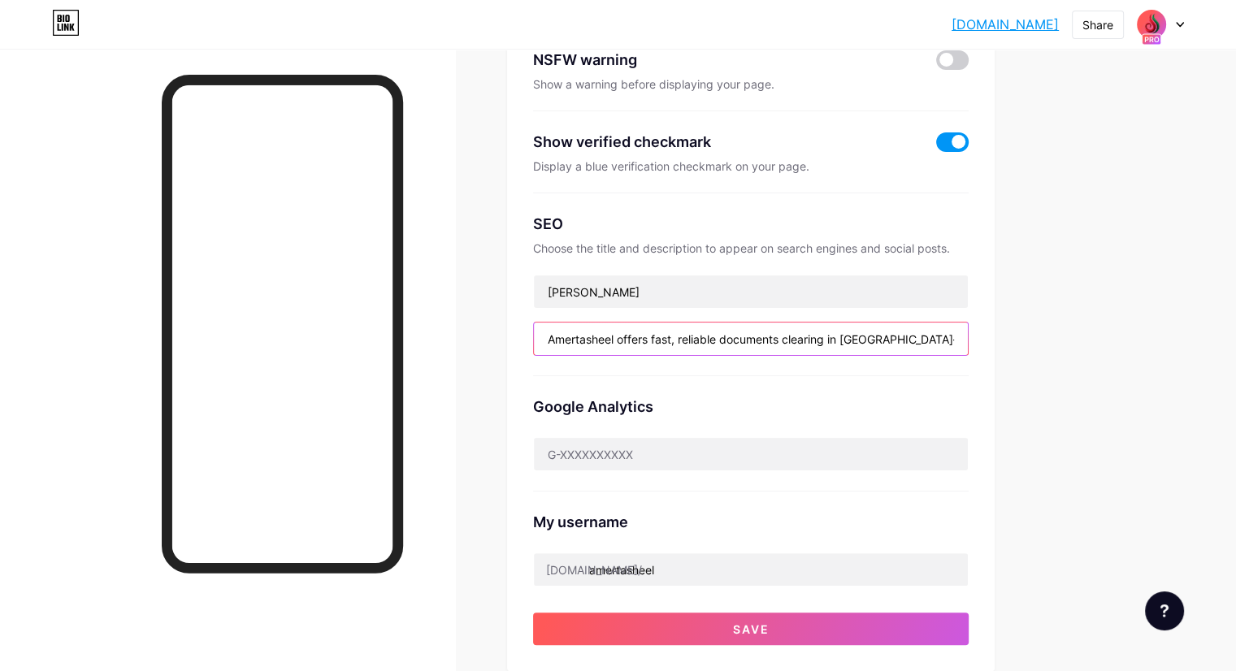
scroll to position [0, 300]
type input "Amertasheel offers fast, reliable documents clearing in [GEOGRAPHIC_DATA]—busin…"
click at [767, 371] on div "SEO Choose the title and description to appear on search engines and social pos…" at bounding box center [751, 284] width 436 height 183
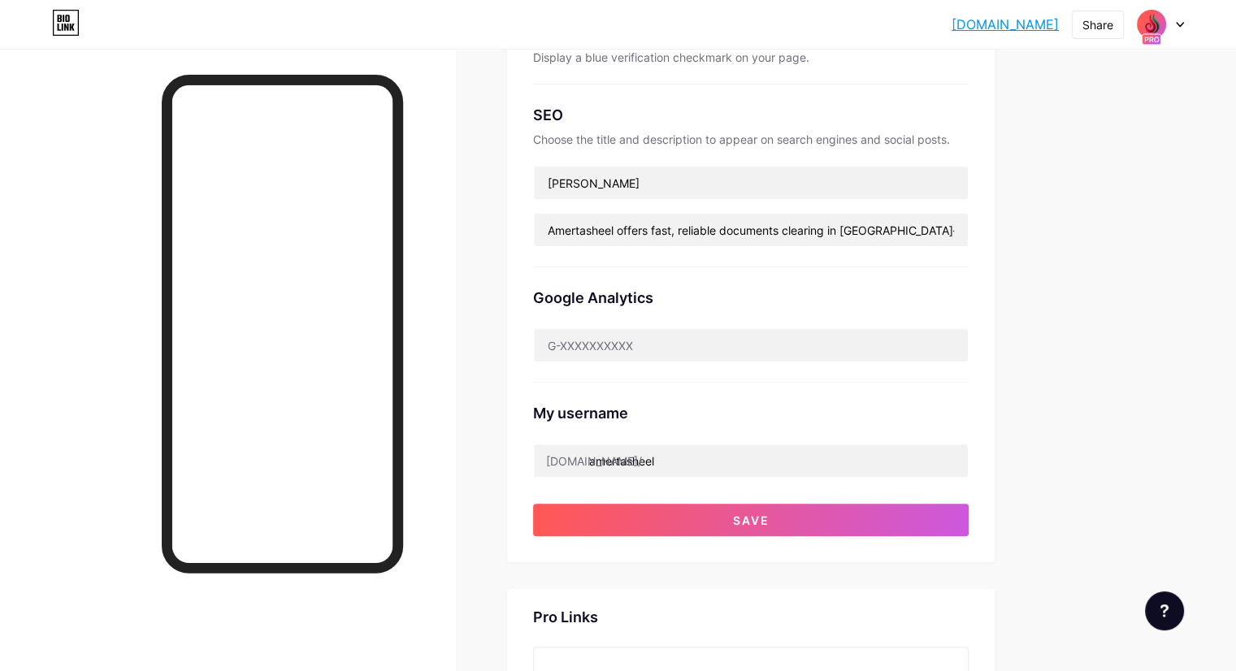
scroll to position [502, 0]
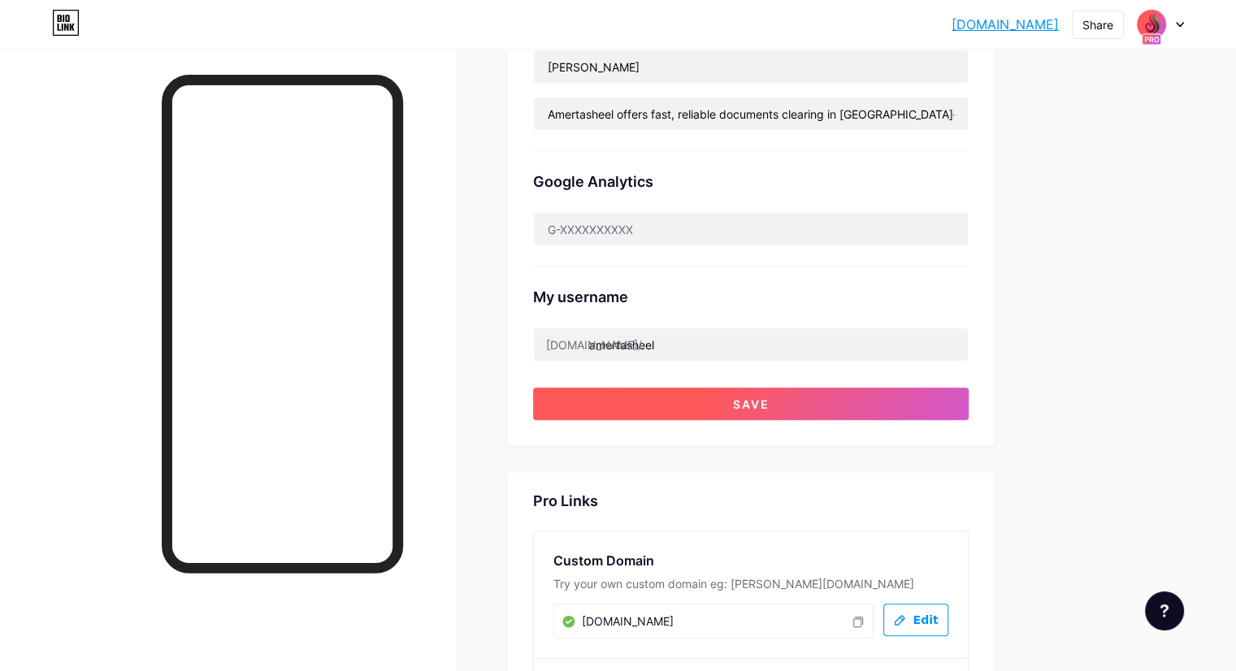
click at [878, 407] on button "Save" at bounding box center [751, 404] width 436 height 33
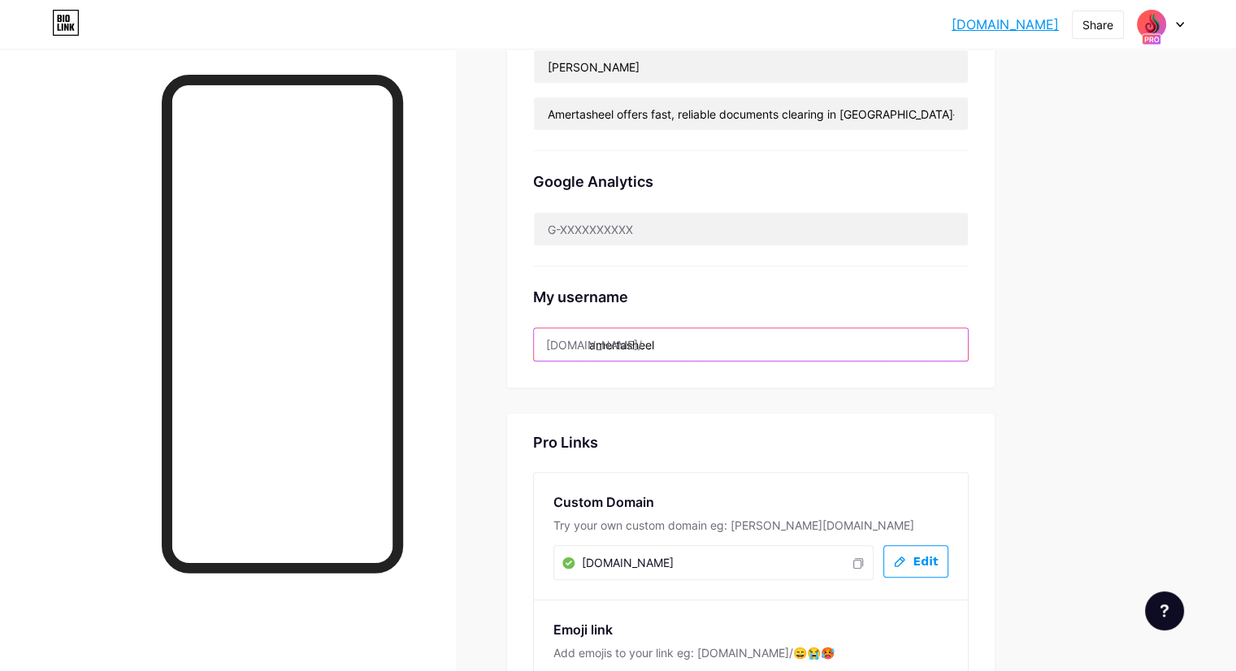
click at [728, 342] on input "amertasheel" at bounding box center [751, 344] width 434 height 33
drag, startPoint x: 728, startPoint y: 342, endPoint x: 579, endPoint y: 332, distance: 149.1
click at [579, 332] on div "Preferred link This is an aesthetic choice. Both links are usable. [DOMAIN_NAME…" at bounding box center [751, 18] width 488 height 739
click at [862, 297] on div "My username" at bounding box center [751, 297] width 436 height 22
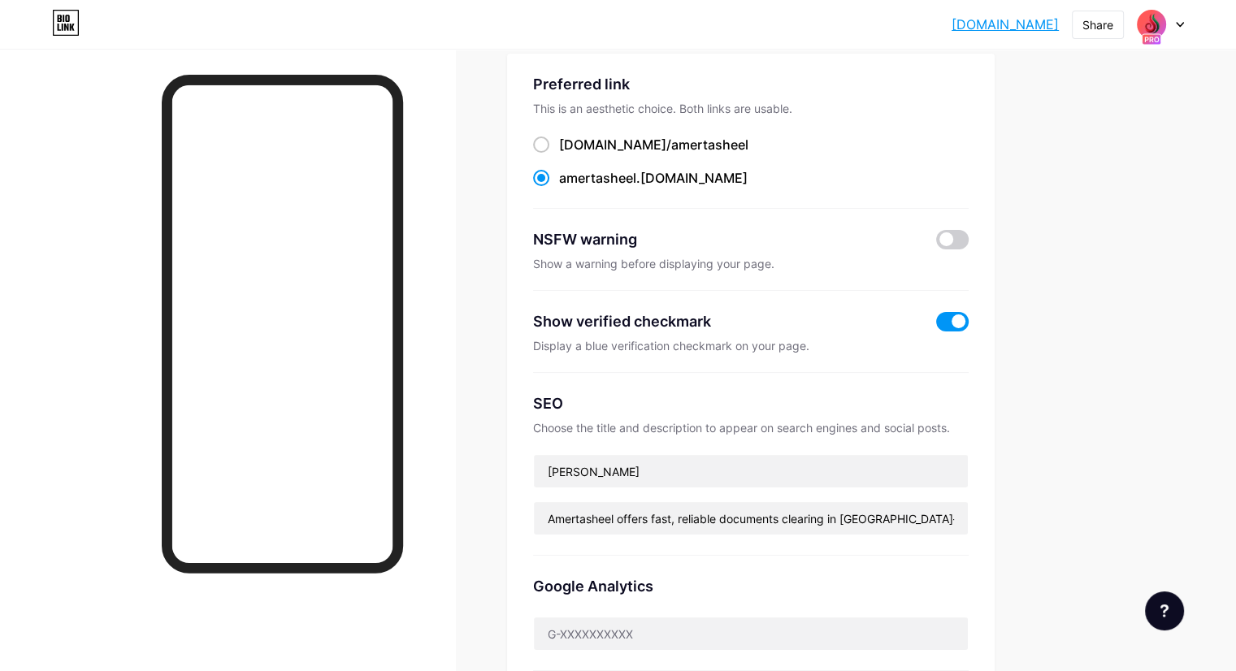
scroll to position [0, 0]
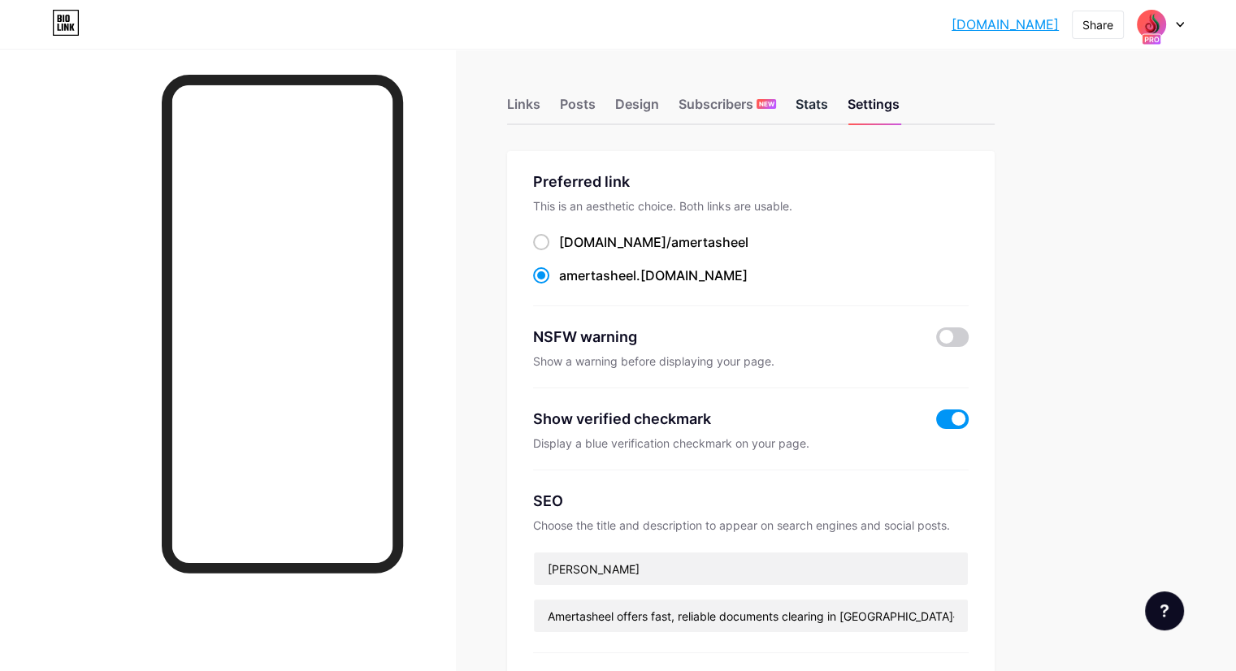
click at [828, 111] on div "Stats" at bounding box center [812, 108] width 33 height 29
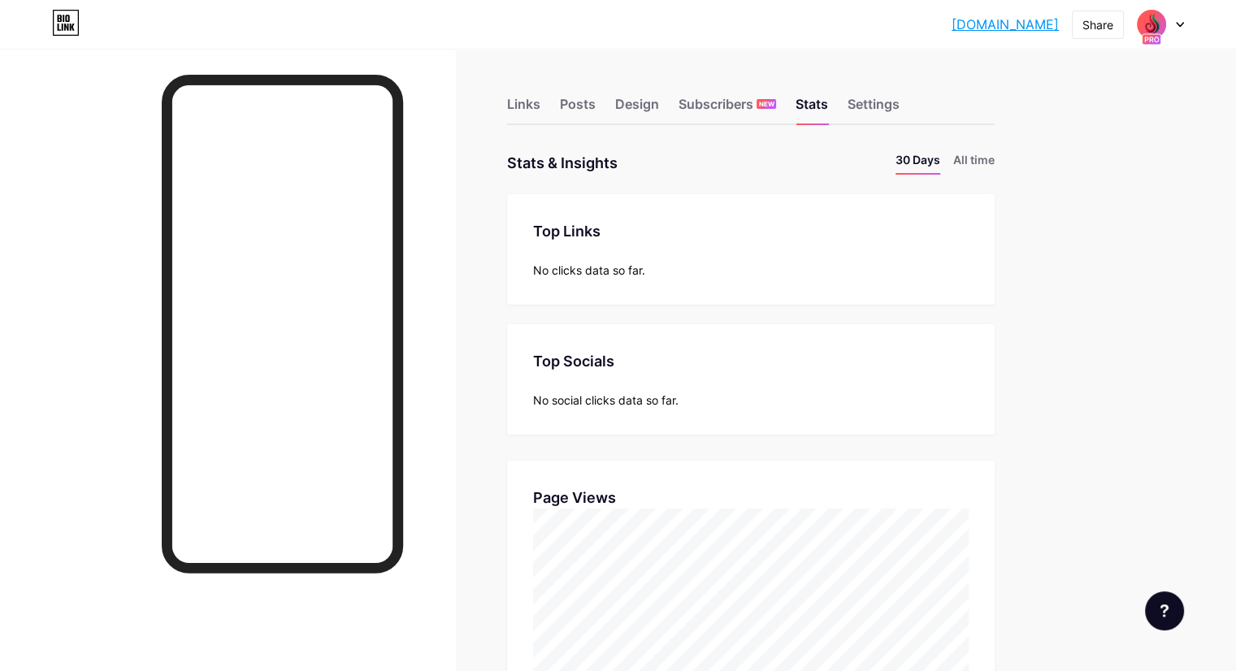
scroll to position [671, 1236]
click at [659, 105] on div "Design" at bounding box center [637, 108] width 44 height 29
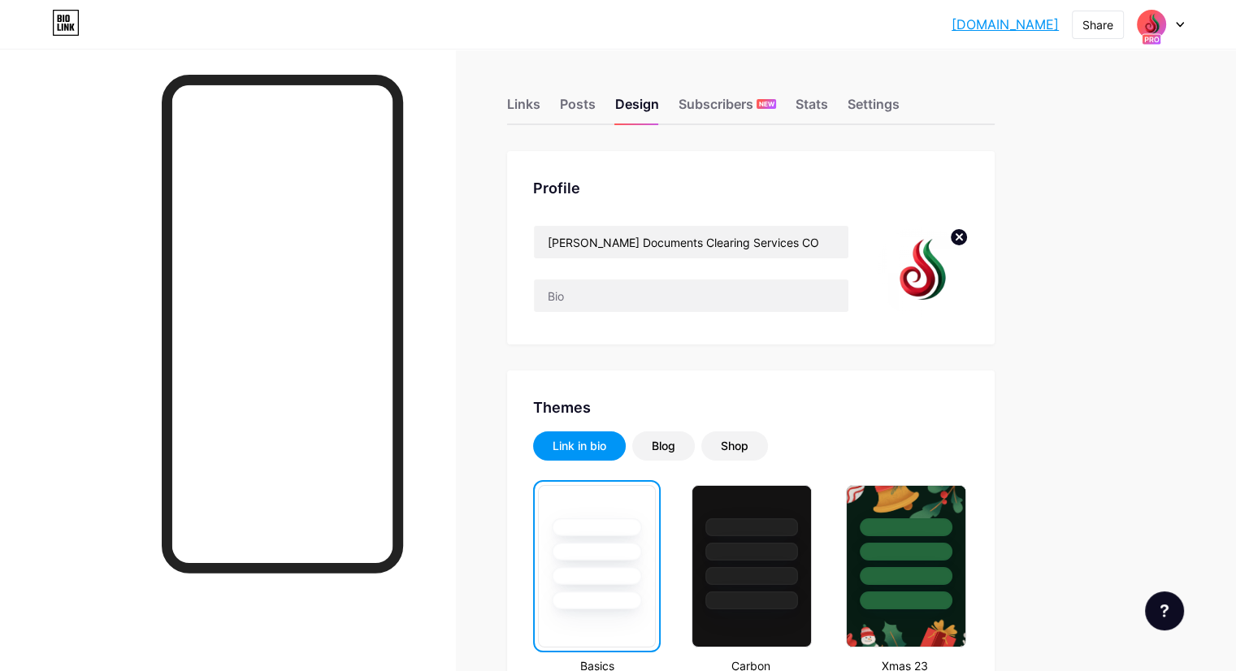
scroll to position [97, 0]
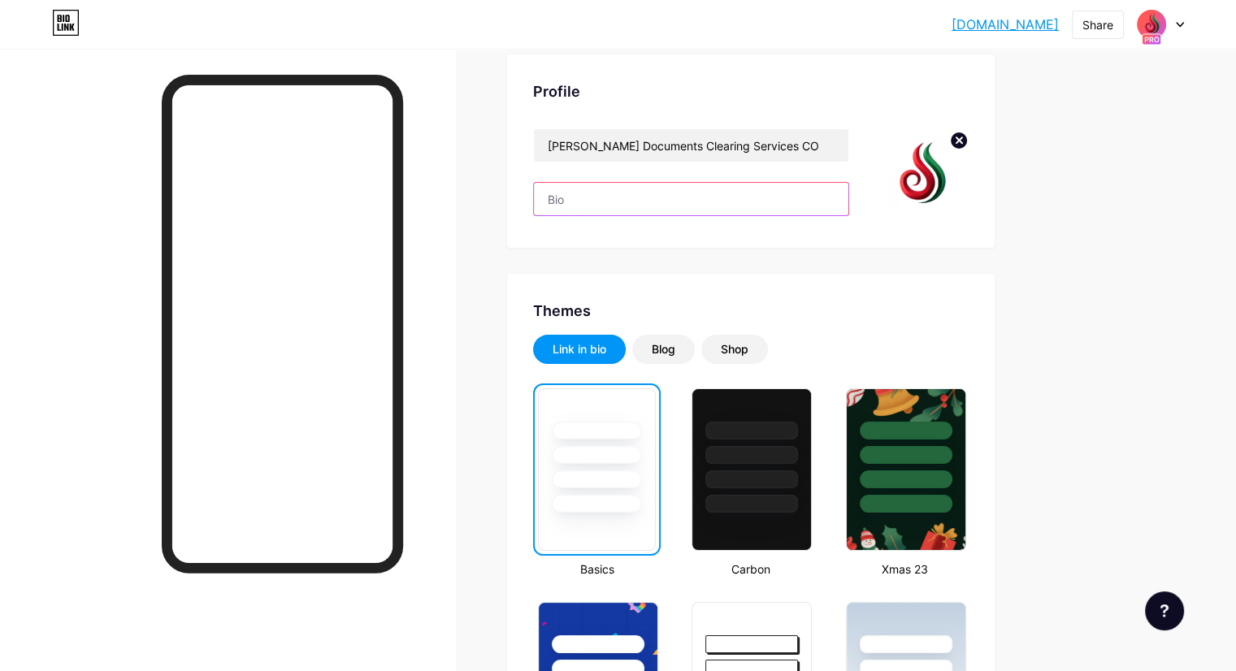
click at [687, 203] on input "text" at bounding box center [691, 199] width 315 height 33
paste input "Amertasheel offers fast, reliable documents clearing in [GEOGRAPHIC_DATA]—busin…"
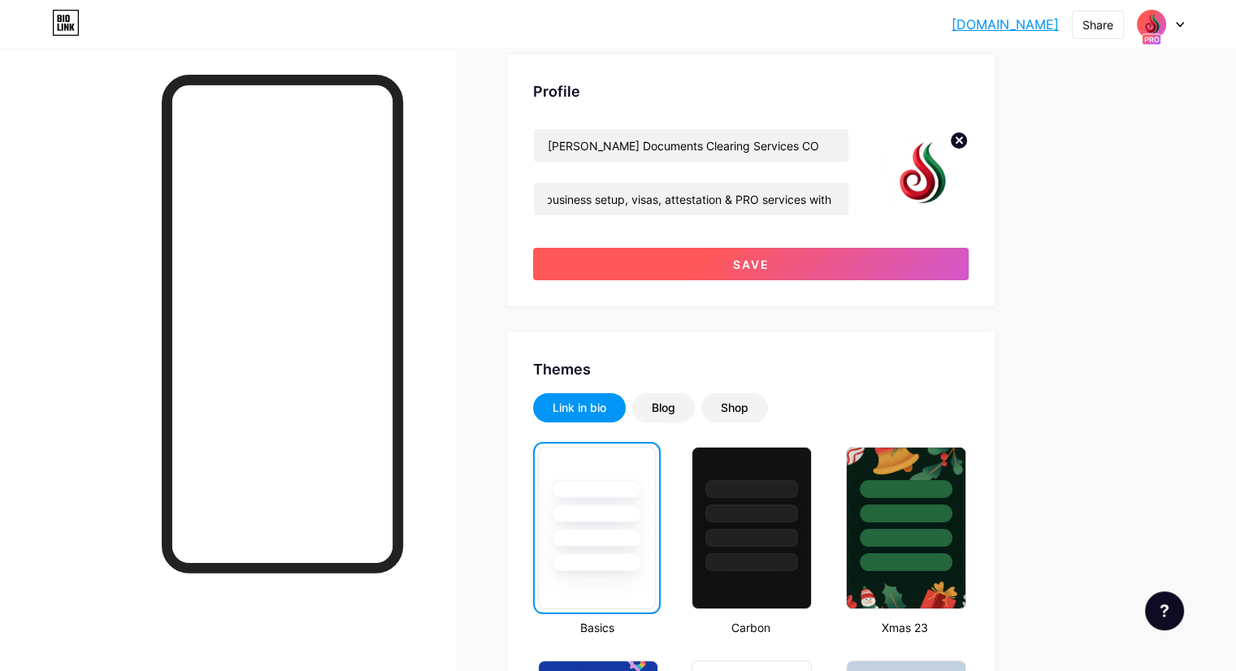
scroll to position [0, 0]
click at [770, 265] on span "Save" at bounding box center [751, 265] width 37 height 14
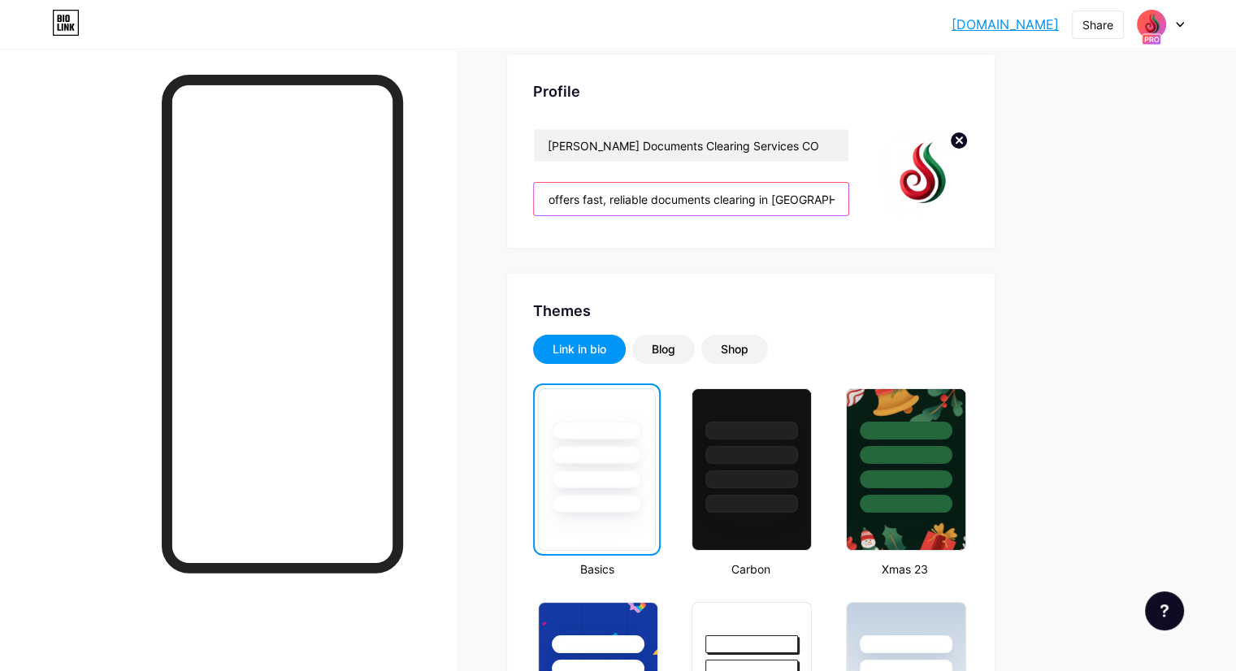
scroll to position [0, 109]
drag, startPoint x: 794, startPoint y: 199, endPoint x: 823, endPoint y: 203, distance: 29.5
click at [823, 203] on input "Amertasheel offers fast, reliable documents clearing in [GEOGRAPHIC_DATA]—busin…" at bounding box center [691, 199] width 315 height 33
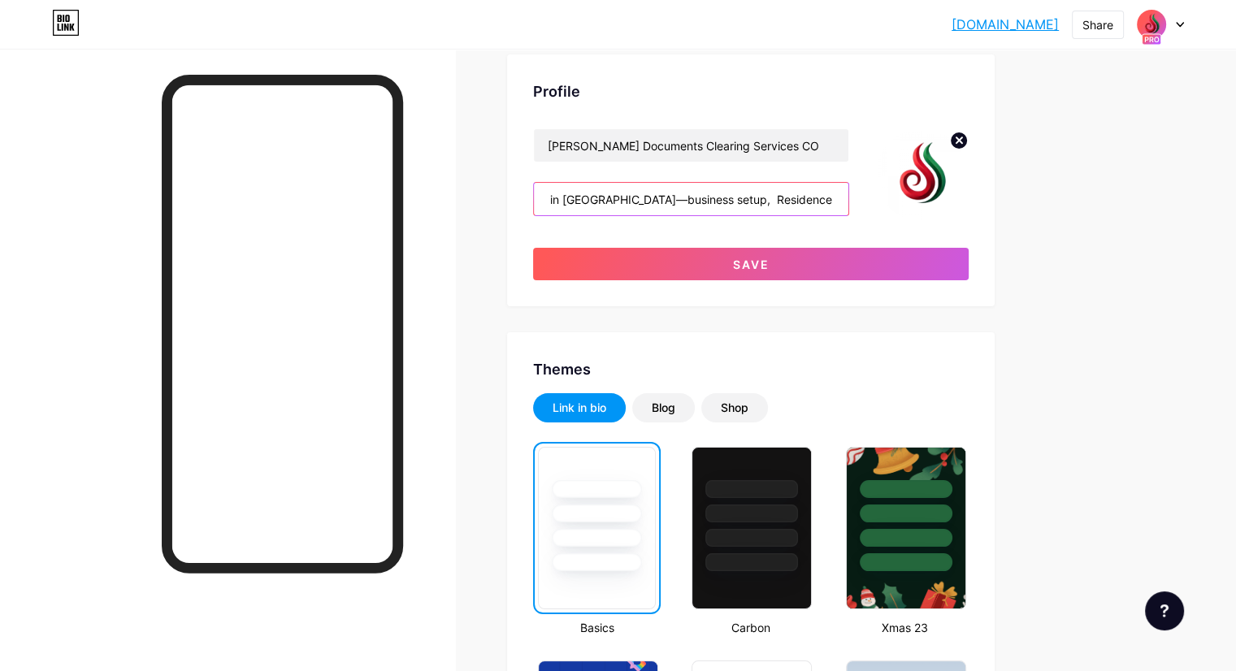
scroll to position [0, 224]
click at [843, 199] on input "Amertasheel offers fast, reliable Services in [GEOGRAPHIC_DATA]—business setup,…" at bounding box center [691, 199] width 315 height 33
click at [824, 197] on input "Amertasheel offers fast, reliable Services in [GEOGRAPHIC_DATA]—business setup,…" at bounding box center [691, 199] width 315 height 33
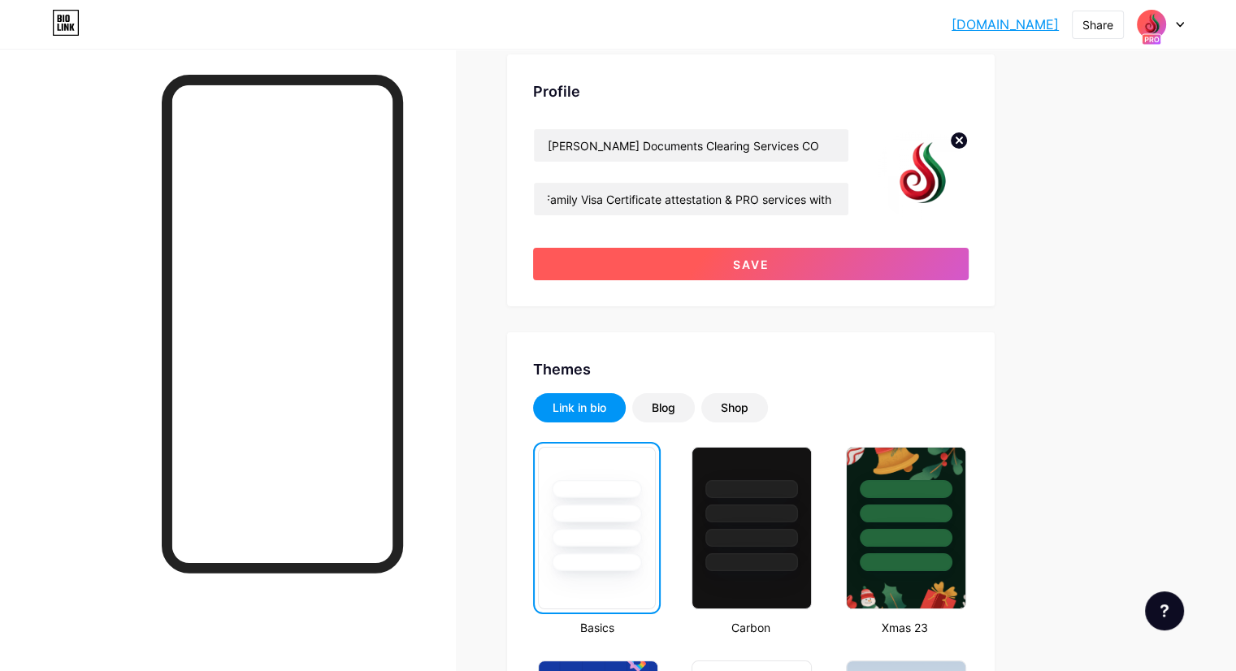
scroll to position [0, 0]
click at [770, 261] on span "Save" at bounding box center [751, 265] width 37 height 14
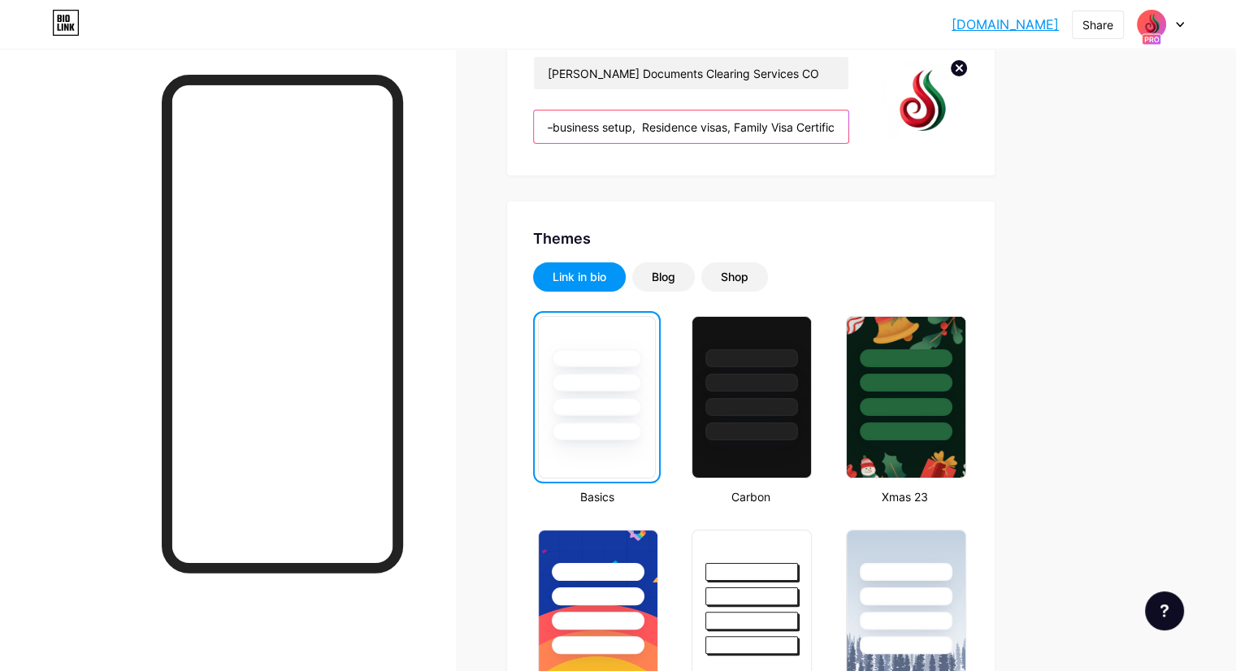
scroll to position [0, 543]
drag, startPoint x: 613, startPoint y: 128, endPoint x: 1091, endPoint y: 152, distance: 478.6
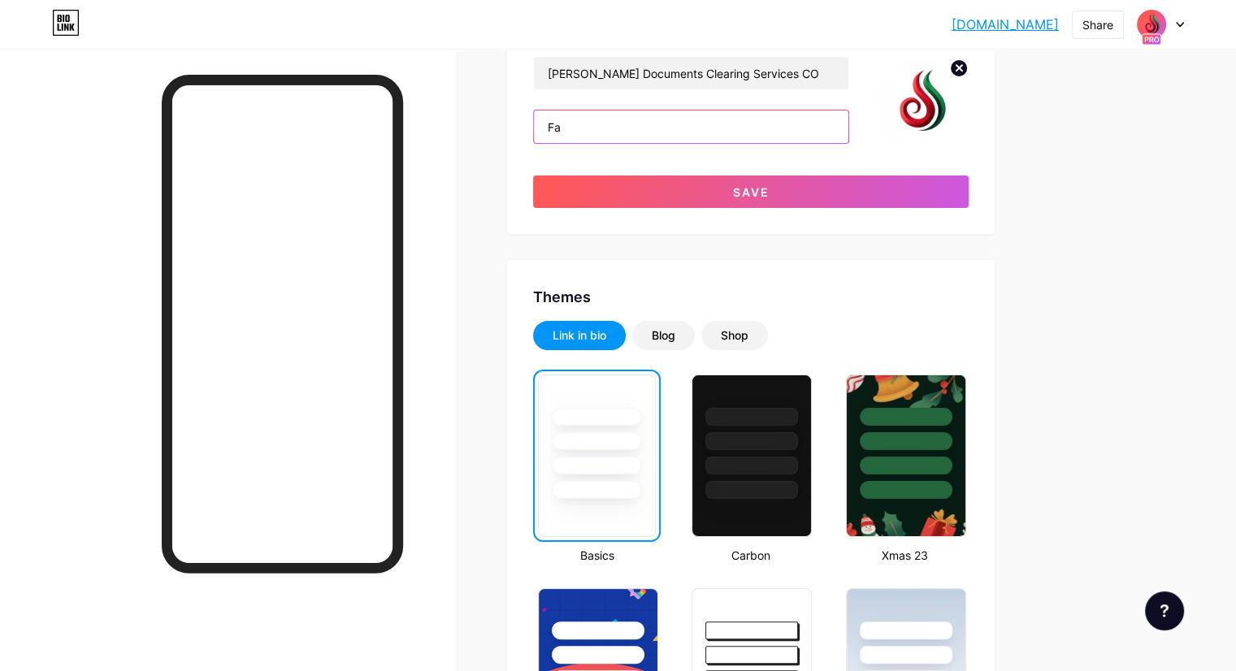
type input "F"
click at [794, 124] on input "One Stop Solution for all your Personnel and Buisness Documentation" at bounding box center [691, 127] width 315 height 33
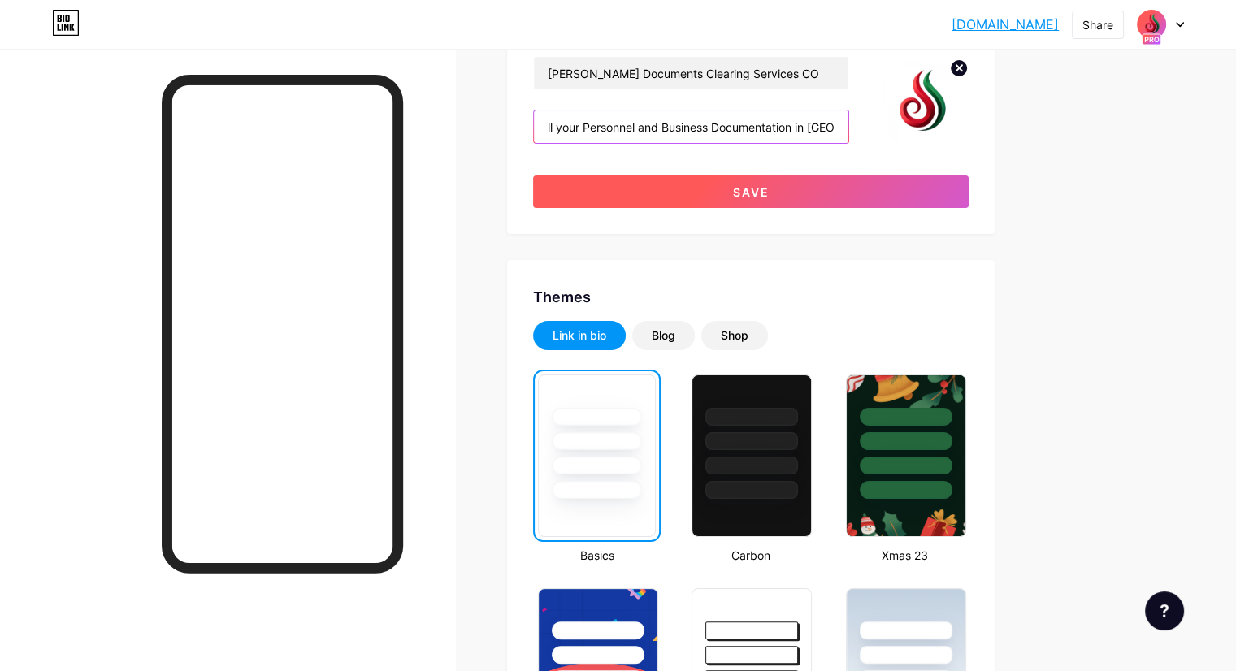
type input "One Stop Solution for all your Personnel and Business Documentation in [GEOGRAP…"
click at [770, 194] on span "Save" at bounding box center [751, 192] width 37 height 14
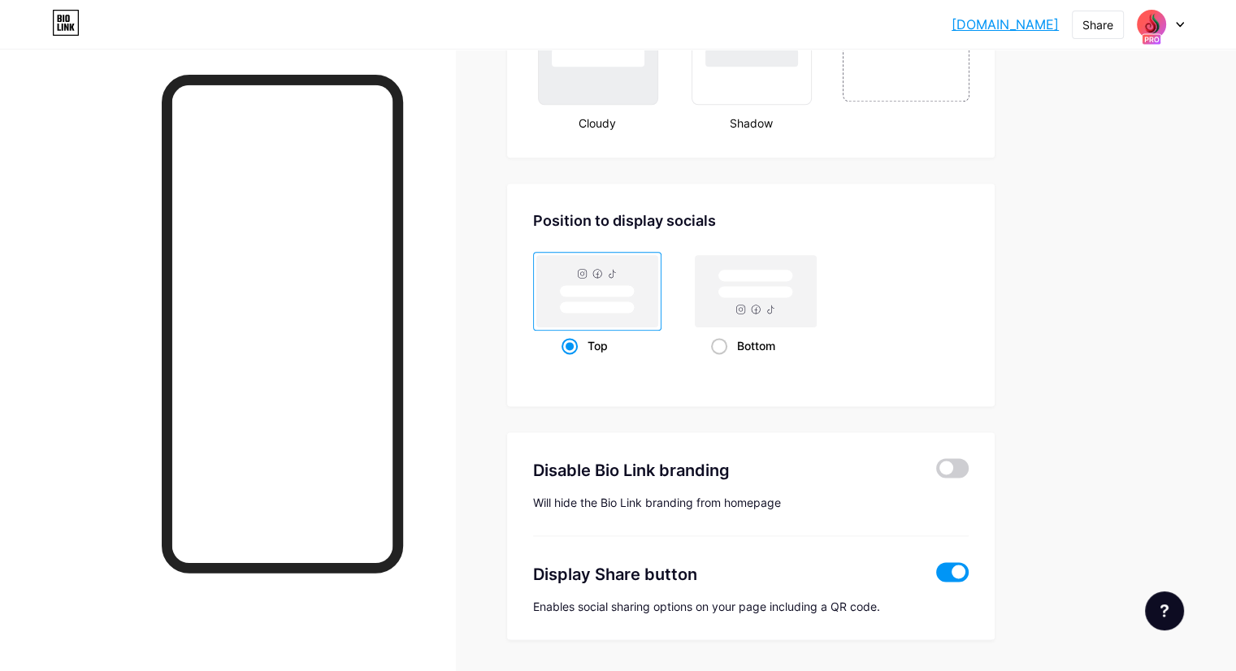
scroll to position [2084, 0]
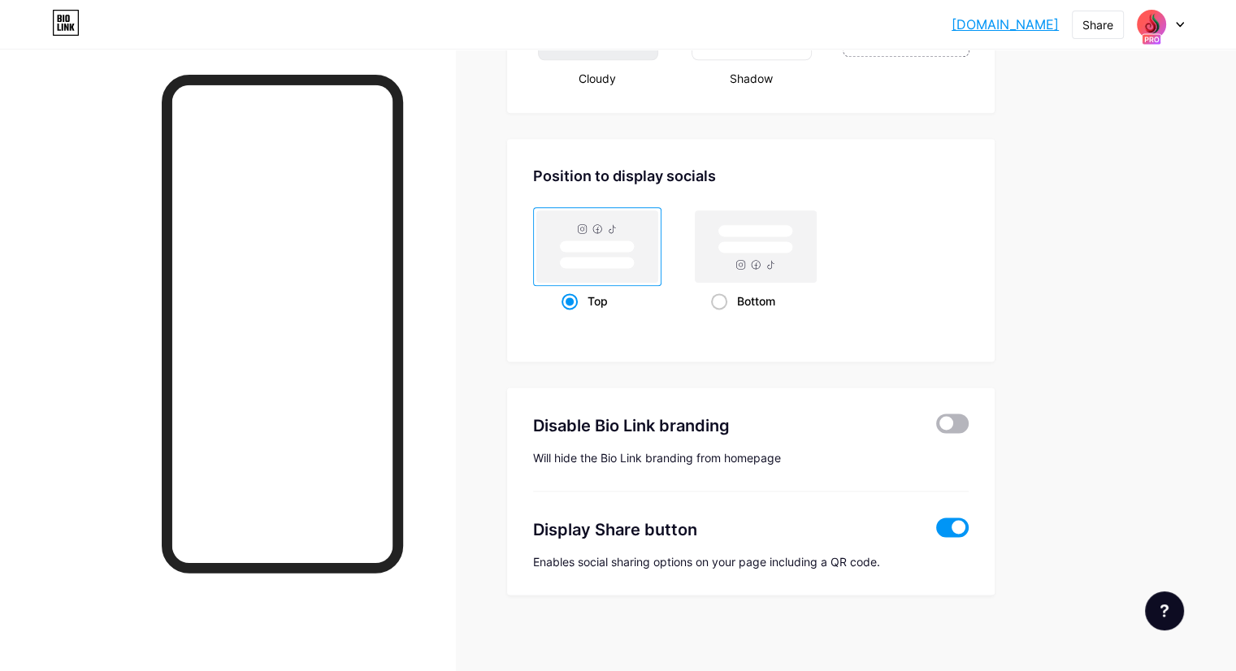
click at [969, 414] on span at bounding box center [952, 424] width 33 height 20
click at [936, 428] on input "checkbox" at bounding box center [936, 428] width 0 height 0
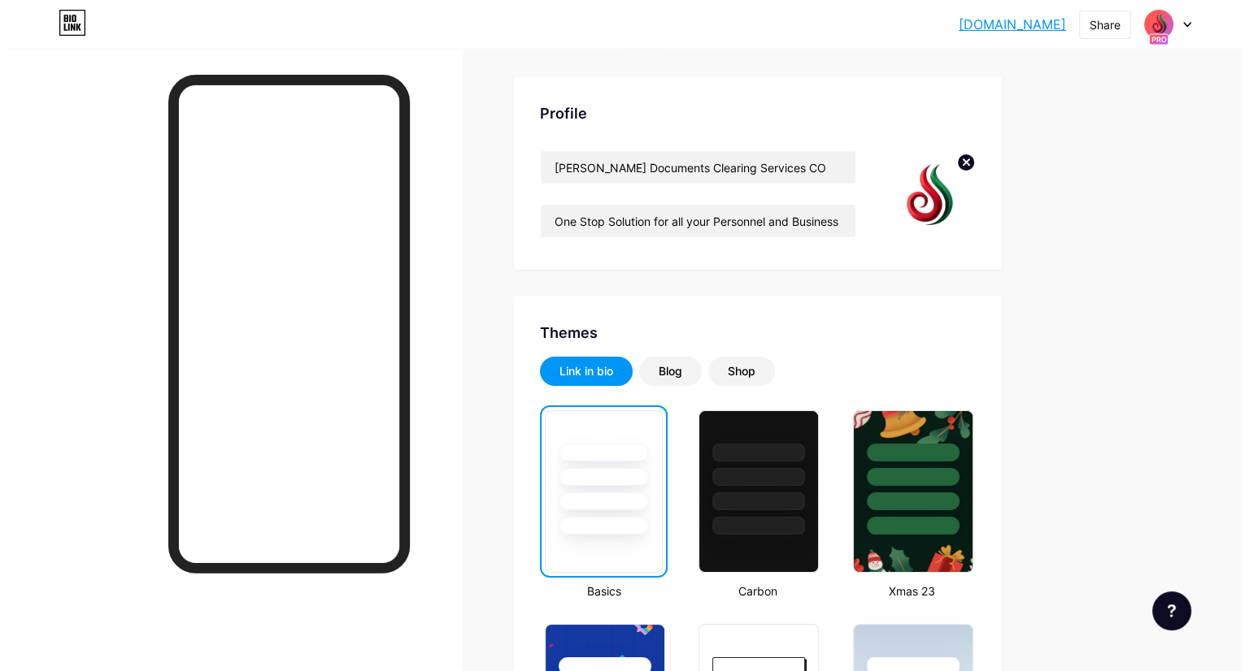
scroll to position [0, 0]
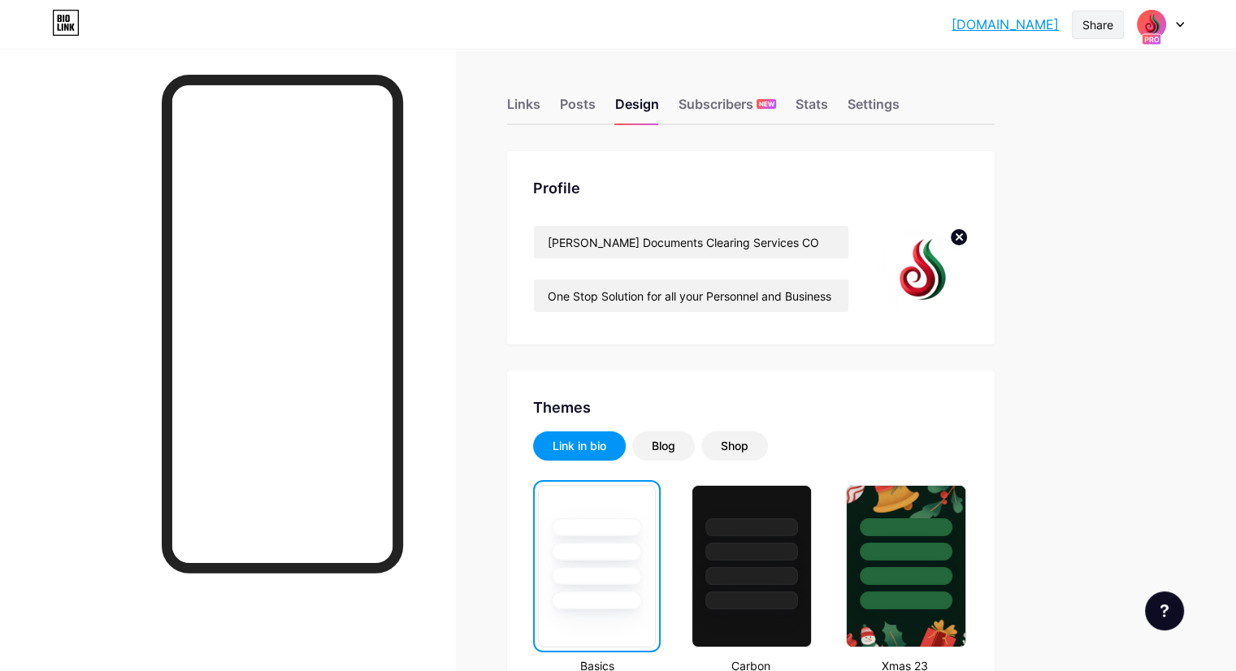
click at [1112, 33] on div "Share" at bounding box center [1098, 25] width 52 height 28
click at [1099, 121] on icon at bounding box center [1101, 123] width 20 height 20
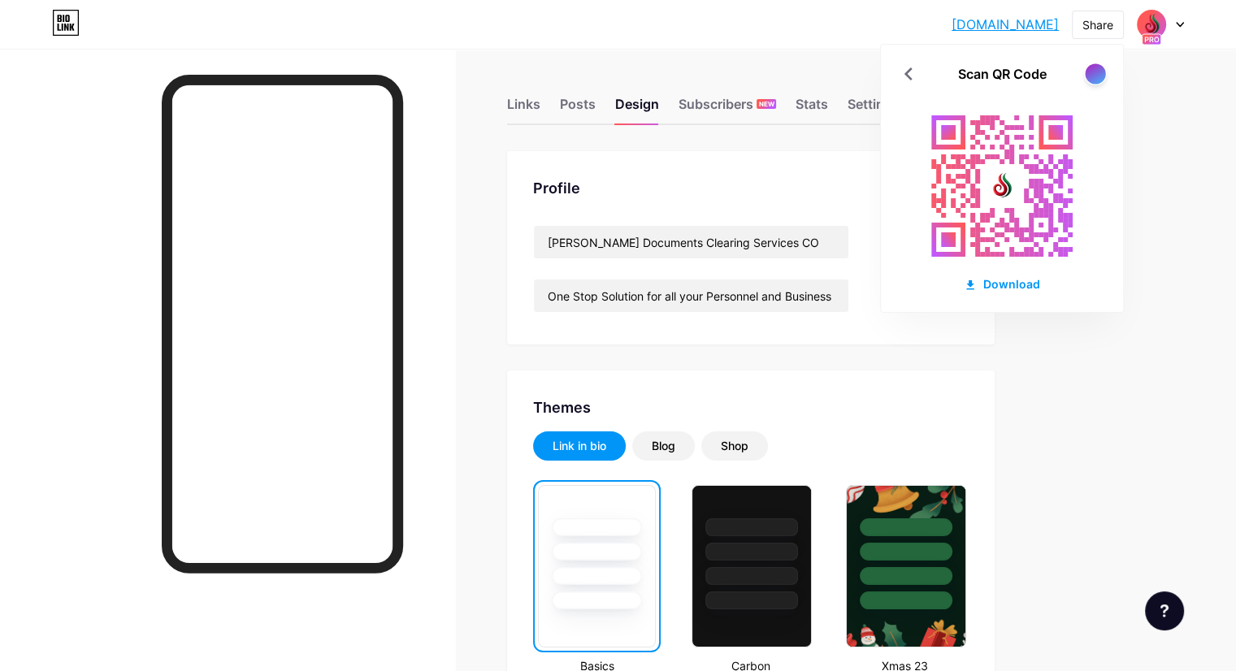
click at [1097, 78] on div at bounding box center [1095, 73] width 20 height 20
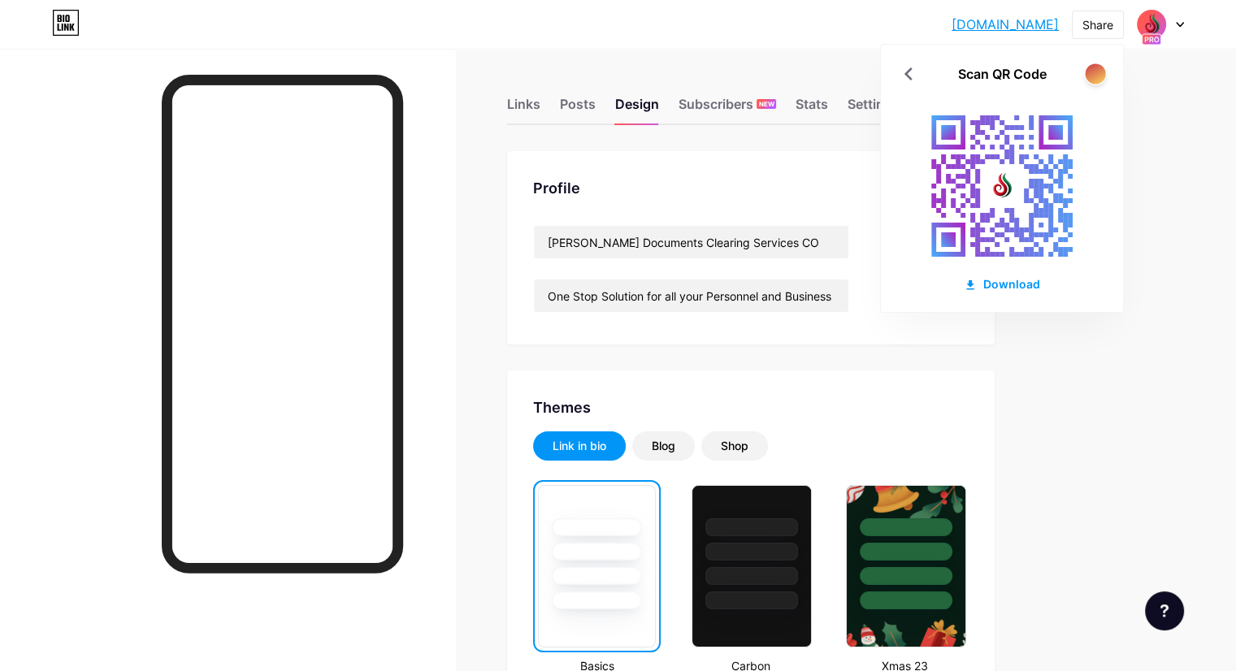
click at [1097, 78] on div at bounding box center [1095, 73] width 20 height 20
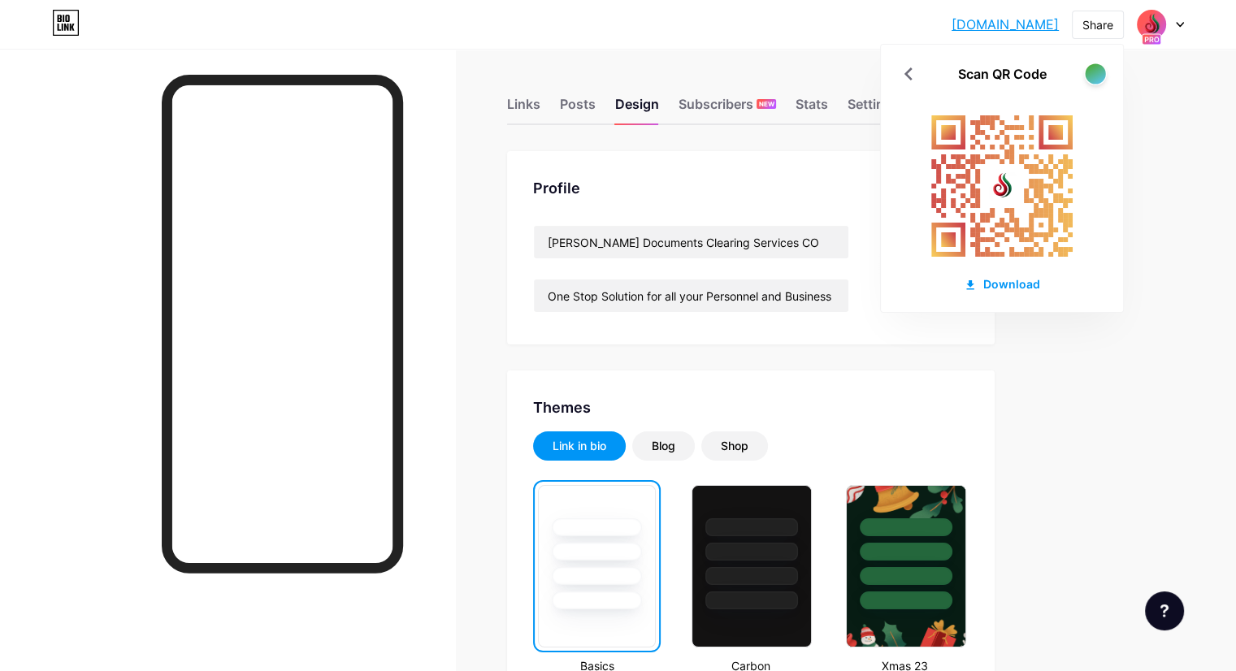
click at [1097, 78] on div at bounding box center [1095, 73] width 20 height 20
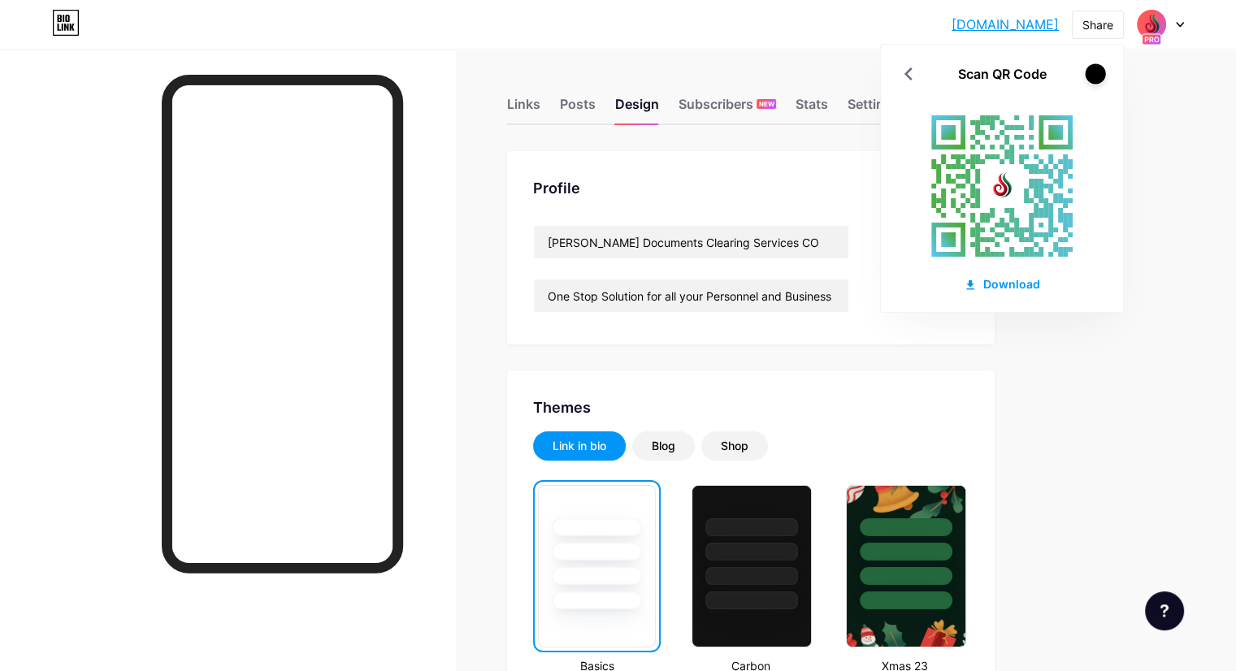
click at [1097, 78] on div at bounding box center [1095, 73] width 20 height 20
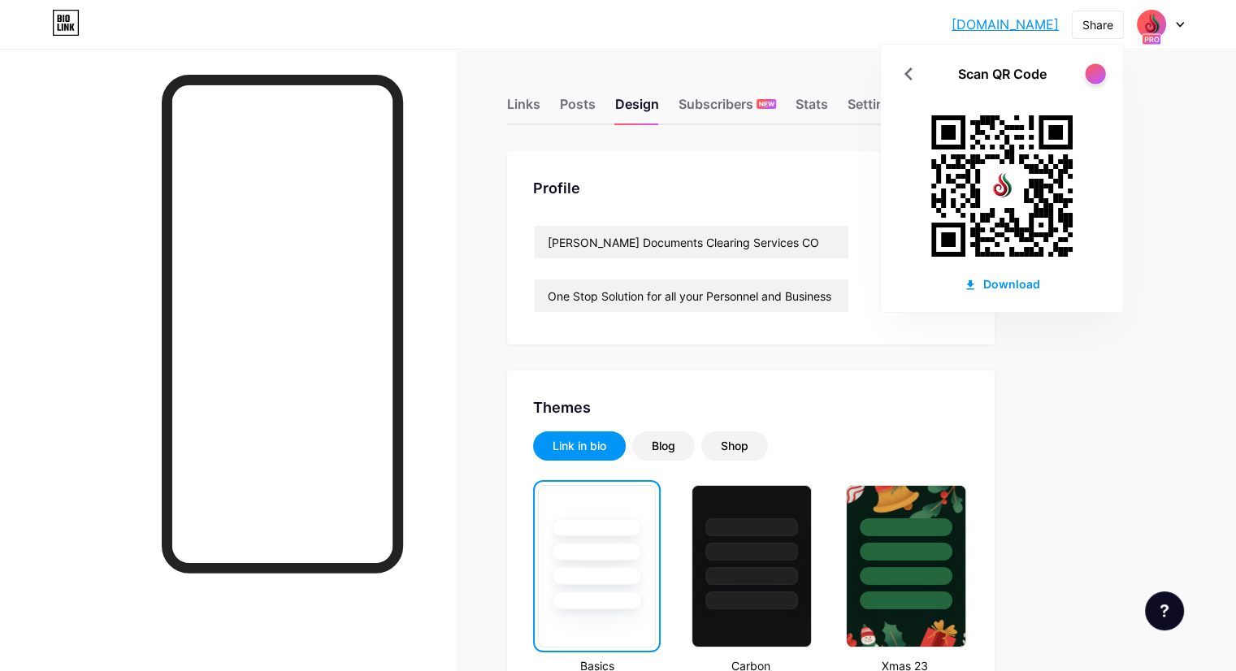
click at [1097, 78] on div at bounding box center [1095, 73] width 20 height 20
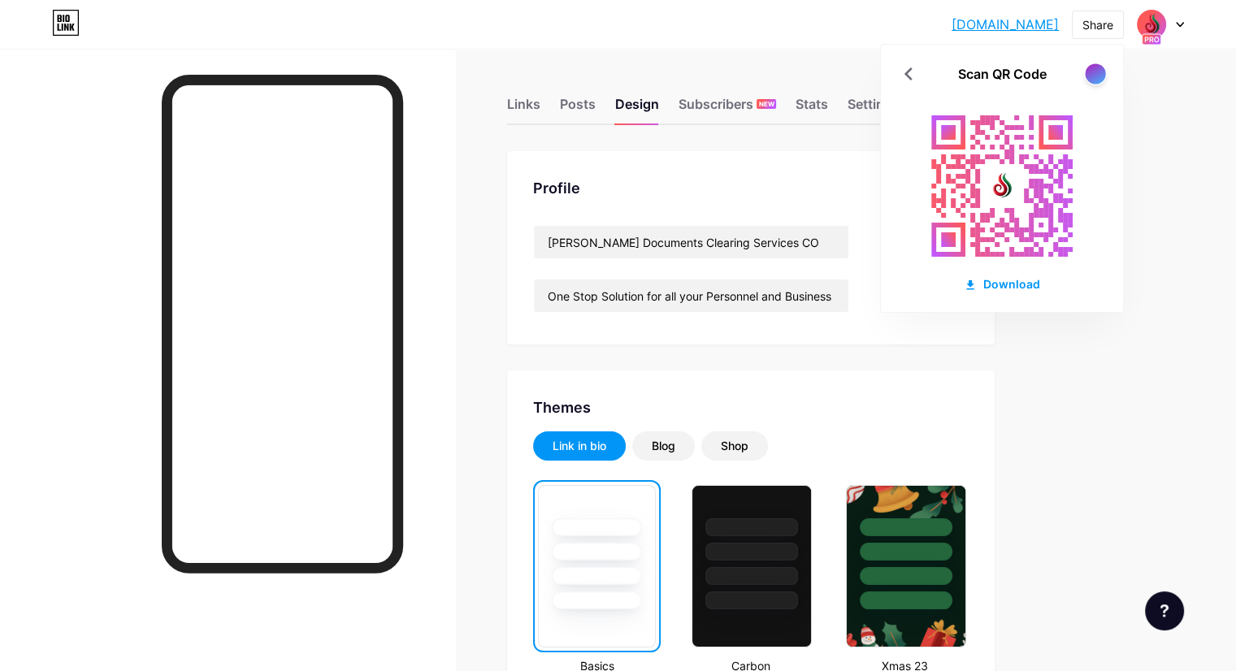
click at [1097, 78] on div at bounding box center [1095, 73] width 20 height 20
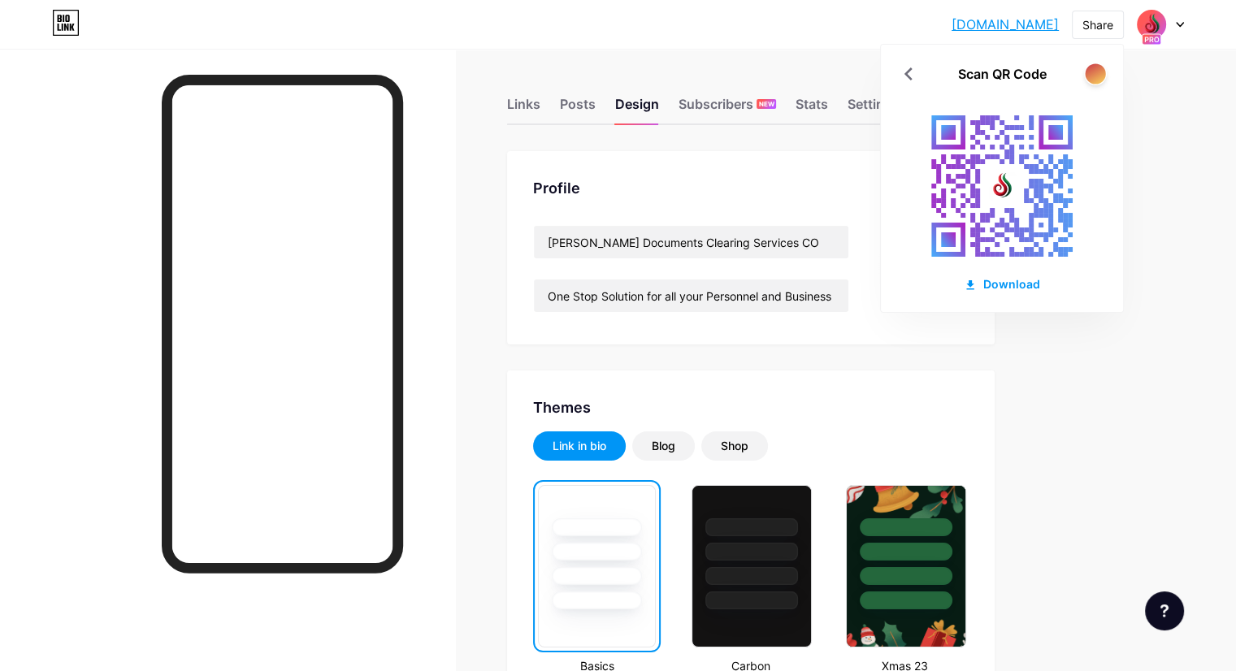
click at [1097, 78] on div at bounding box center [1095, 73] width 20 height 20
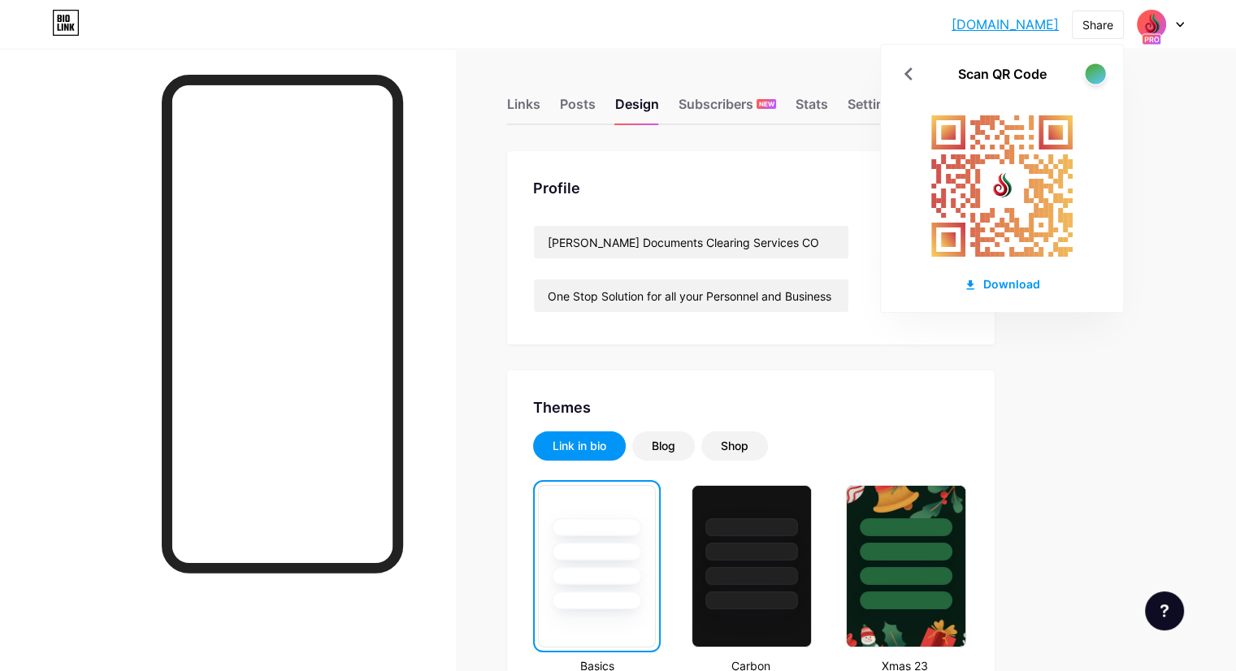
click at [1097, 78] on div at bounding box center [1095, 73] width 20 height 20
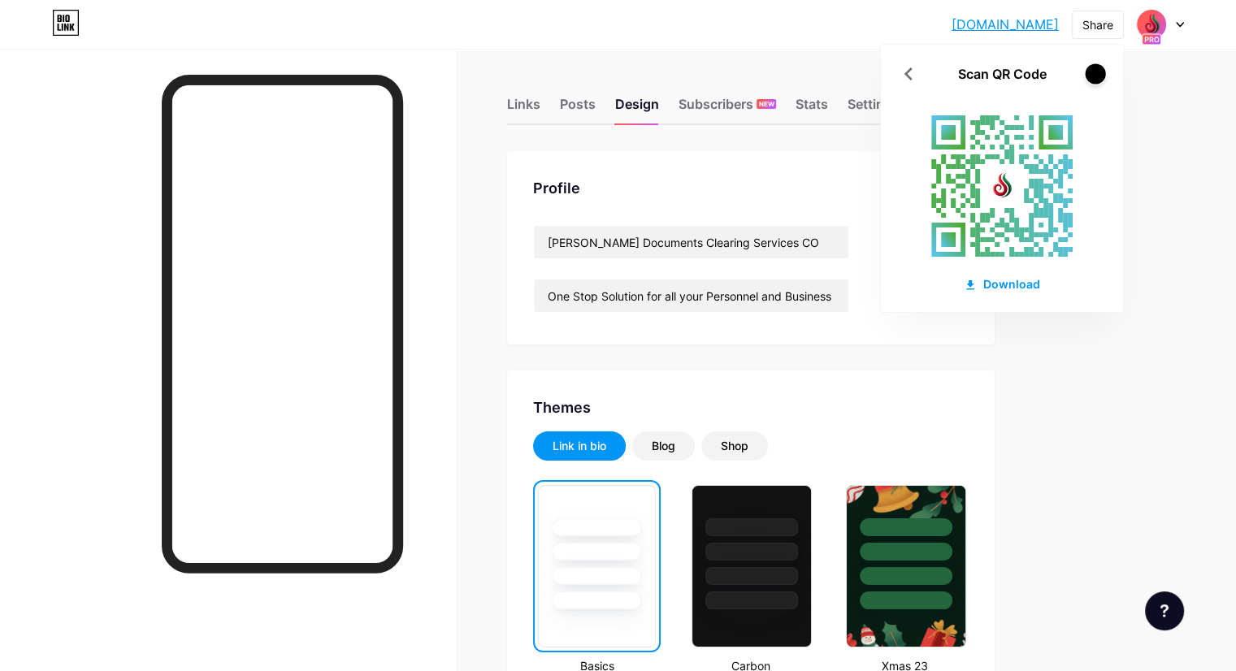
click at [1097, 78] on div at bounding box center [1095, 73] width 20 height 20
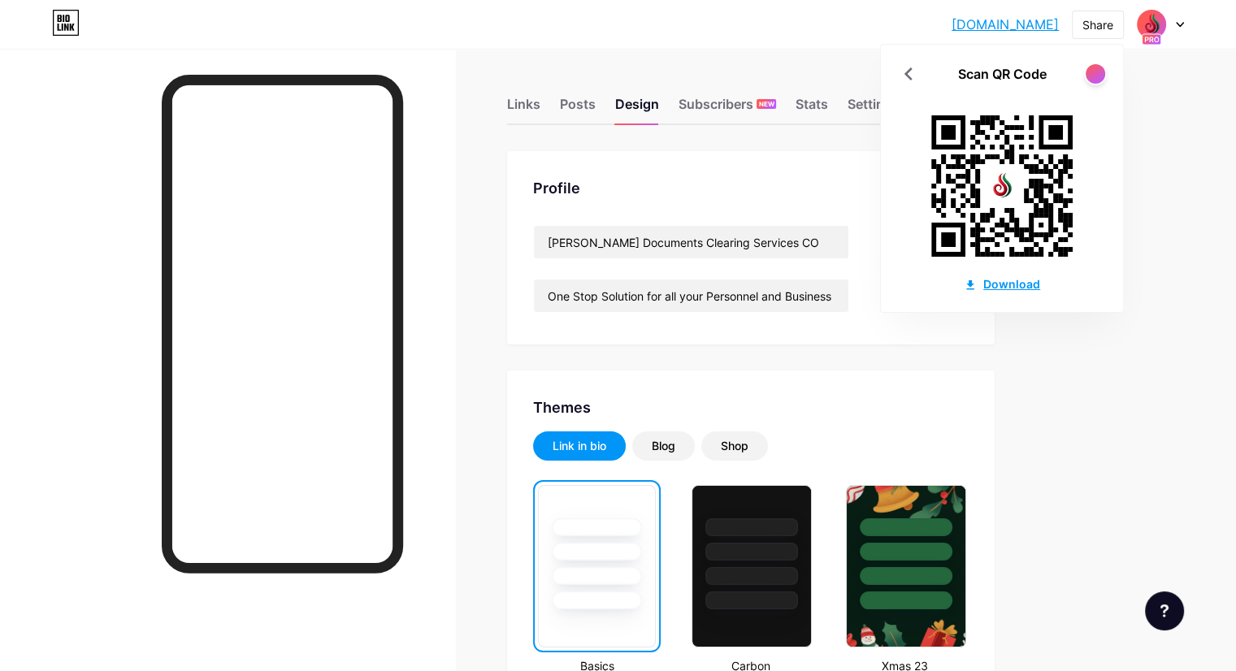
click at [997, 289] on div "Download" at bounding box center [1002, 284] width 76 height 17
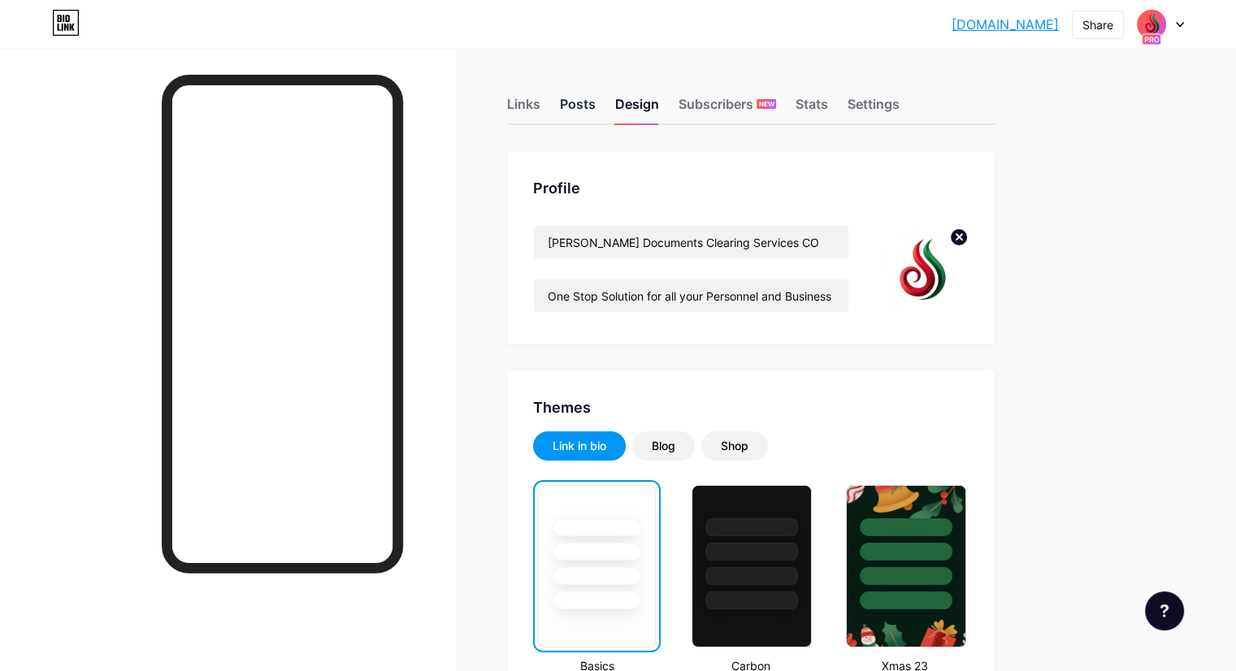
click at [596, 102] on div "Posts" at bounding box center [578, 108] width 36 height 29
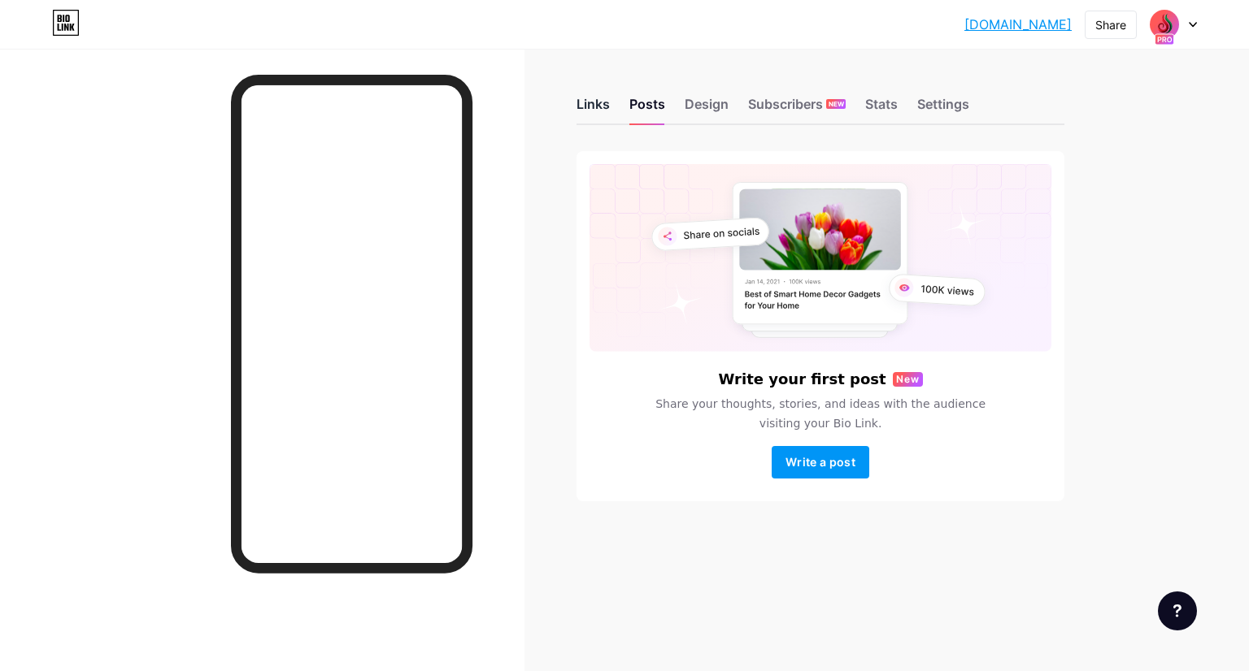
click at [593, 106] on div "Links" at bounding box center [592, 108] width 33 height 29
